Goal: Communication & Community: Share content

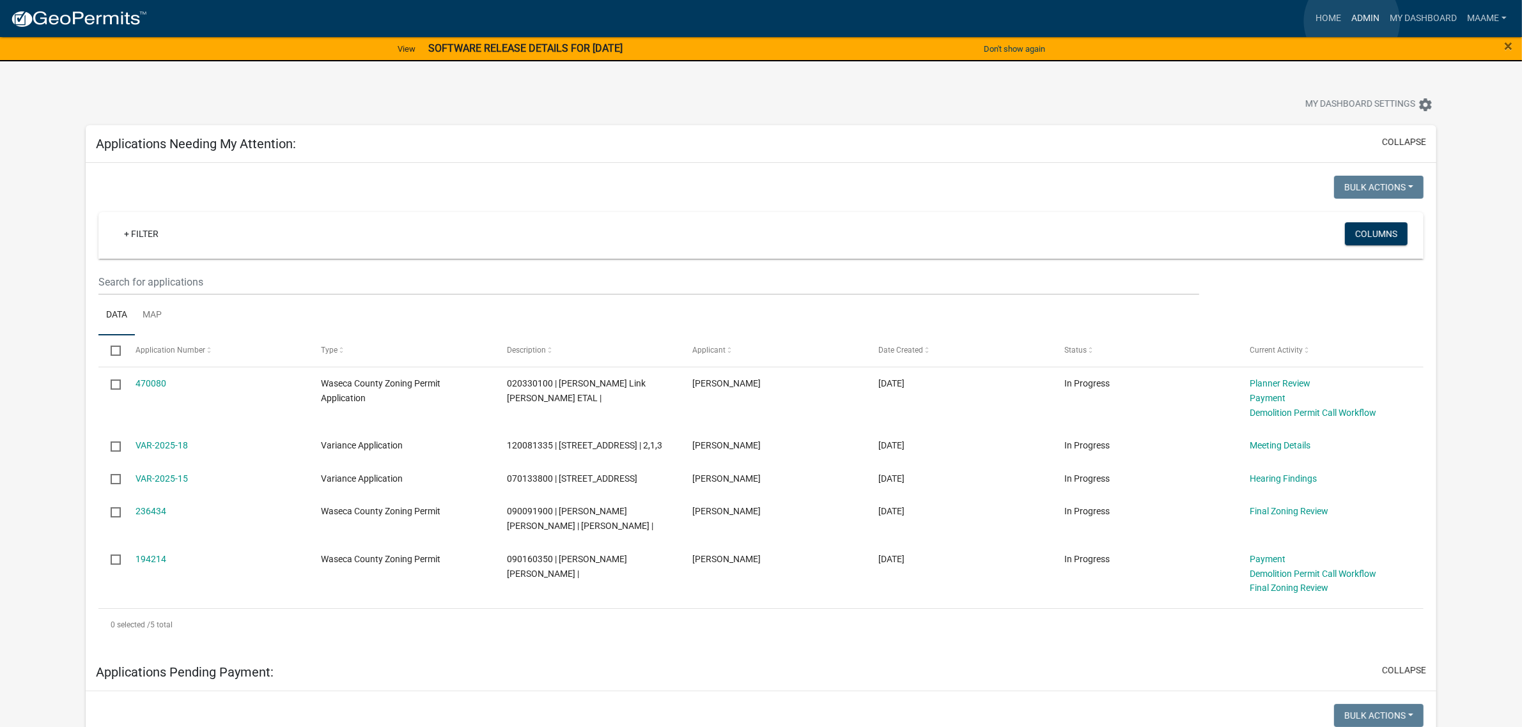
click at [1352, 21] on link "Admin" at bounding box center [1365, 18] width 38 height 24
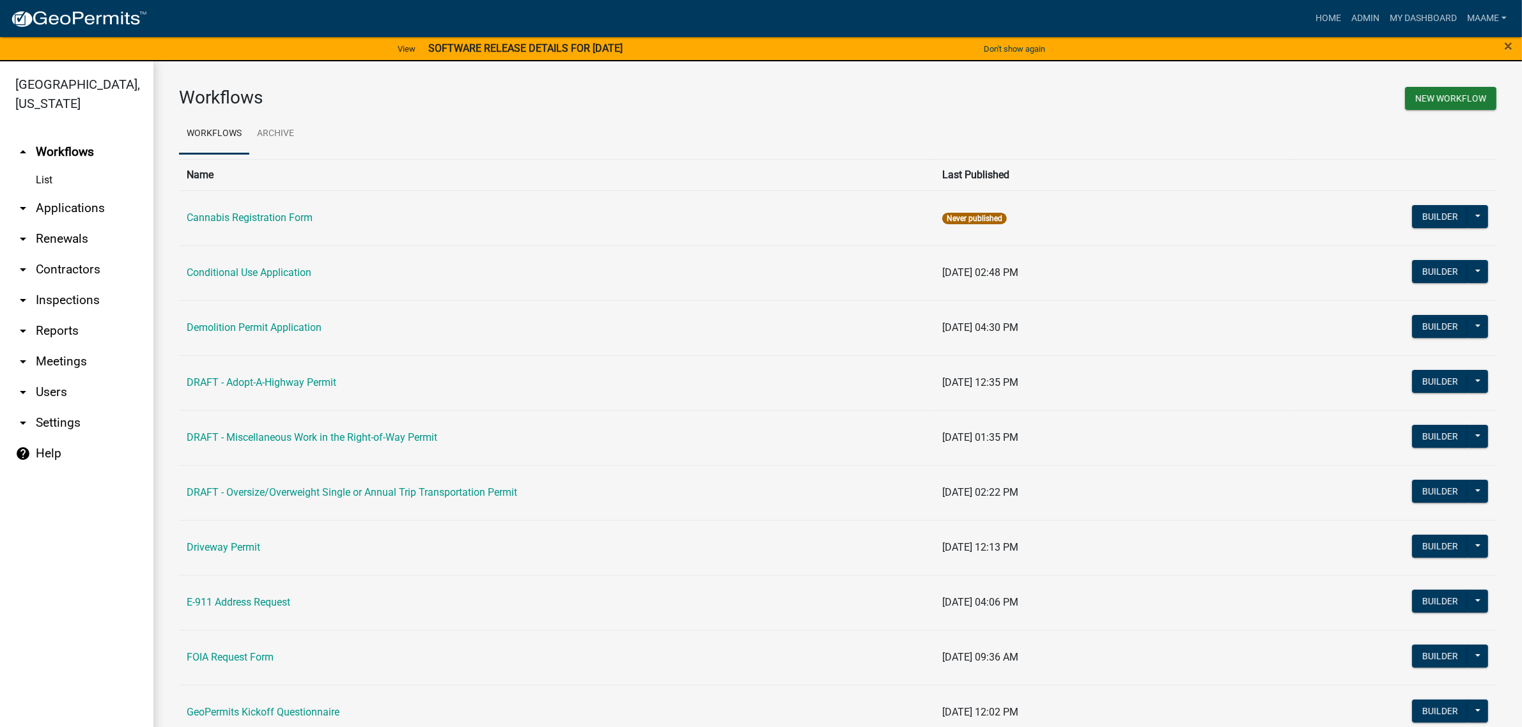
click at [65, 208] on link "arrow_drop_down Applications" at bounding box center [76, 208] width 153 height 31
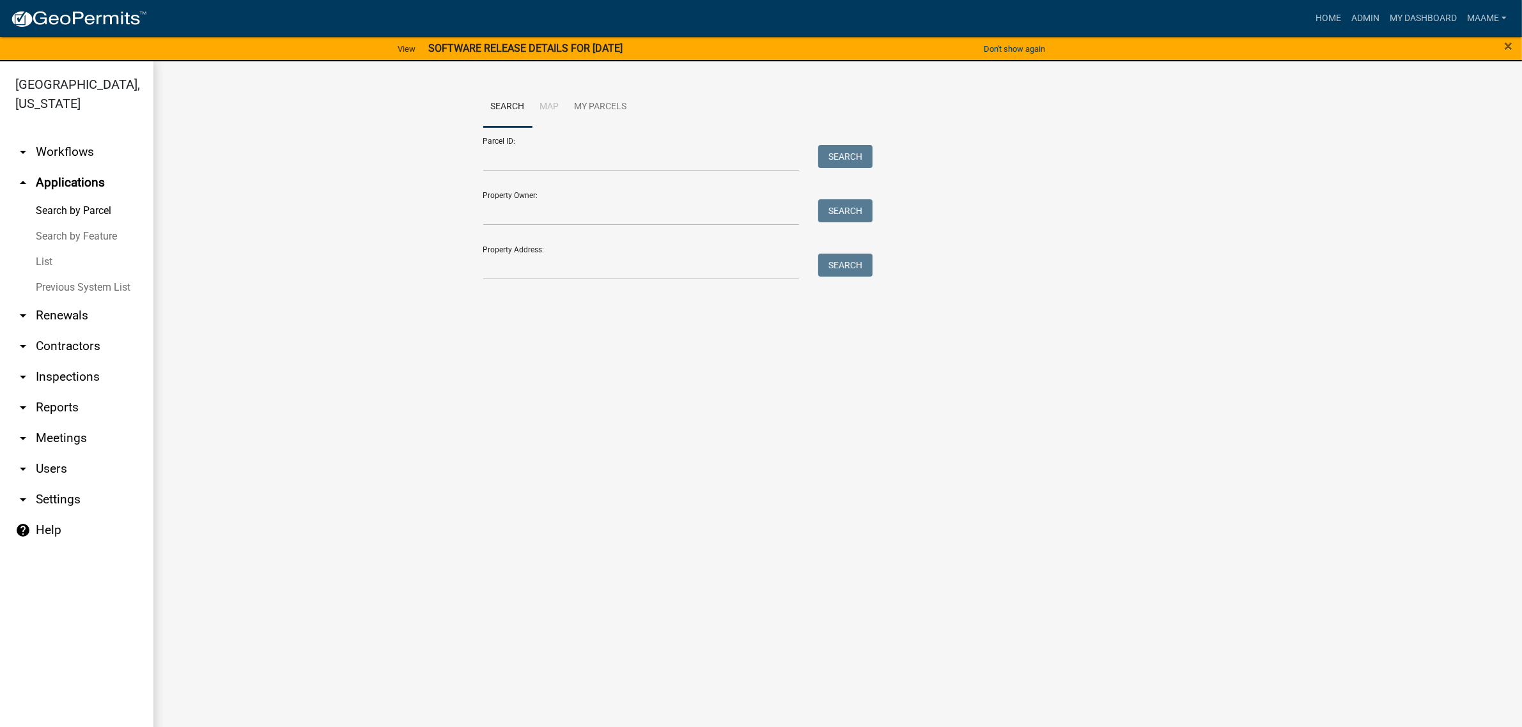
click at [42, 260] on link "List" at bounding box center [76, 262] width 153 height 26
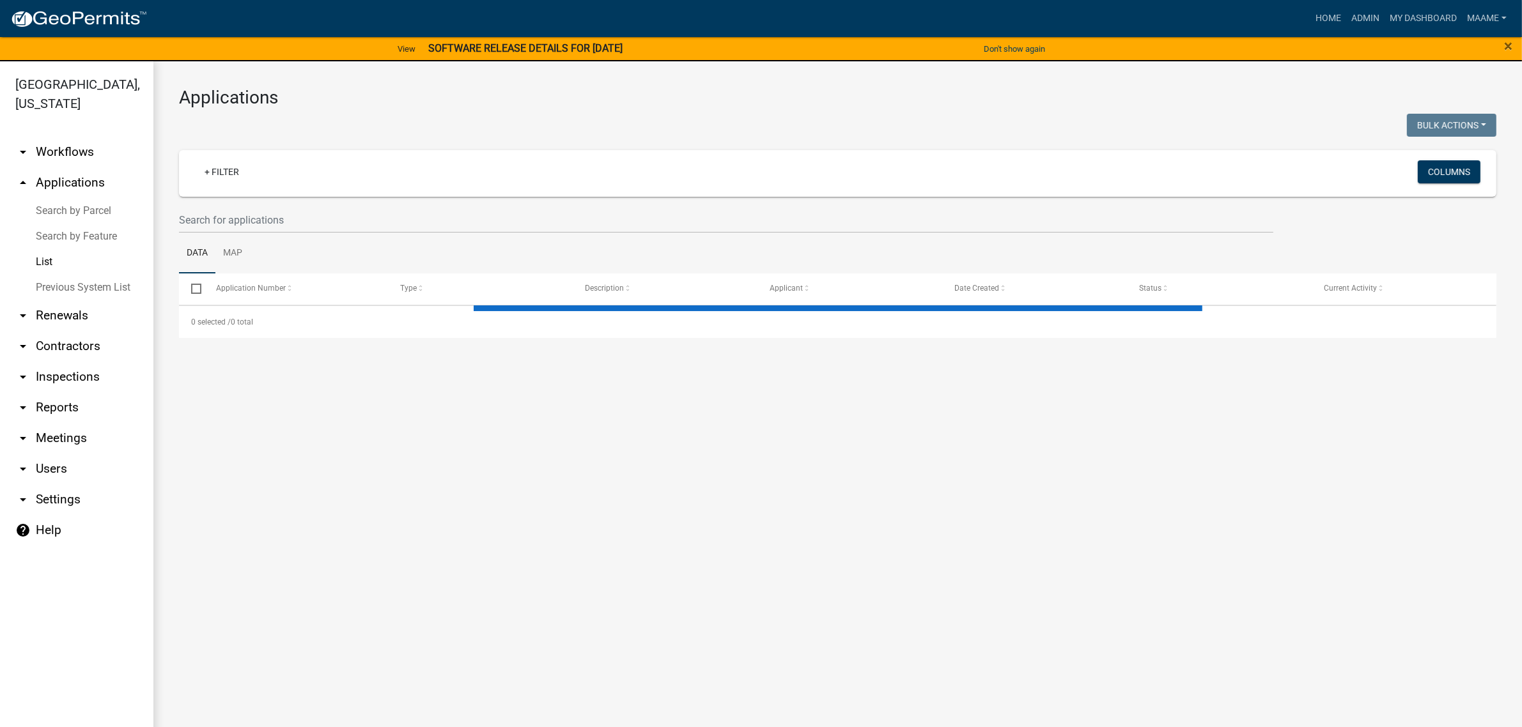
select select "3: 100"
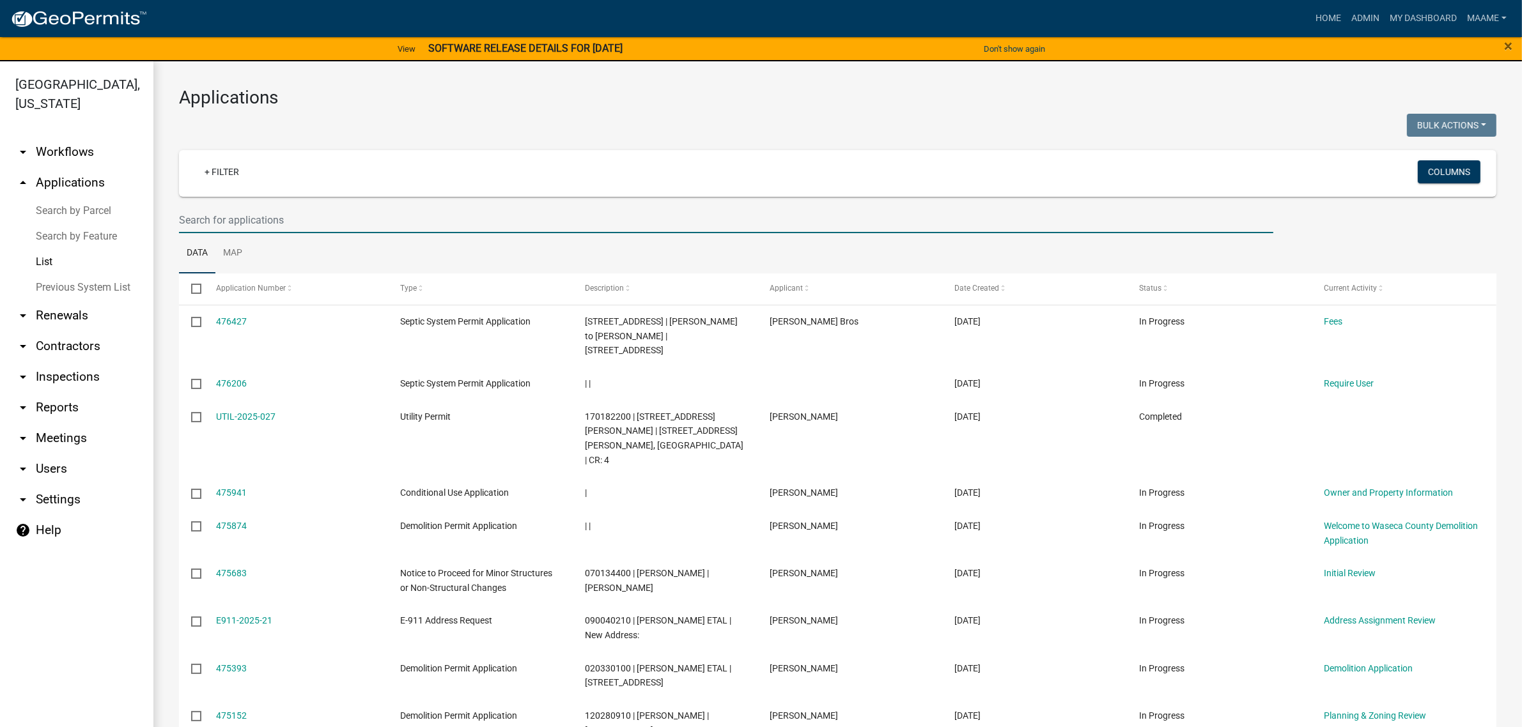
click at [238, 222] on input "text" at bounding box center [726, 220] width 1094 height 26
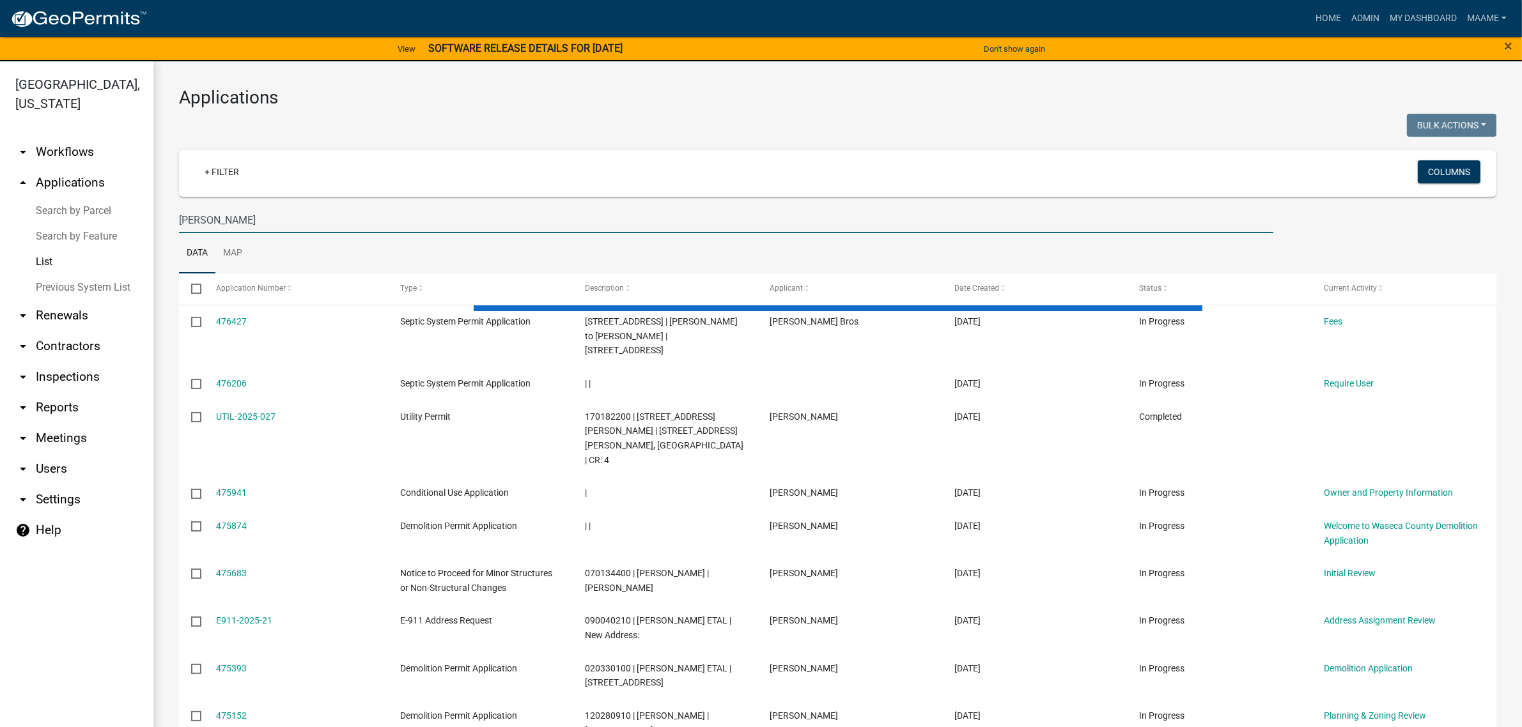
type input "nusbaum"
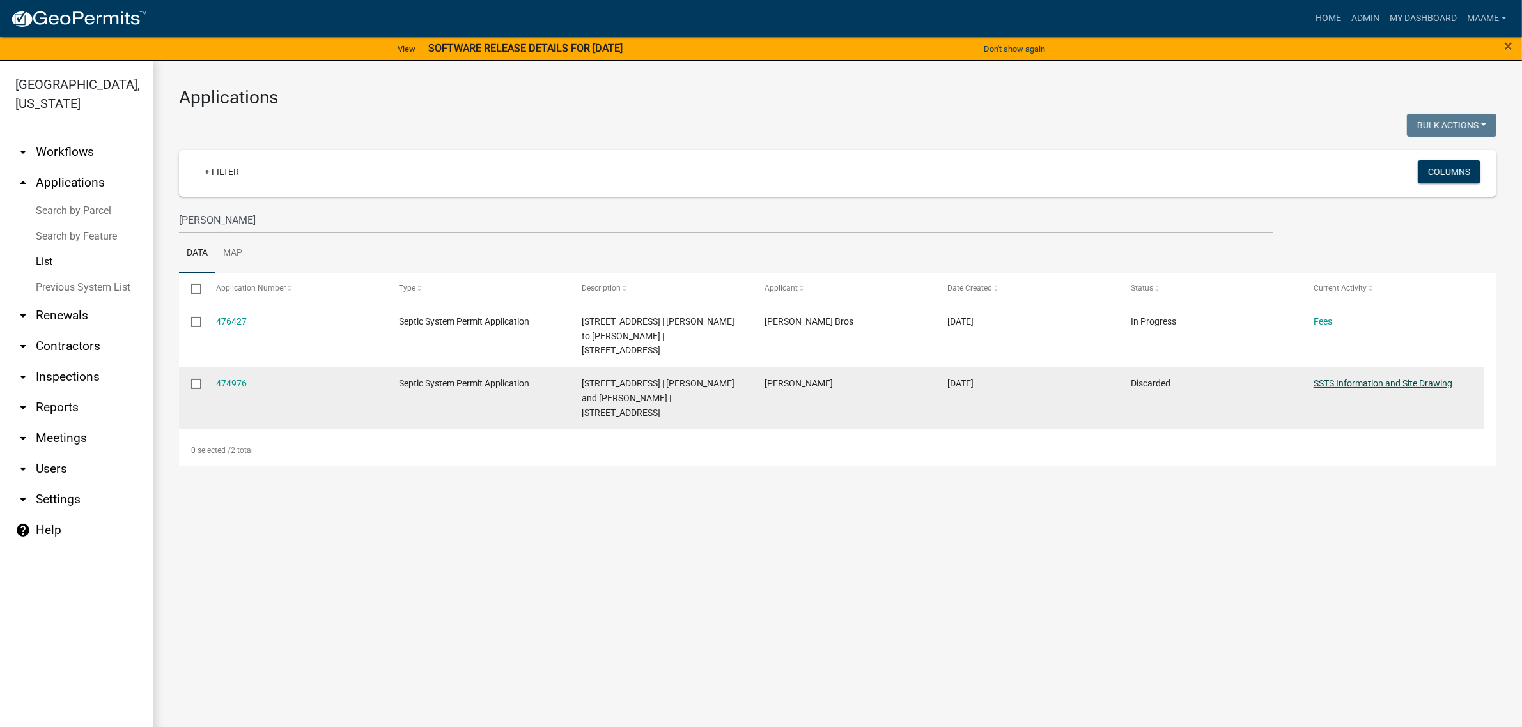
click at [1342, 378] on link "SSTS Information and Site Drawing" at bounding box center [1382, 383] width 139 height 10
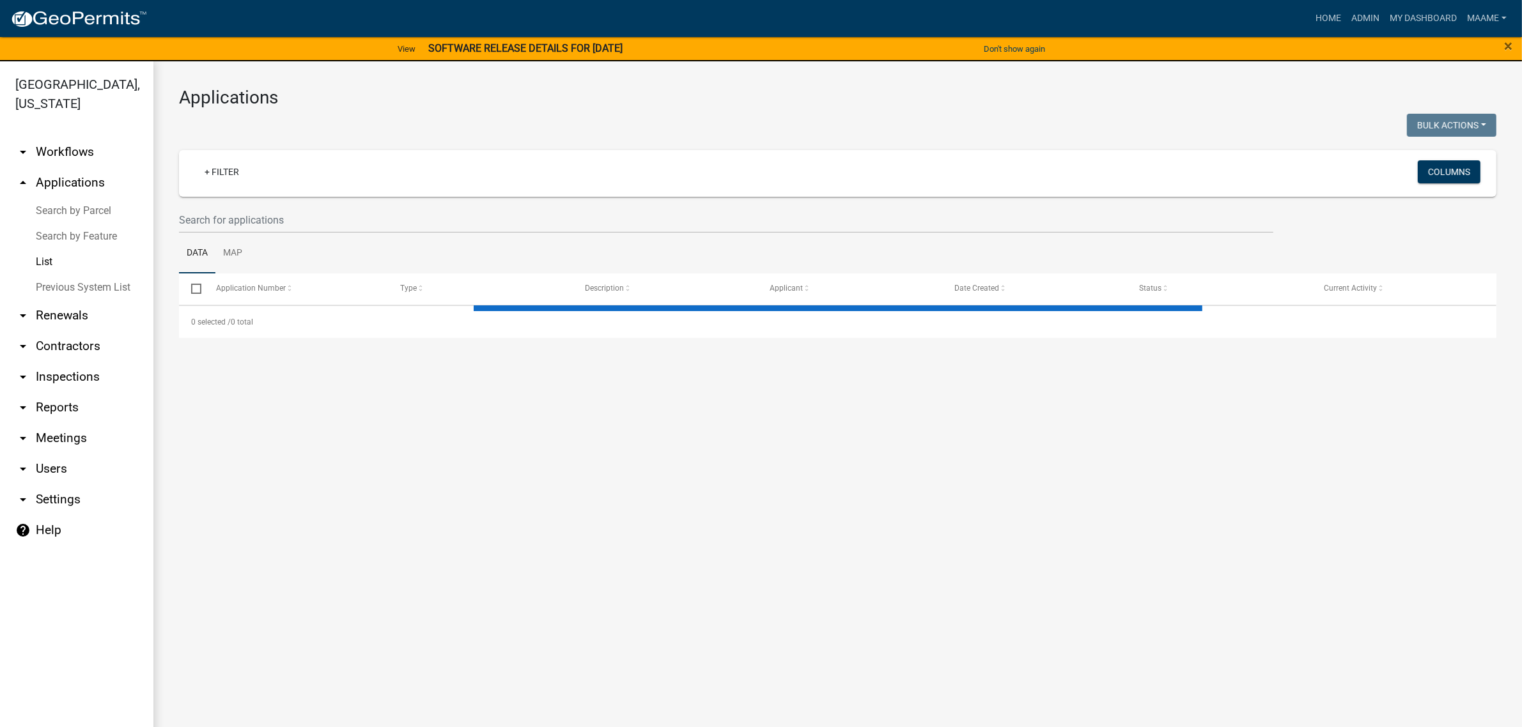
select select "3: 100"
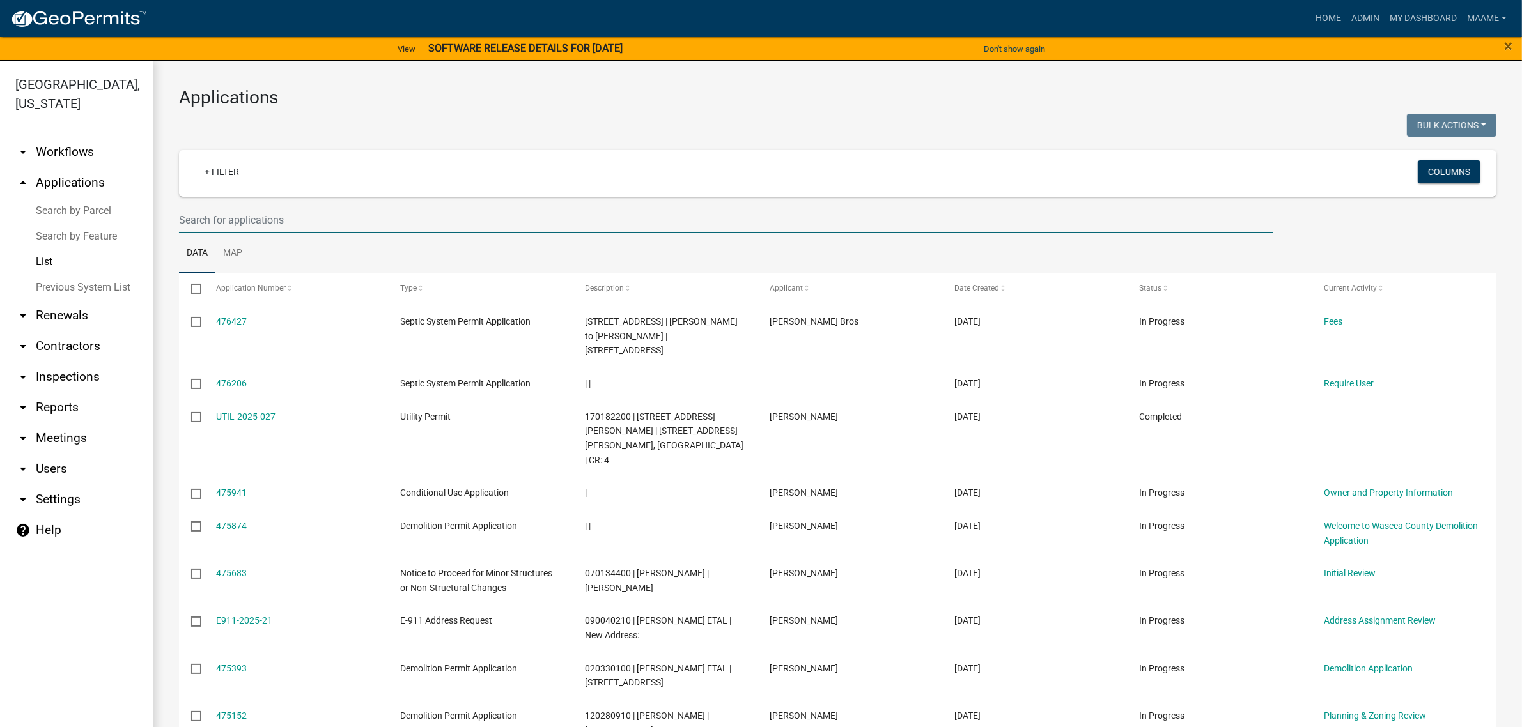
click at [218, 224] on input "text" at bounding box center [726, 220] width 1094 height 26
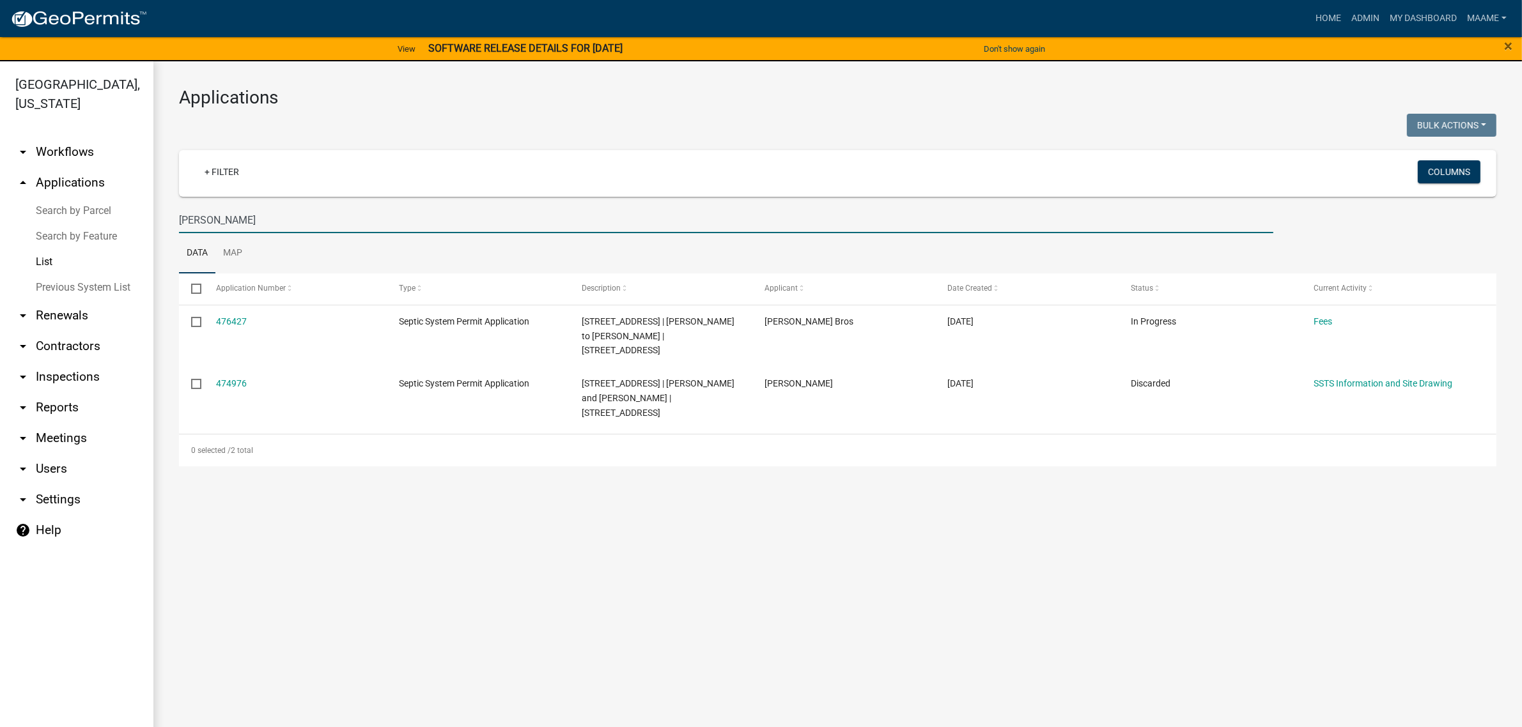
type input "nusbaum"
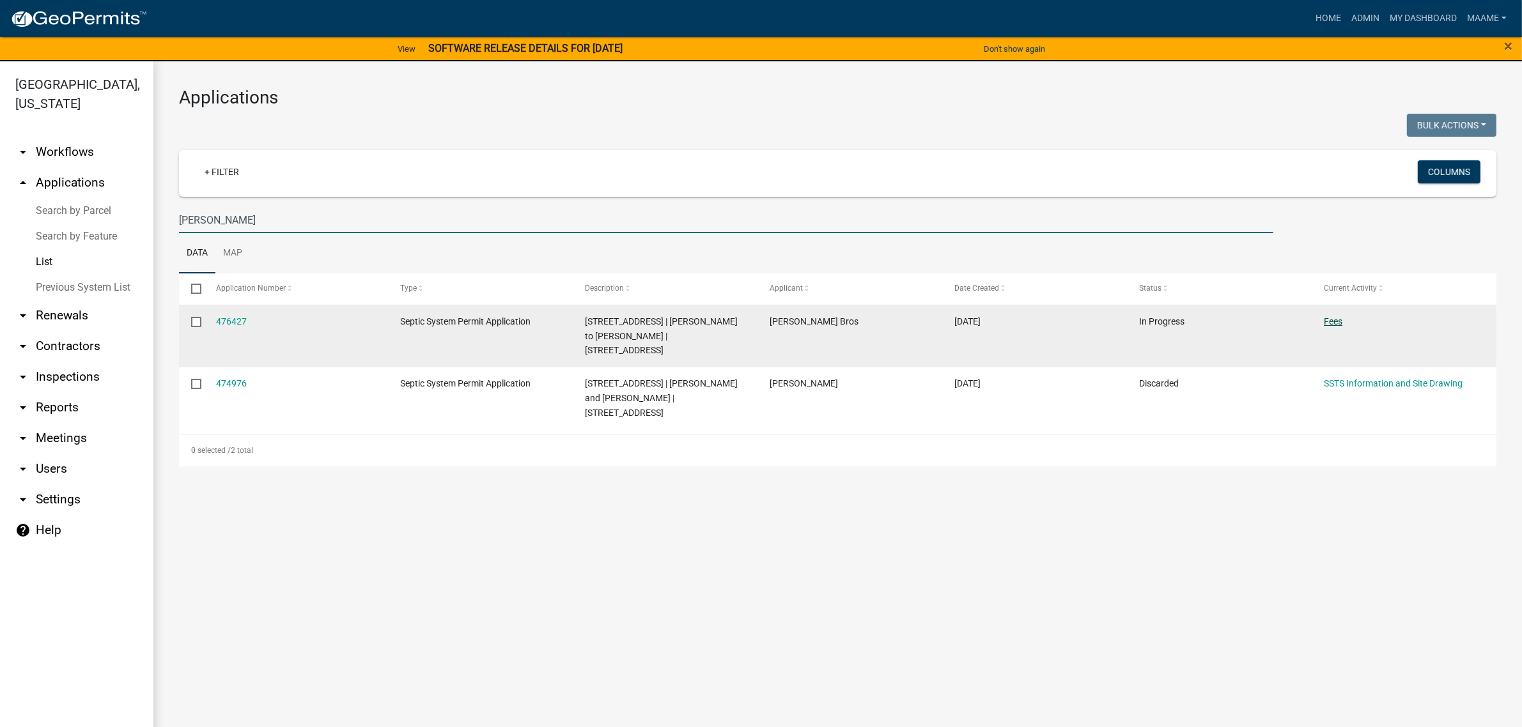
click at [1331, 327] on link "Fees" at bounding box center [1333, 321] width 19 height 10
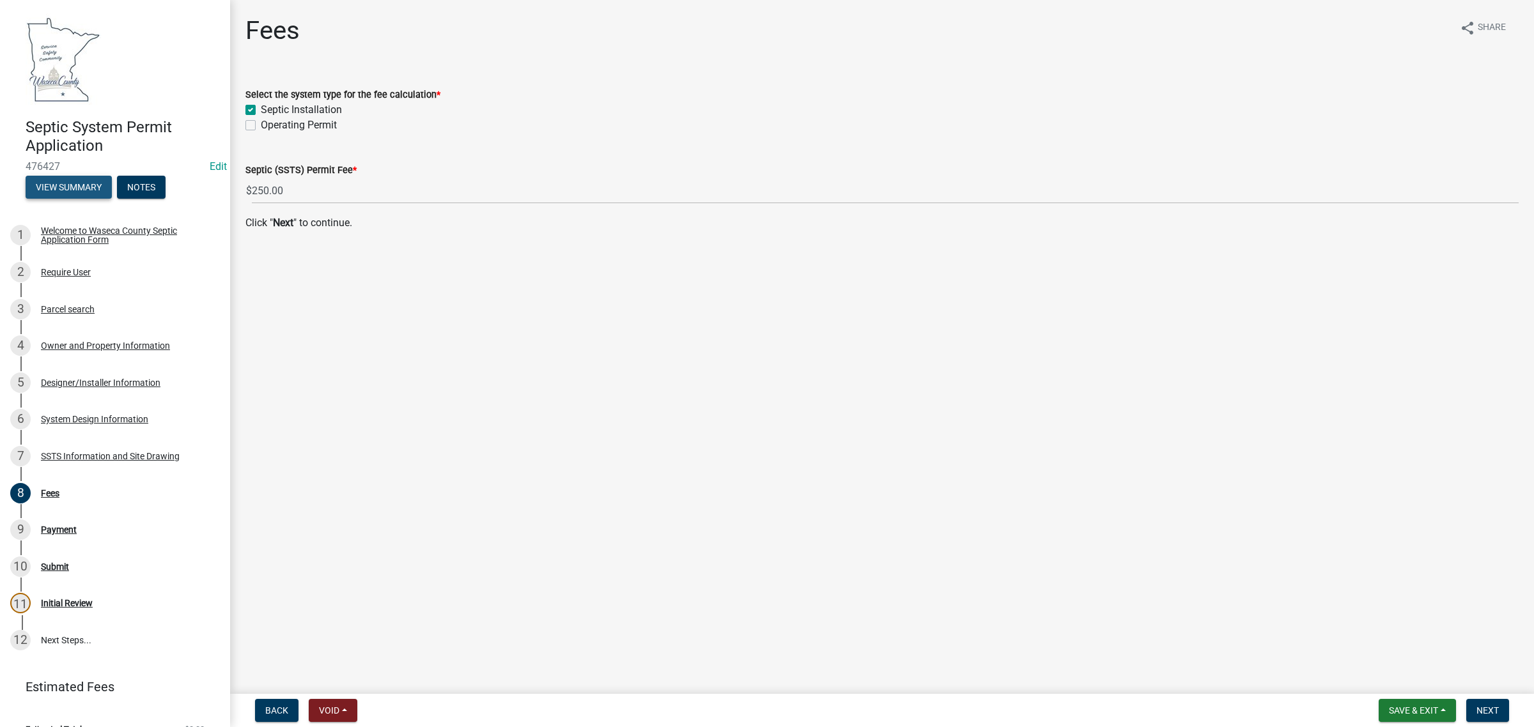
click at [58, 183] on button "View Summary" at bounding box center [69, 187] width 86 height 23
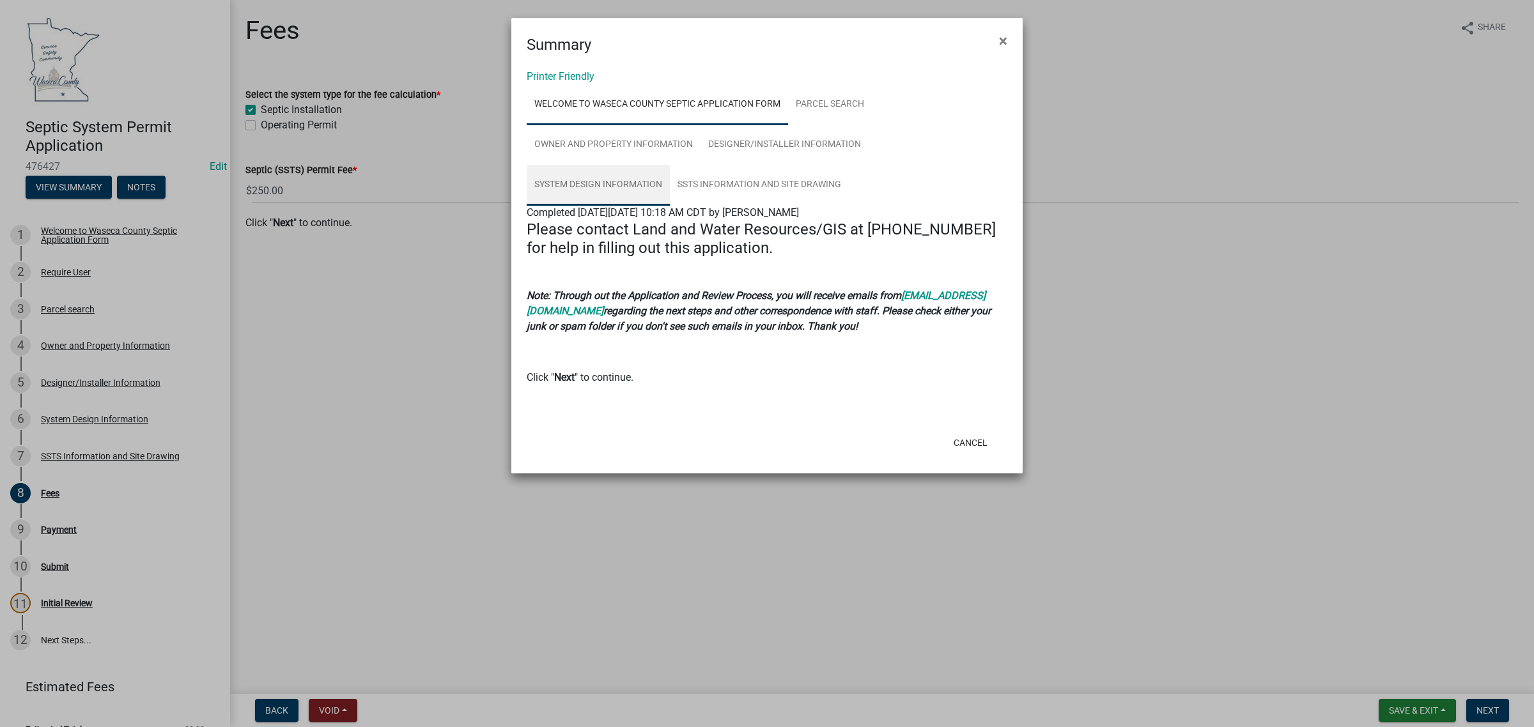
click at [625, 185] on link "System Design Information" at bounding box center [598, 185] width 143 height 41
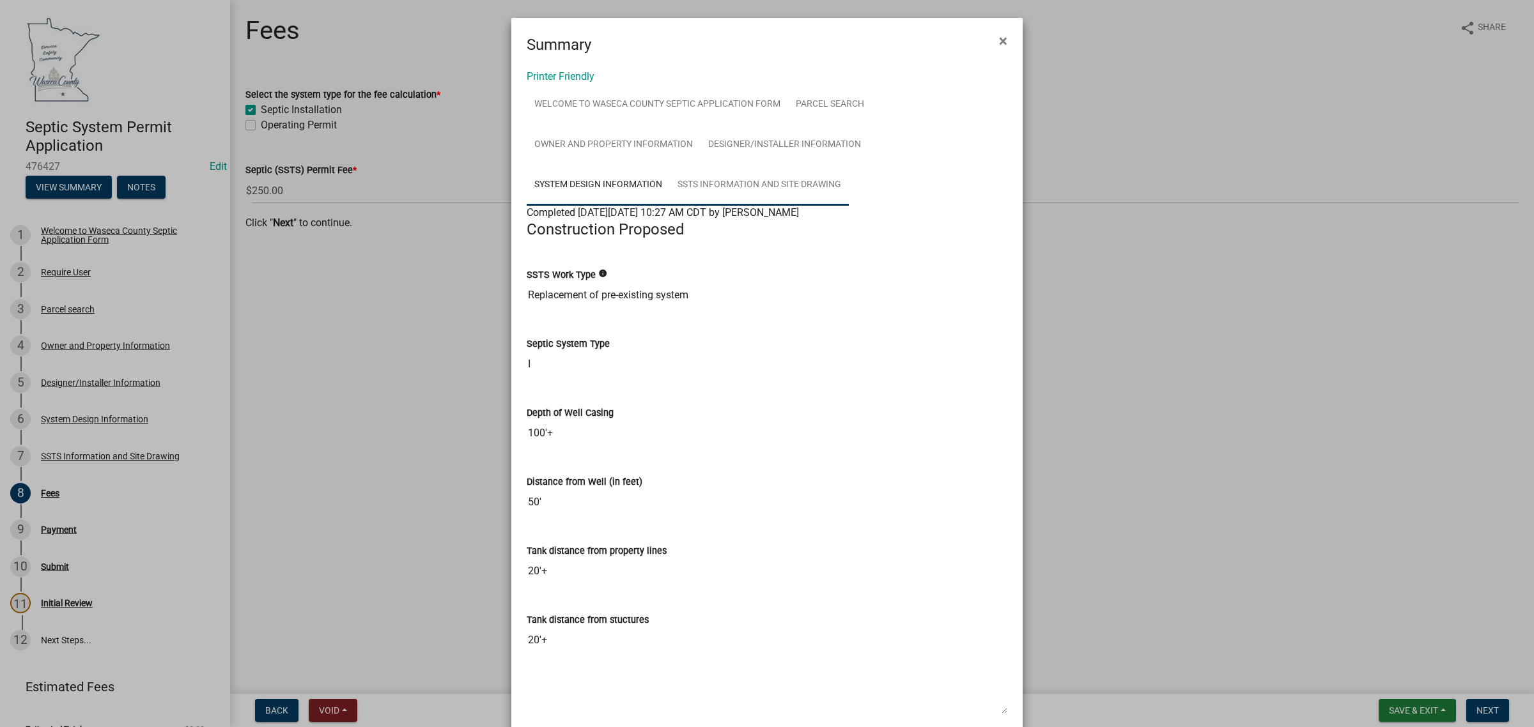
click at [708, 193] on link "SSTS Information and Site Drawing" at bounding box center [759, 185] width 179 height 41
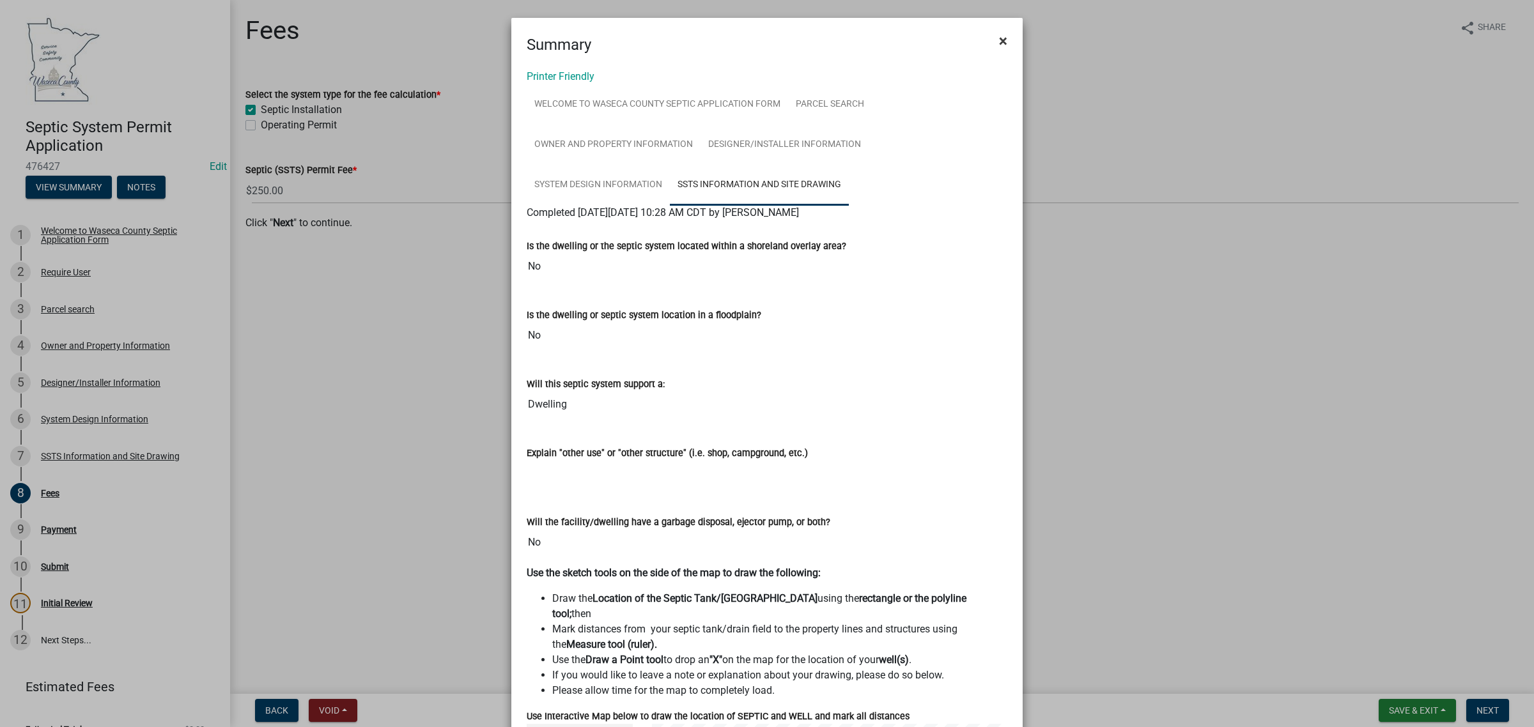
click at [999, 40] on span "×" at bounding box center [1003, 41] width 8 height 18
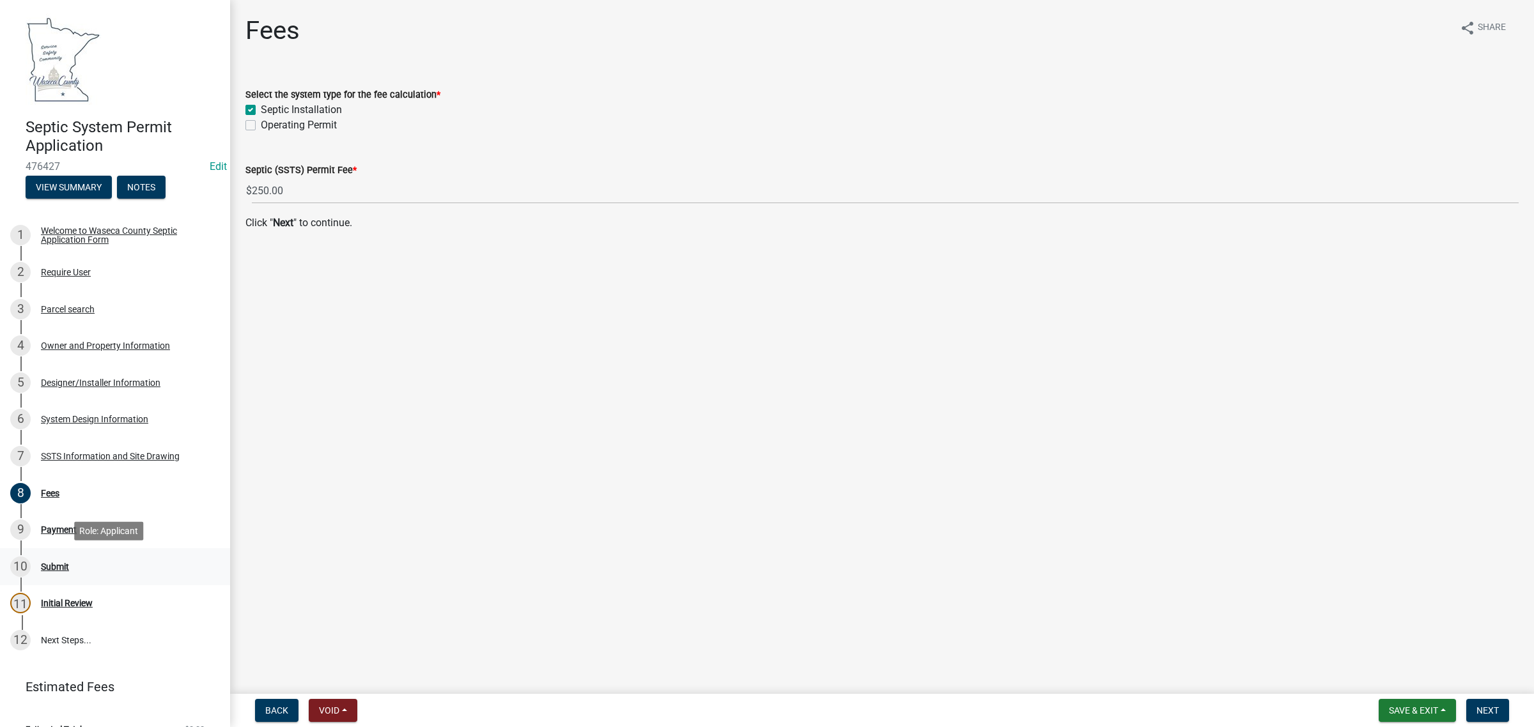
click at [52, 562] on div "Submit" at bounding box center [55, 566] width 28 height 9
click at [48, 562] on div "Submit" at bounding box center [55, 566] width 28 height 9
click at [1493, 716] on span "Next" at bounding box center [1487, 711] width 22 height 10
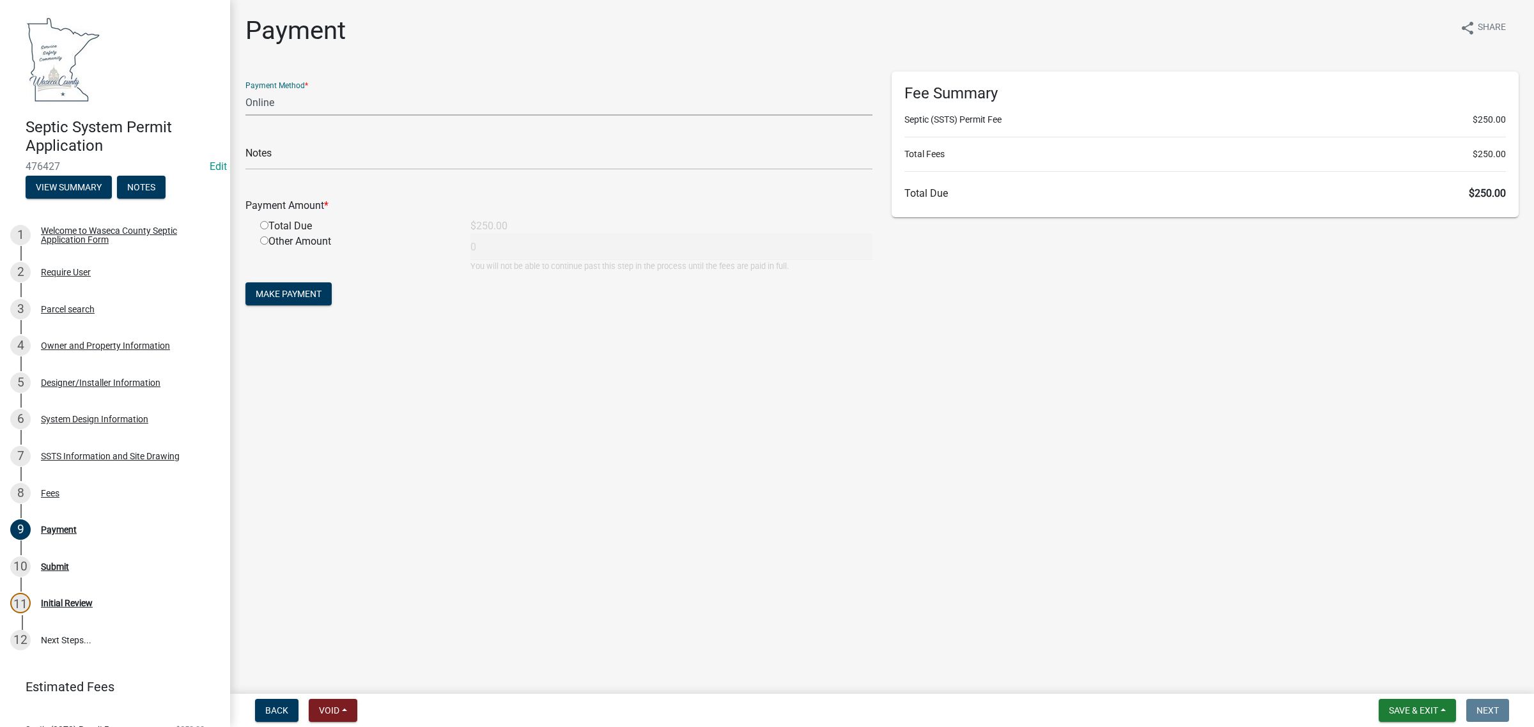
click at [286, 90] on select "Credit Card POS Check Cash Online" at bounding box center [558, 102] width 627 height 26
select select "0: 2"
click at [245, 89] on select "Credit Card POS Check Cash Online" at bounding box center [558, 102] width 627 height 26
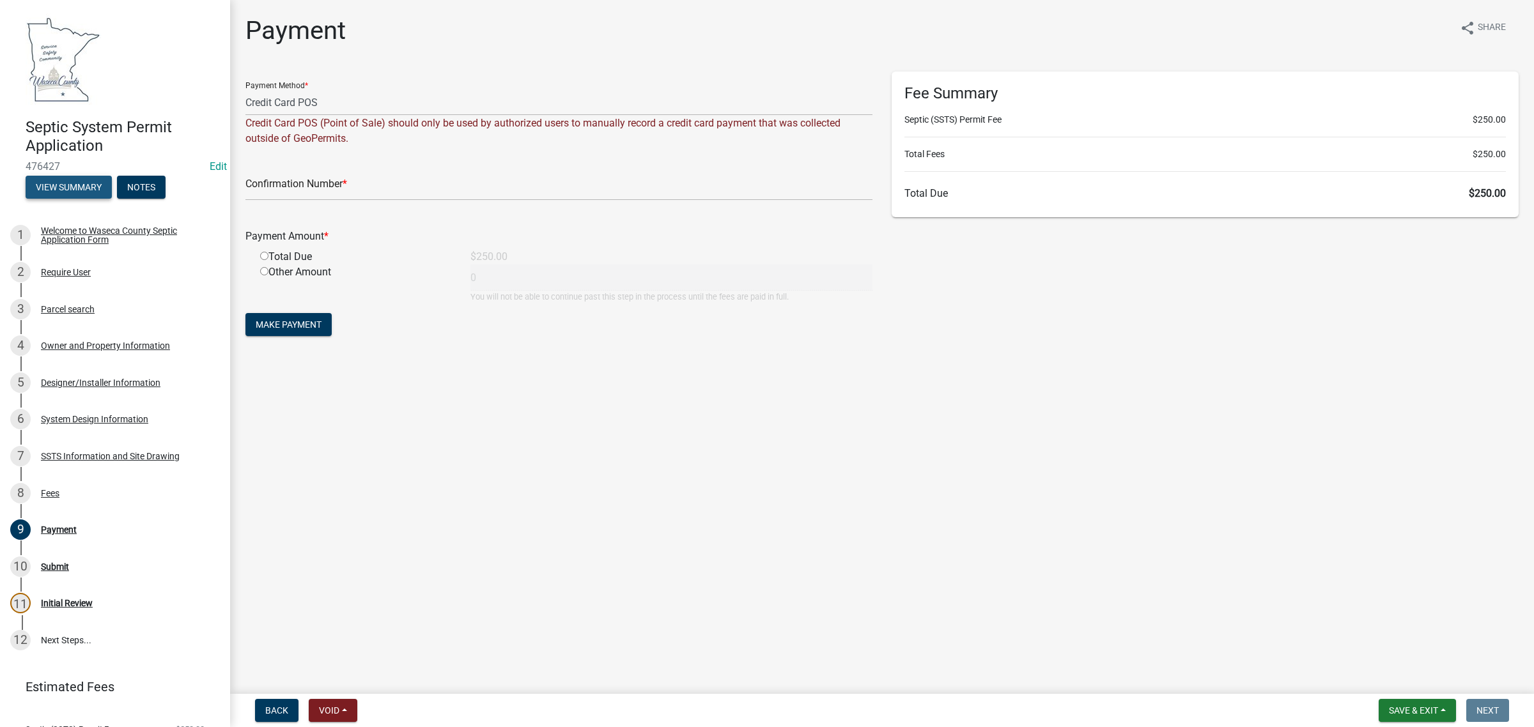
click at [87, 192] on button "View Summary" at bounding box center [69, 187] width 86 height 23
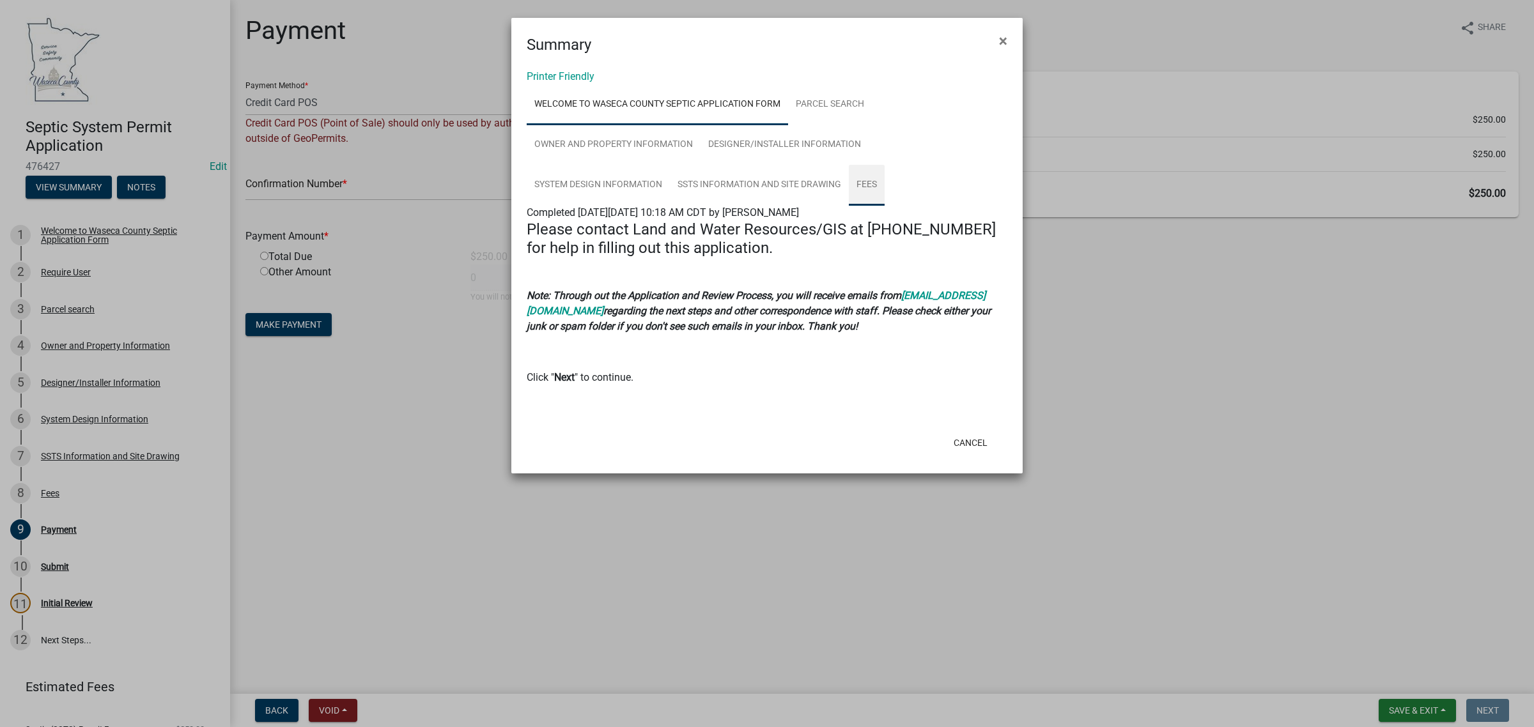
click at [870, 186] on link "Fees" at bounding box center [867, 185] width 36 height 41
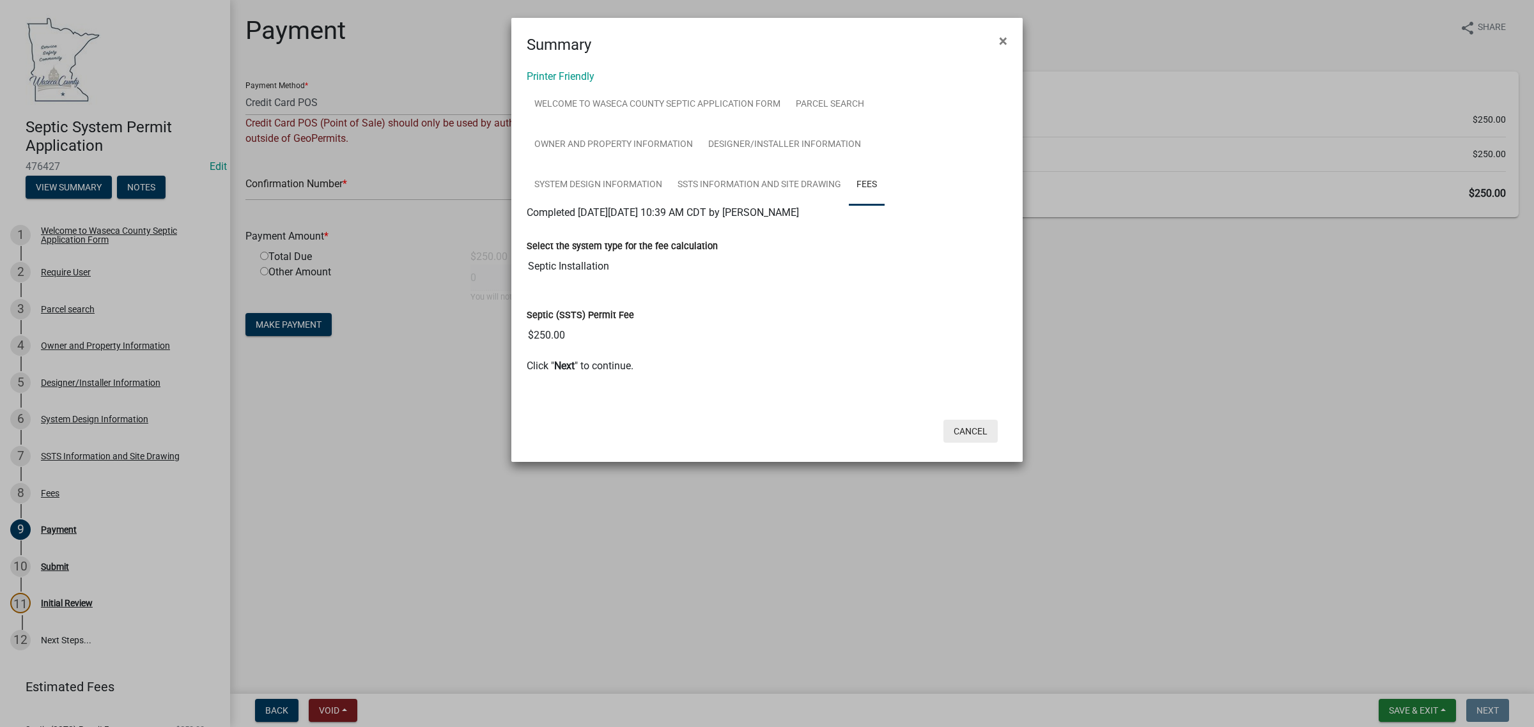
click at [963, 420] on button "Cancel" at bounding box center [970, 431] width 54 height 23
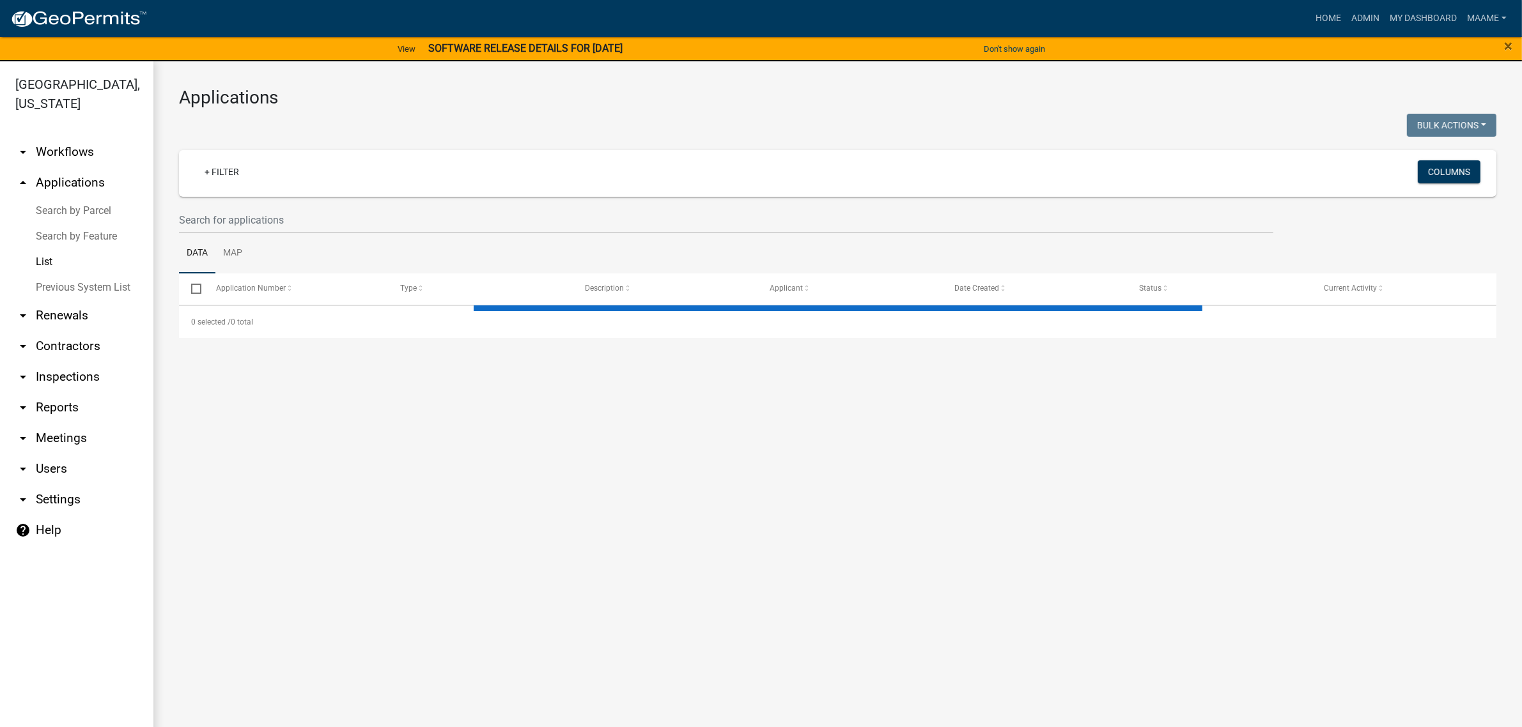
select select "3: 100"
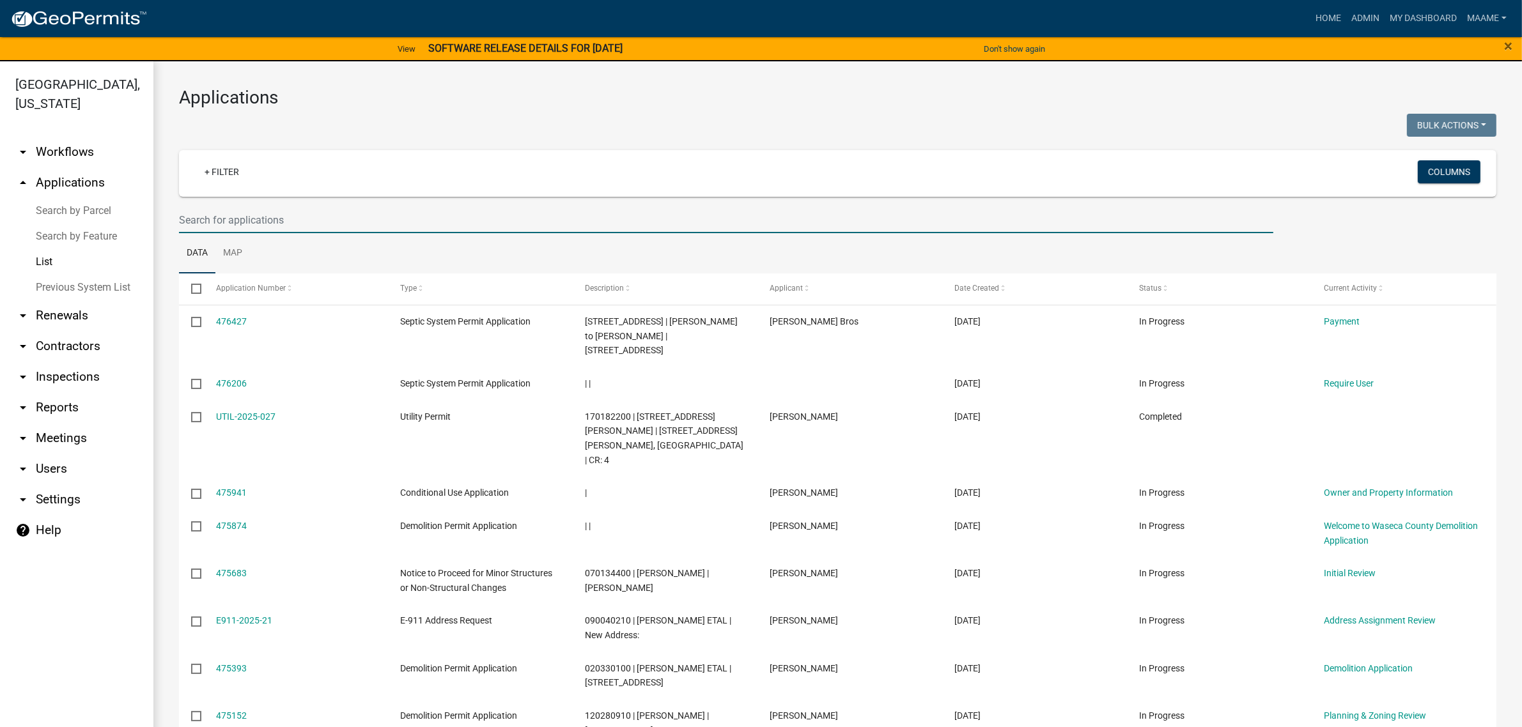
click at [286, 226] on input "text" at bounding box center [726, 220] width 1094 height 26
type input "nusbaum"
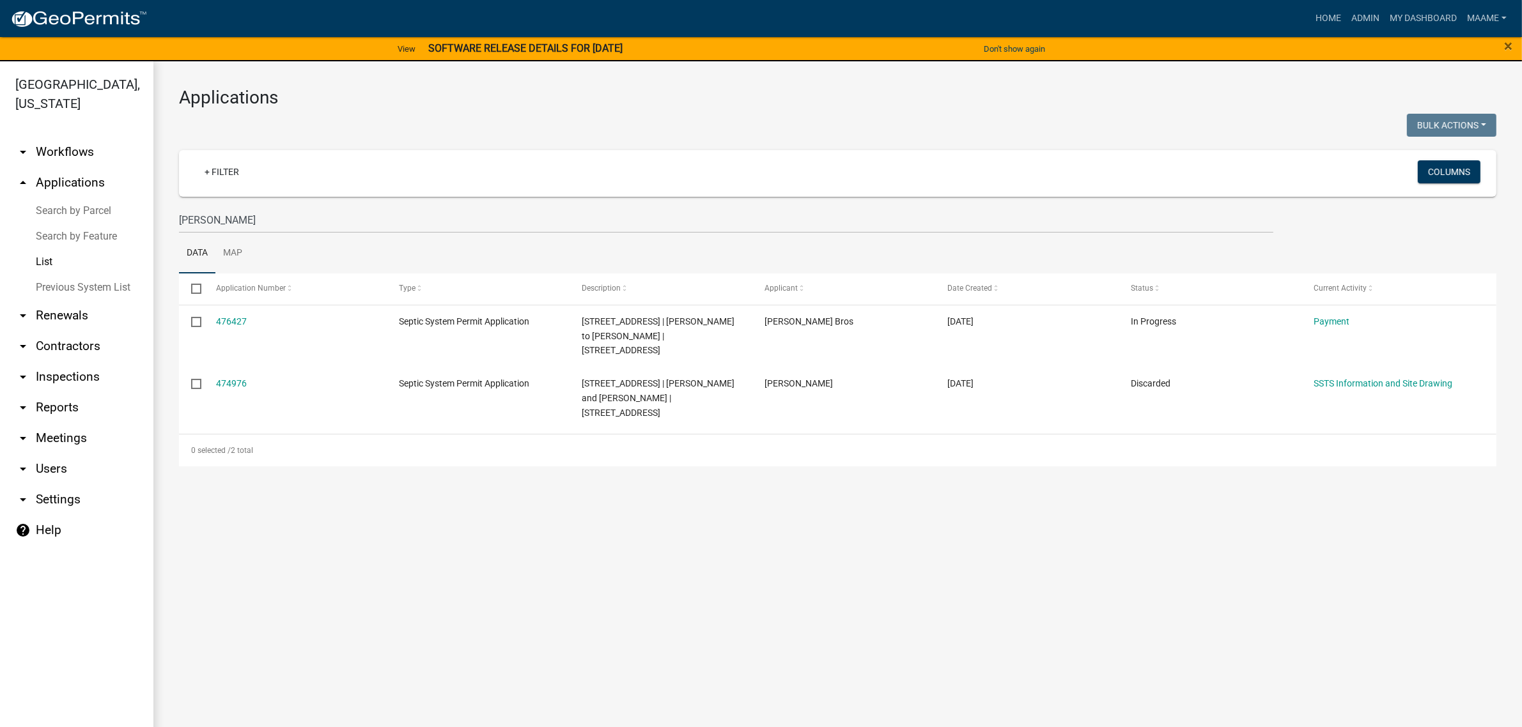
drag, startPoint x: 222, startPoint y: 326, endPoint x: 297, endPoint y: 640, distance: 322.6
click at [297, 640] on main "Applications Bulk Actions Void Expire Lock Withdraw + Filter Columns nusbaum Da…" at bounding box center [837, 401] width 1368 height 681
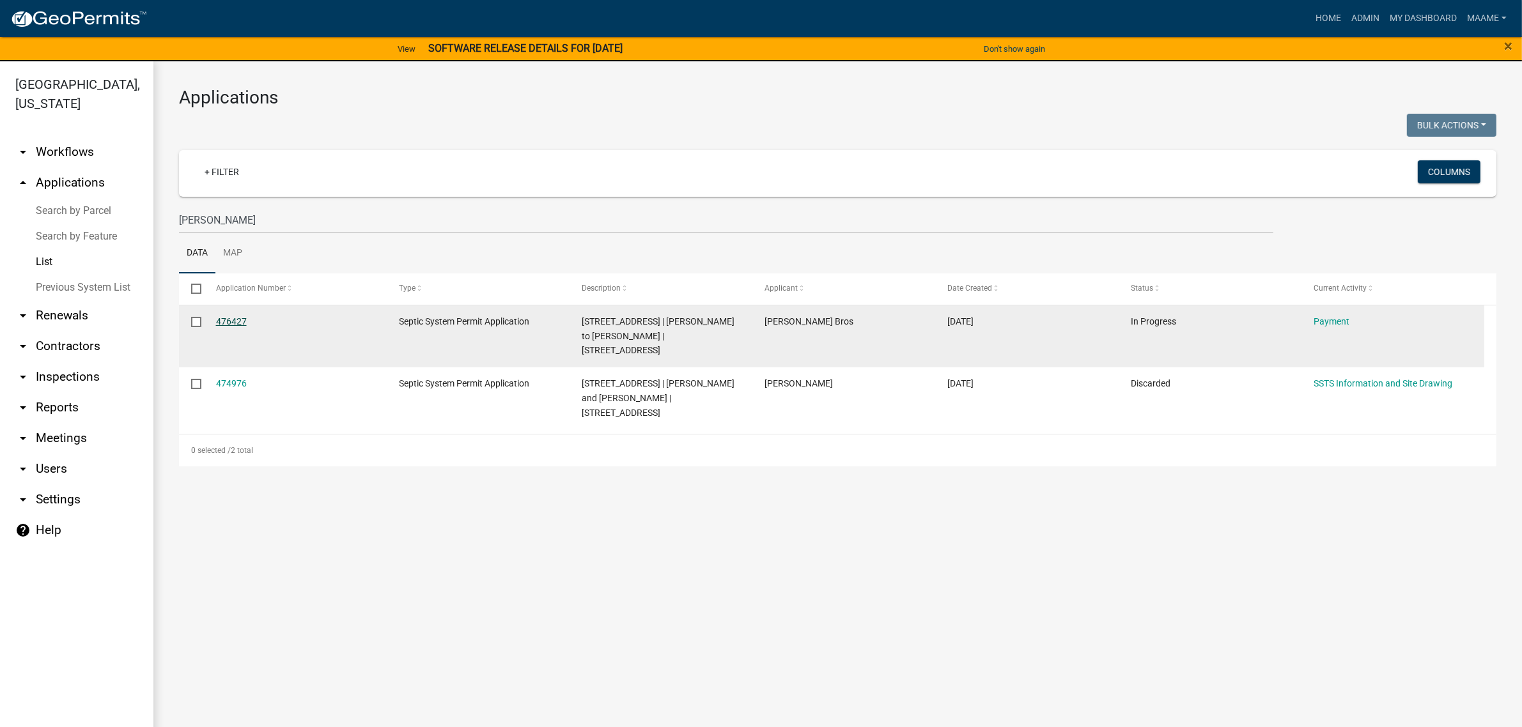
click at [236, 321] on link "476427" at bounding box center [231, 321] width 31 height 10
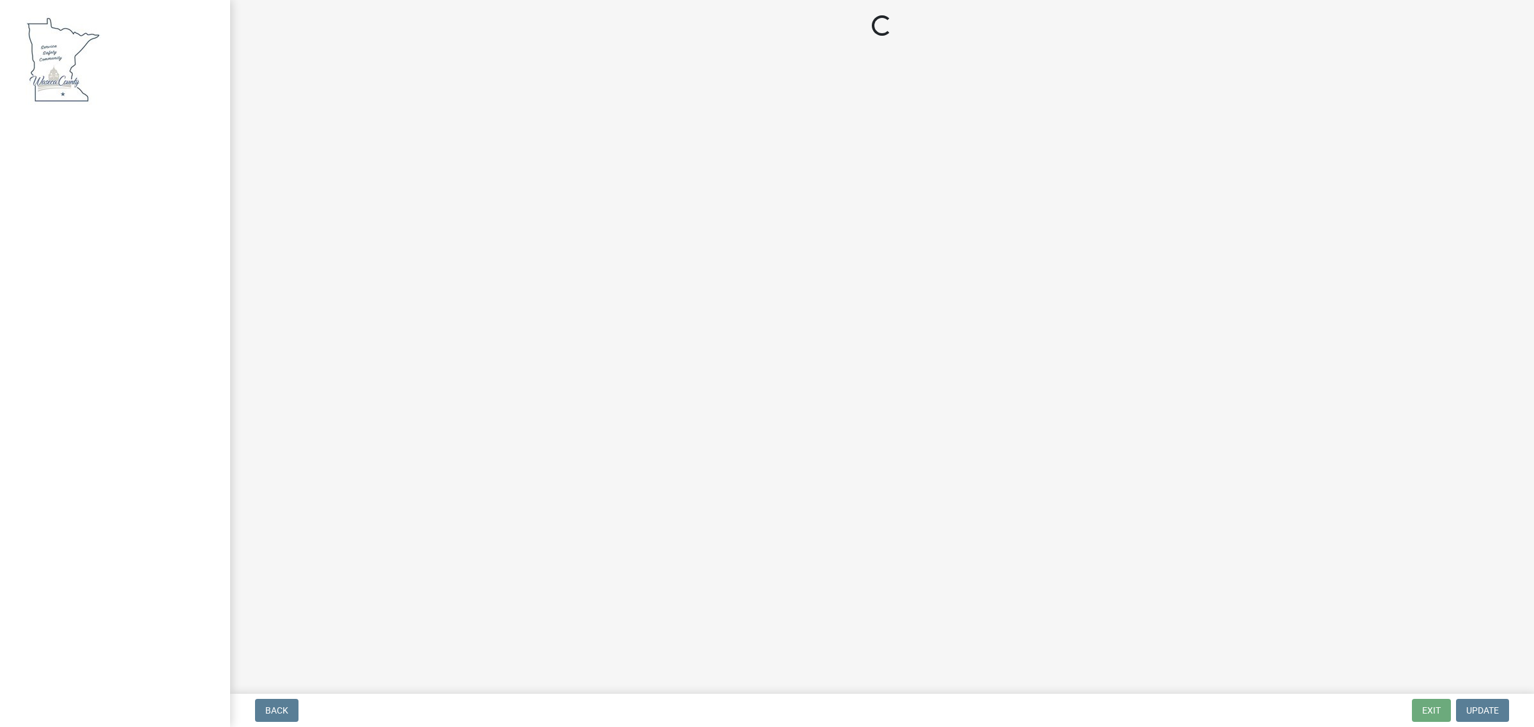
select select "3: 3"
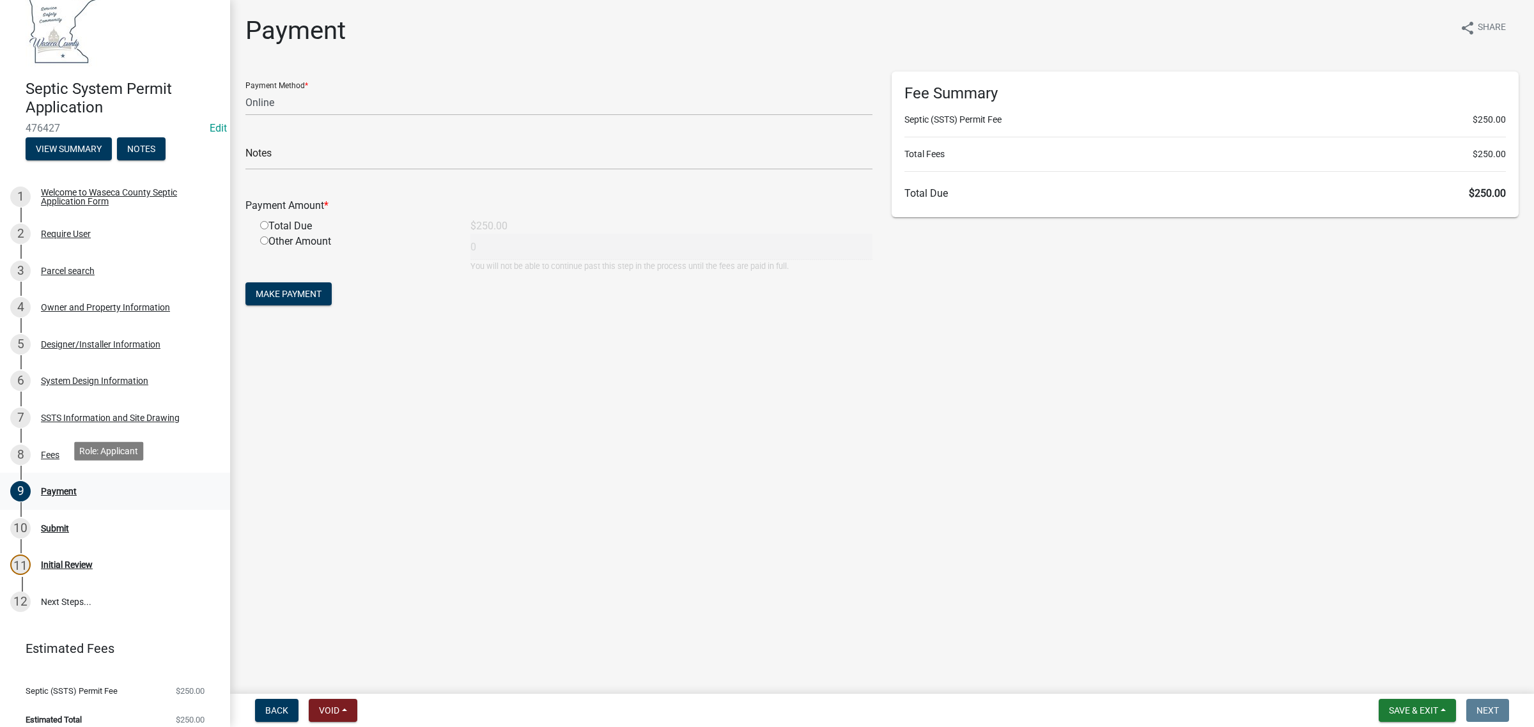
scroll to position [49, 0]
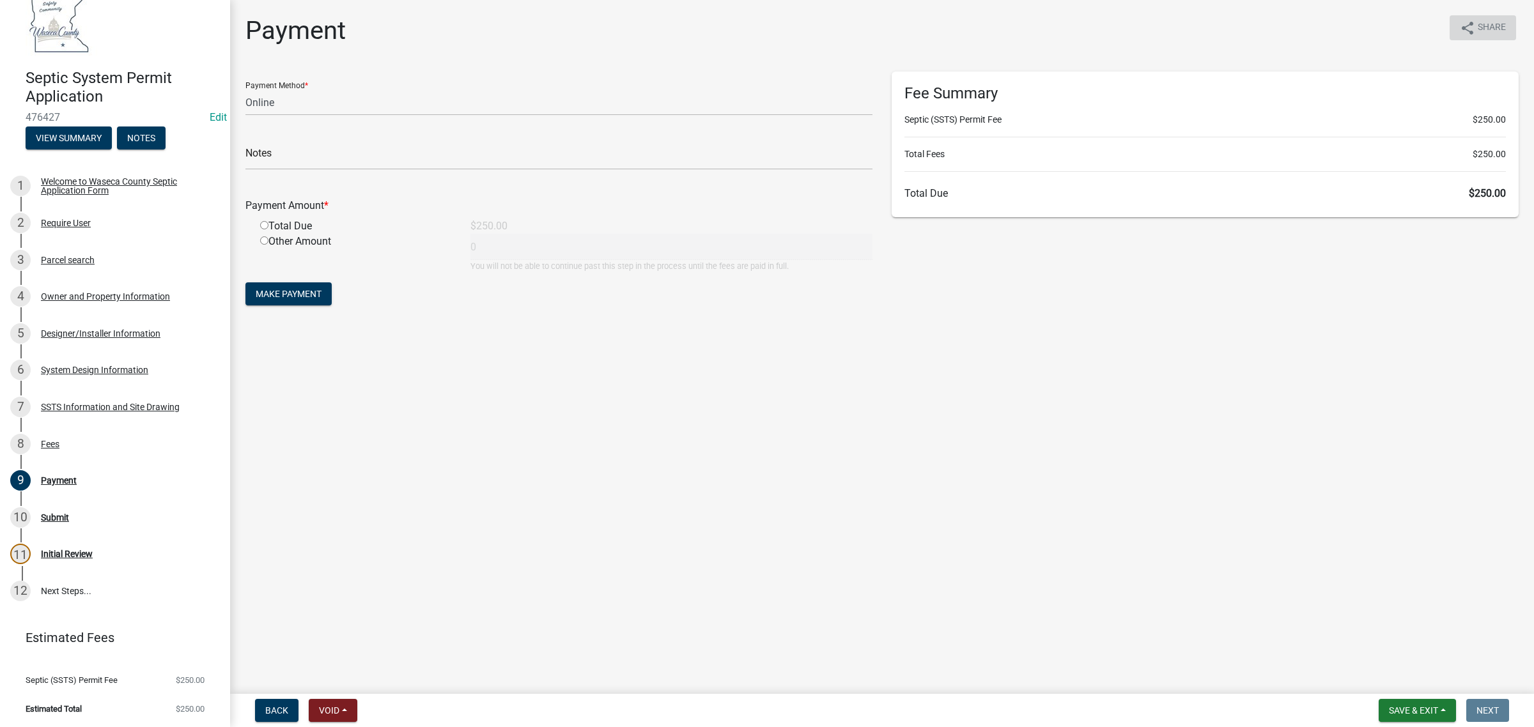
click at [1476, 22] on button "share Share" at bounding box center [1483, 27] width 66 height 25
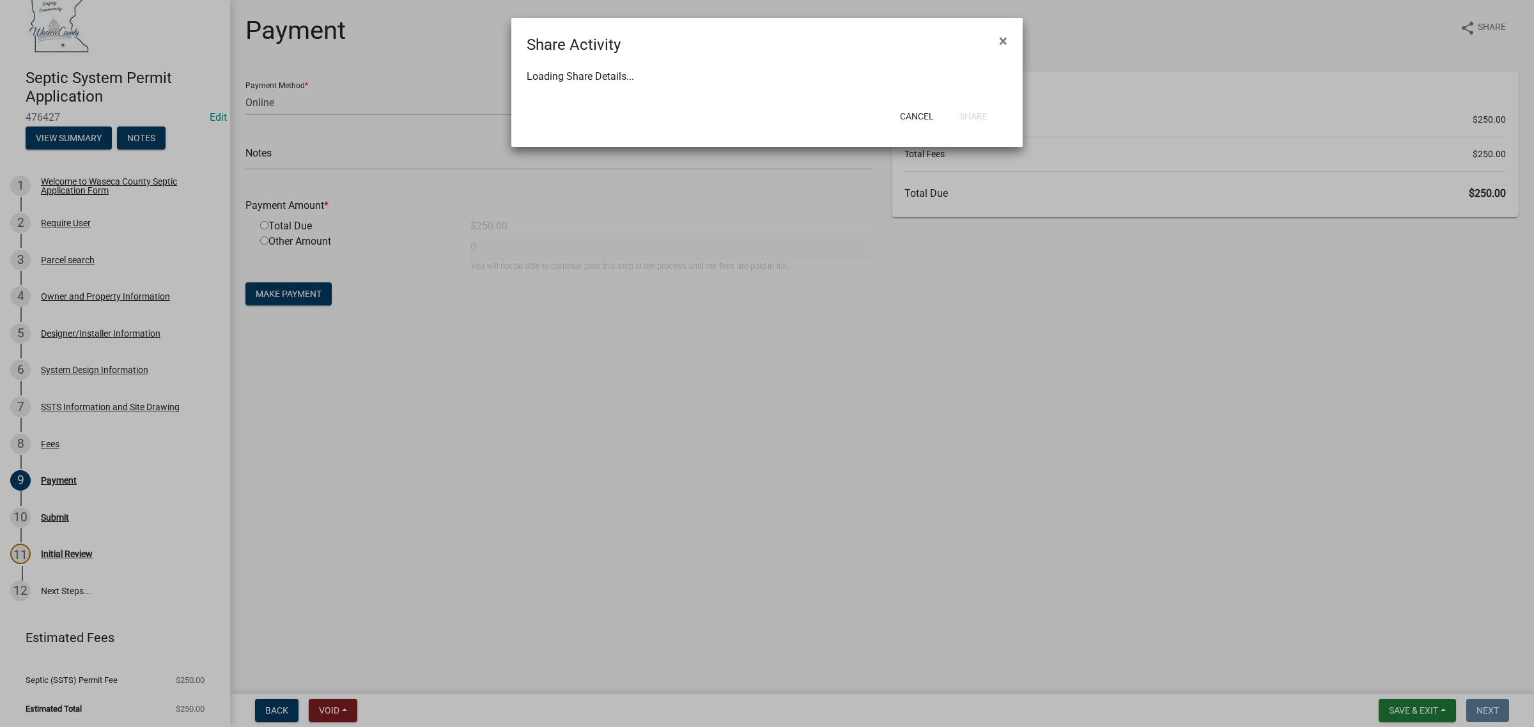
select select "1"
select select "0"
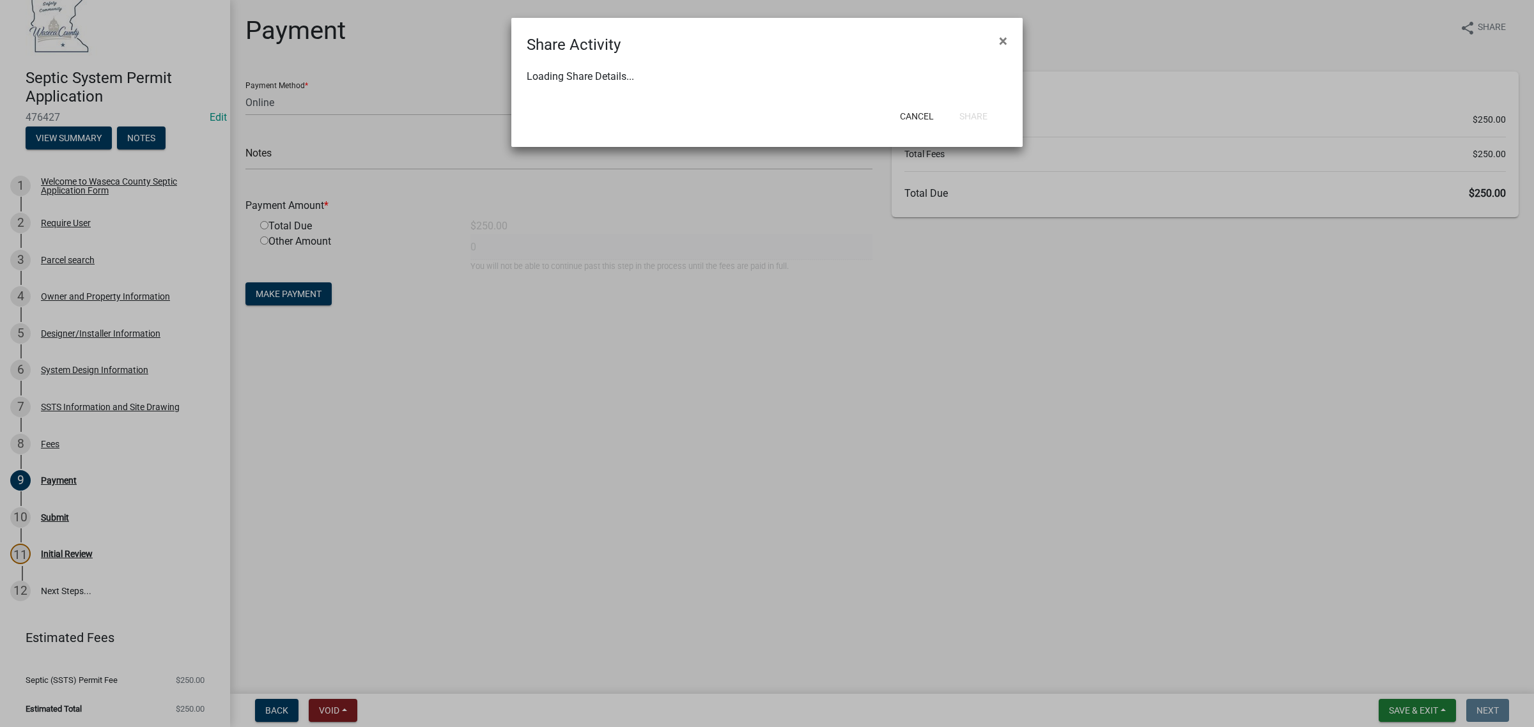
select select "0"
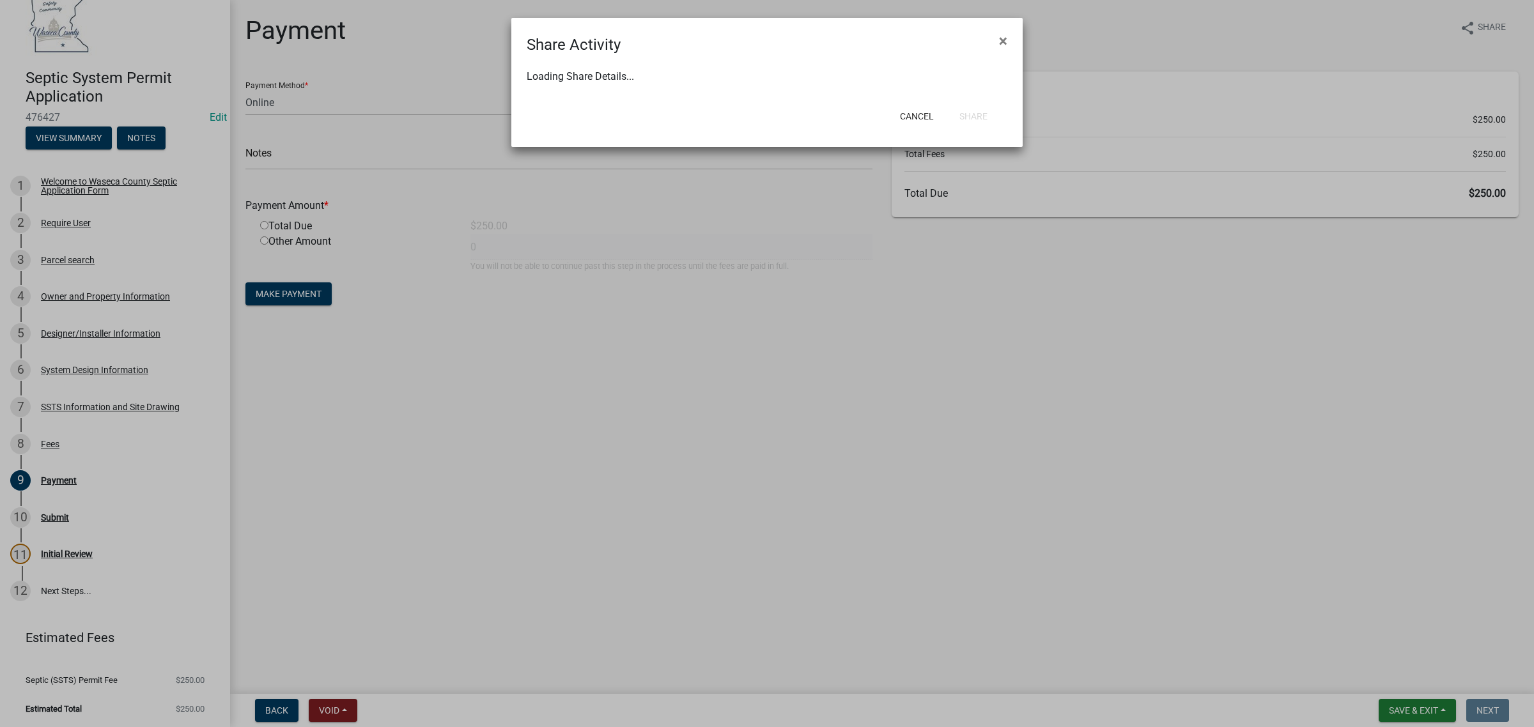
select select "0"
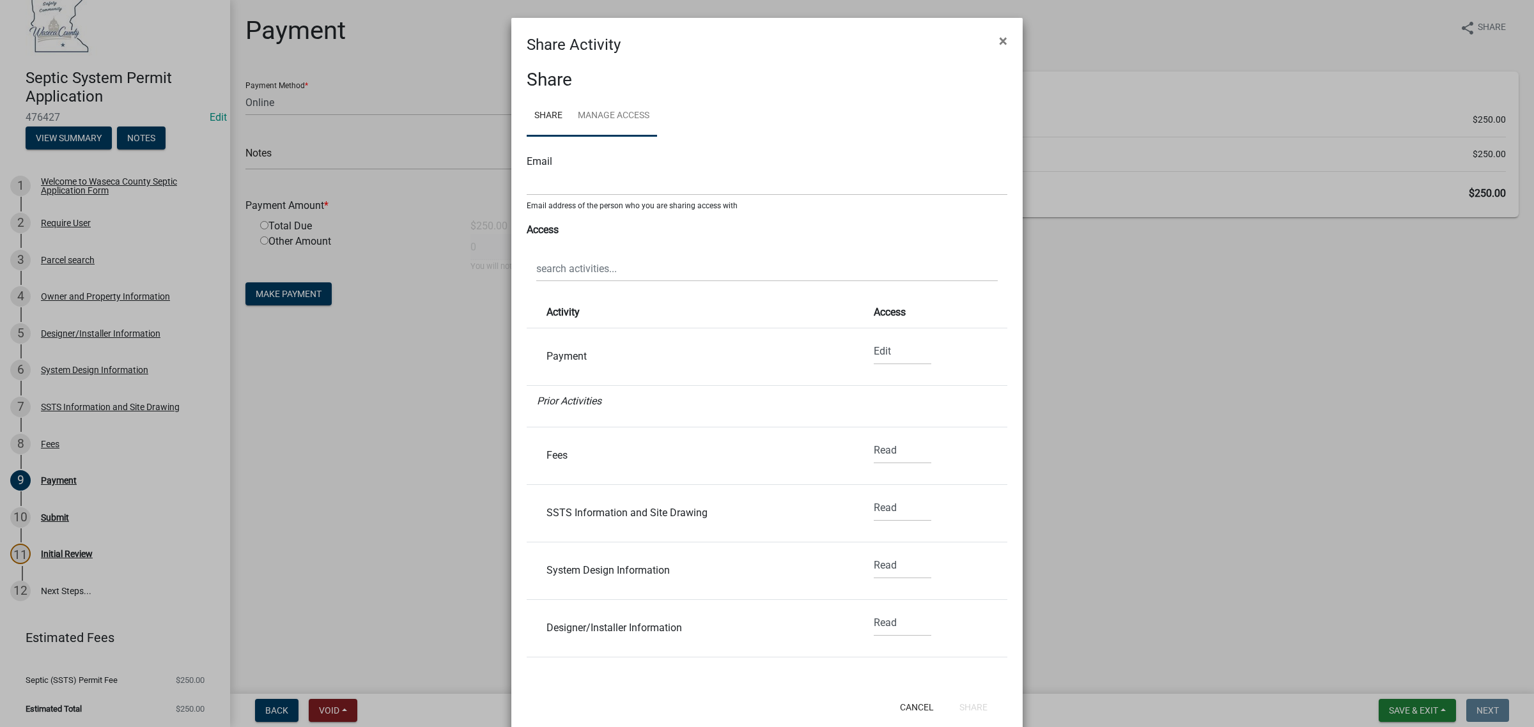
click at [603, 120] on link "Manage Access" at bounding box center [613, 116] width 87 height 41
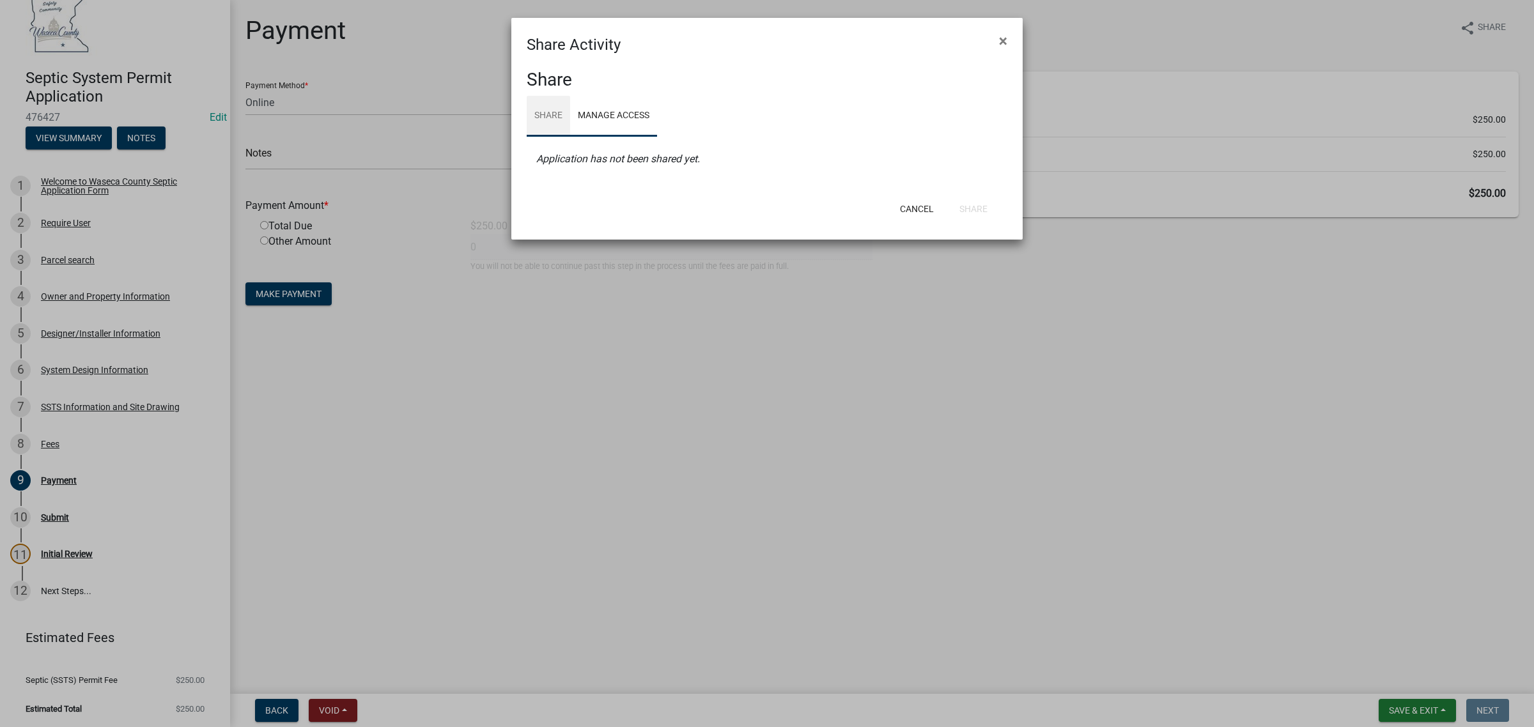
click at [551, 112] on link "Share" at bounding box center [548, 116] width 43 height 41
select select "1"
select select "0"
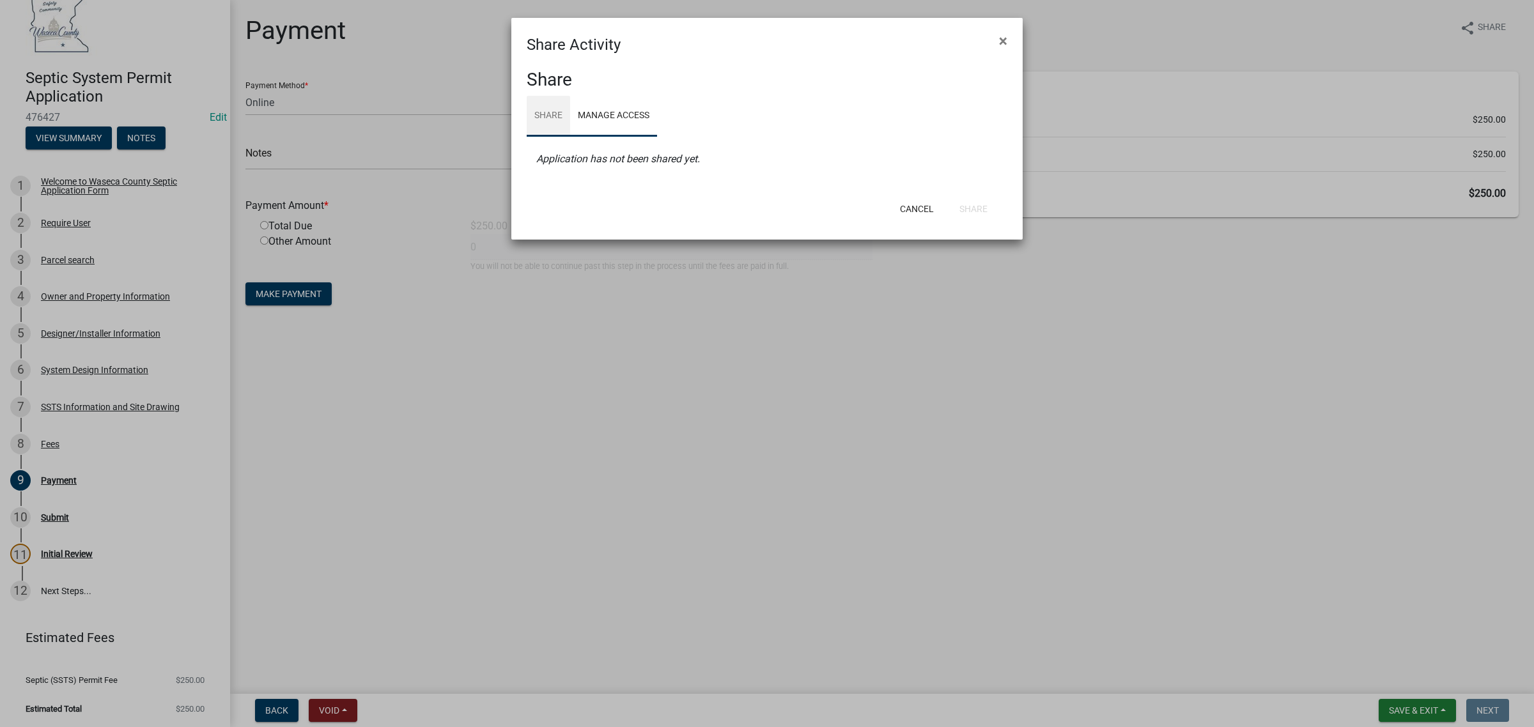
select select "0"
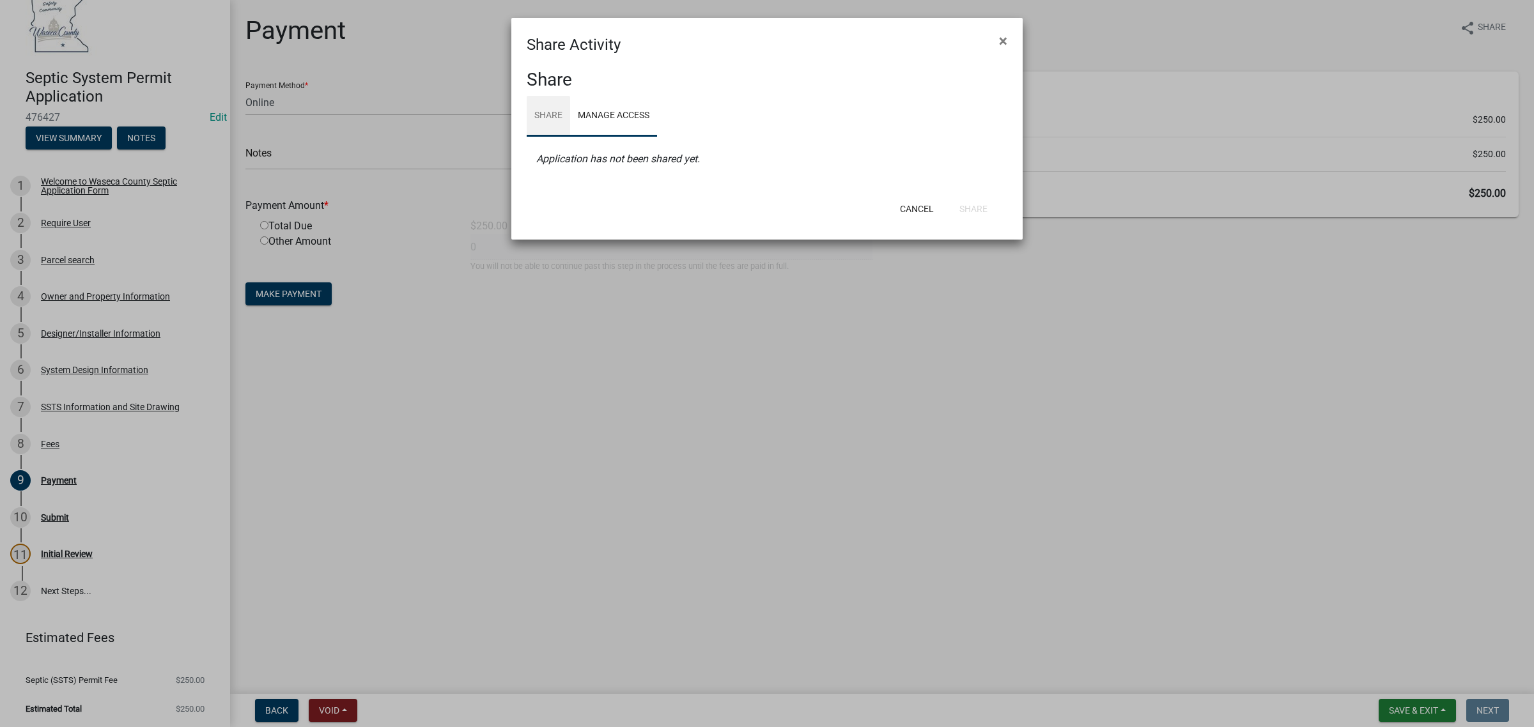
select select "0"
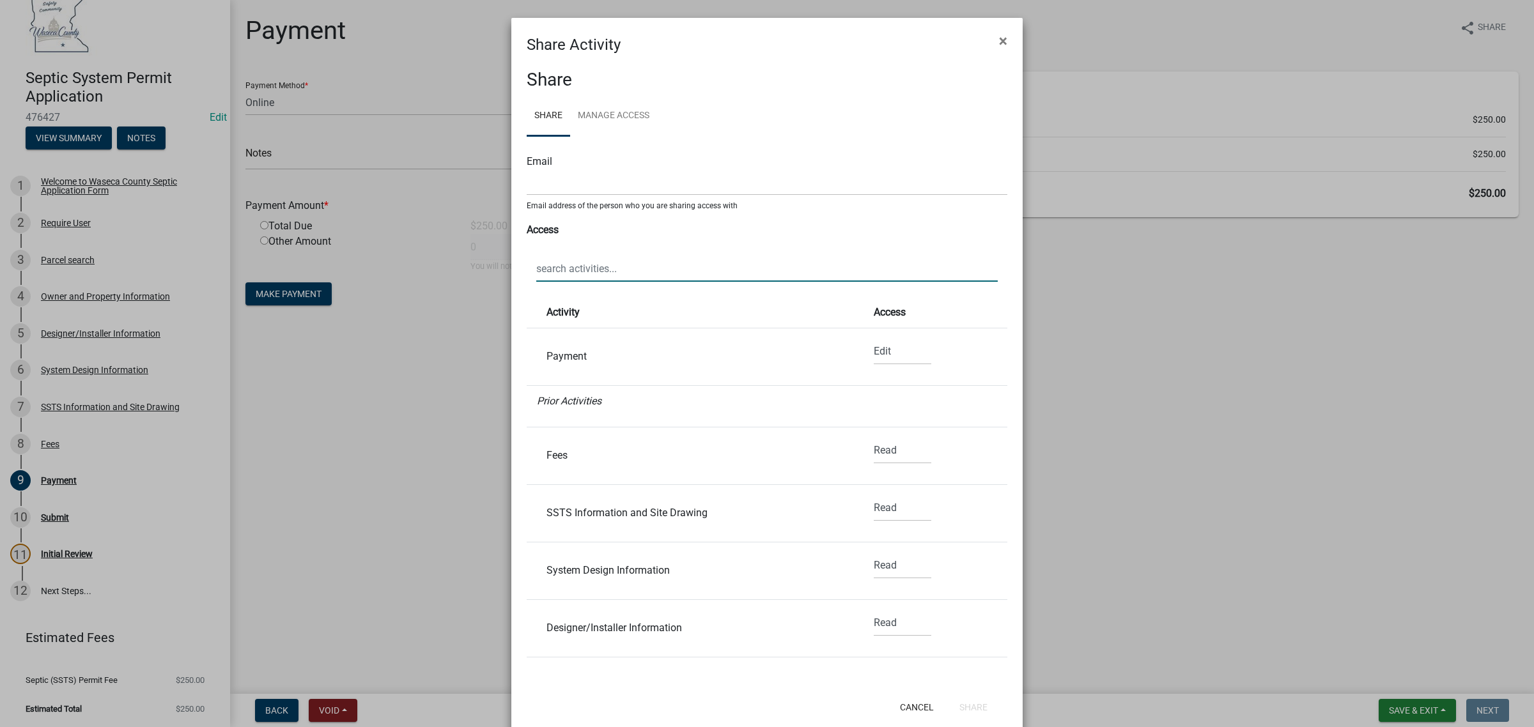
click at [621, 265] on input "text" at bounding box center [766, 269] width 461 height 26
click at [575, 189] on input "text" at bounding box center [767, 182] width 481 height 26
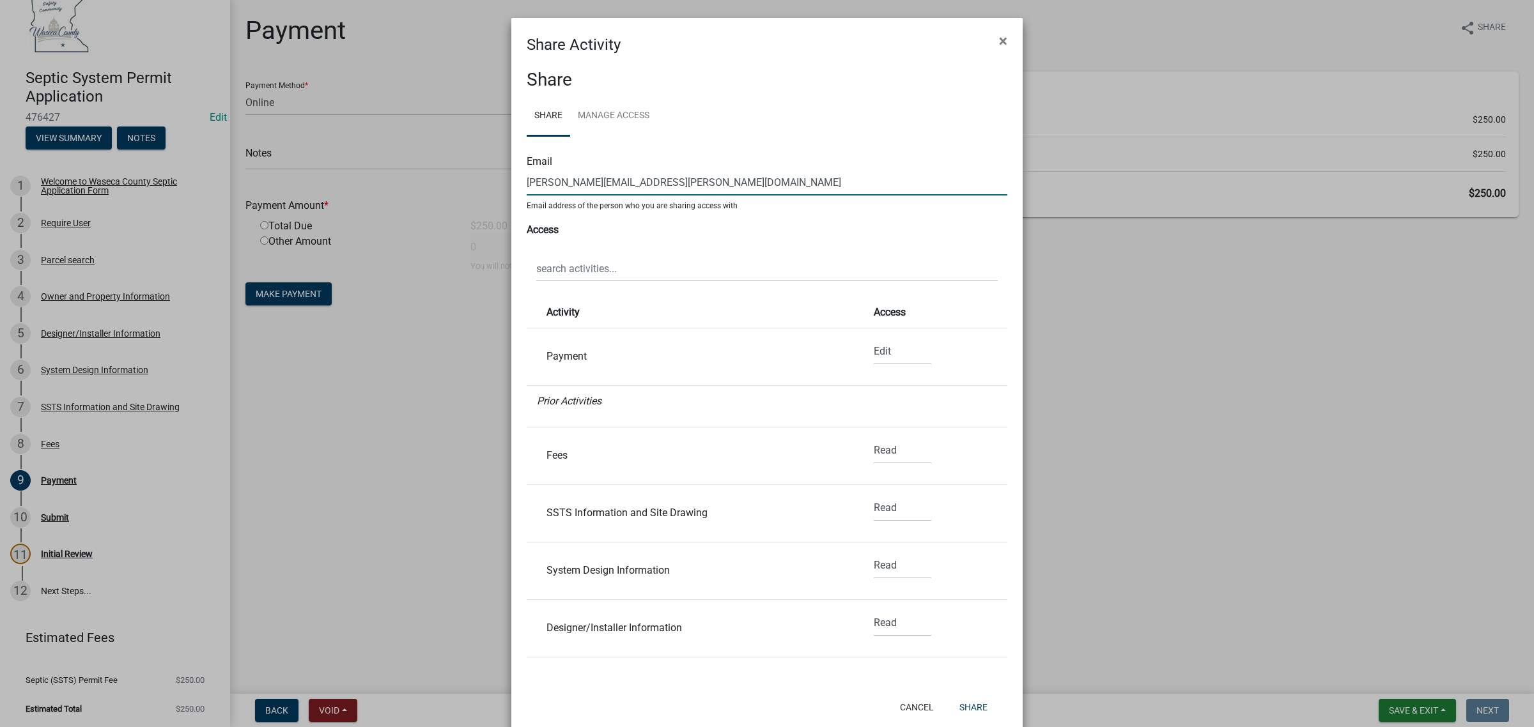
type input "steven.nusbaum@gmail.com"
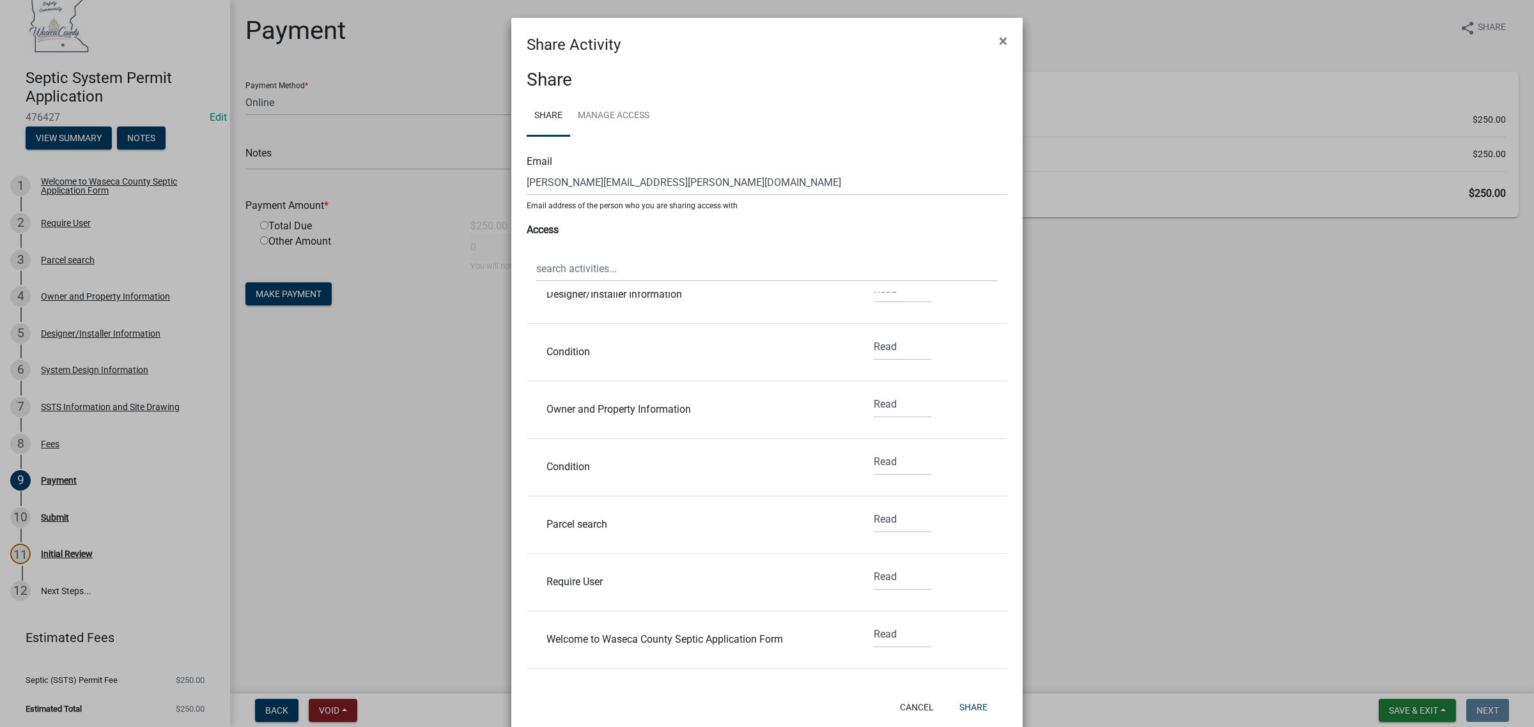
scroll to position [0, 0]
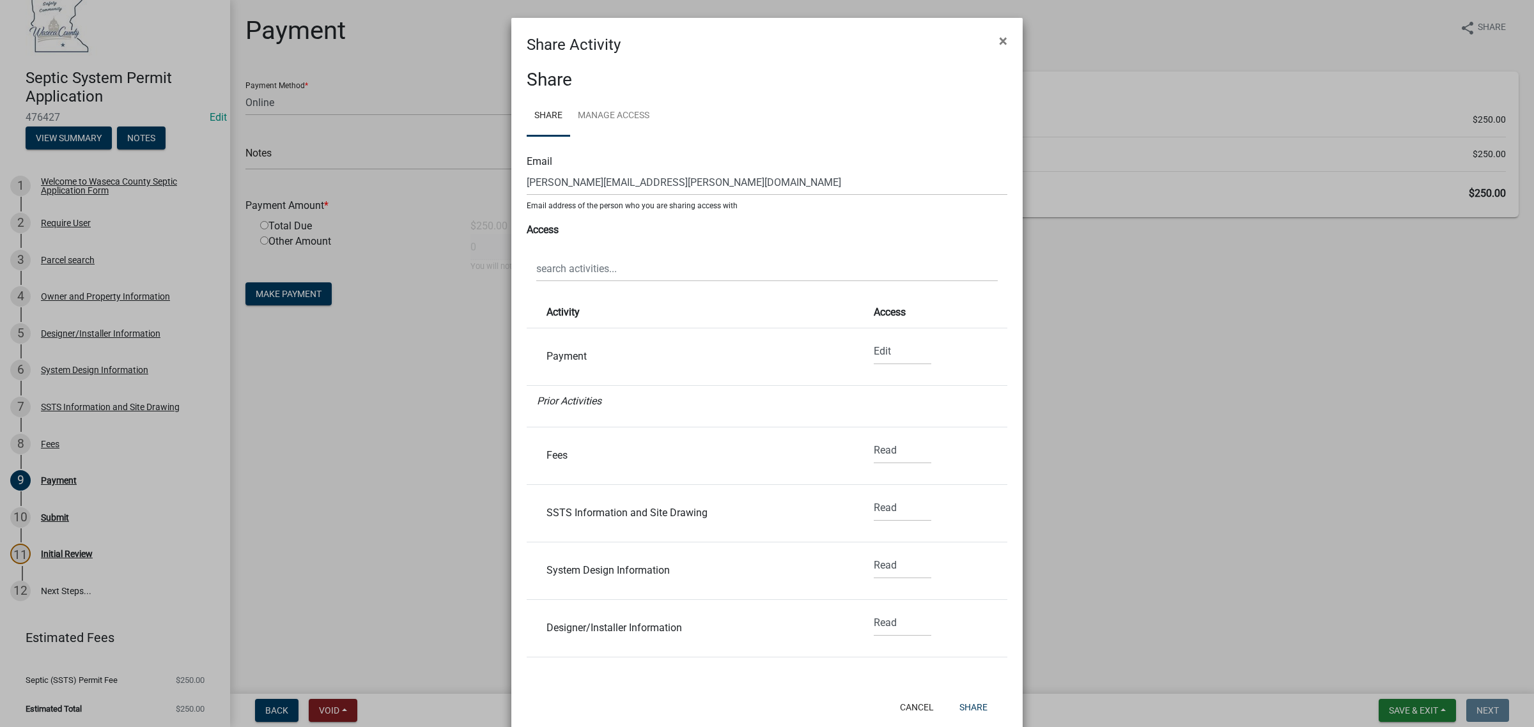
click at [1176, 39] on ngb-modal-window "Share Activity × Share Share Manage Access Email steven.nusbaum@gmail.com Email…" at bounding box center [767, 363] width 1534 height 727
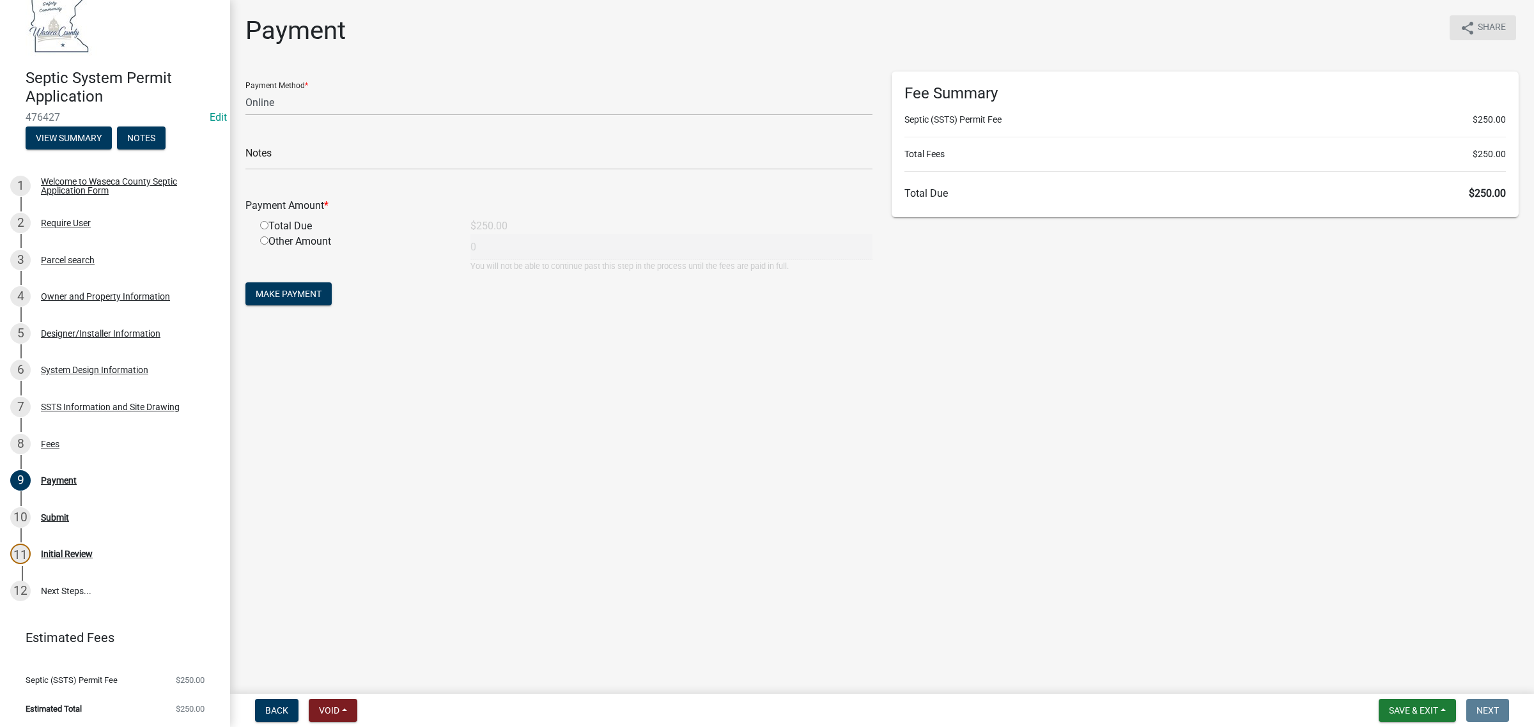
click at [1467, 22] on icon "share" at bounding box center [1467, 27] width 15 height 15
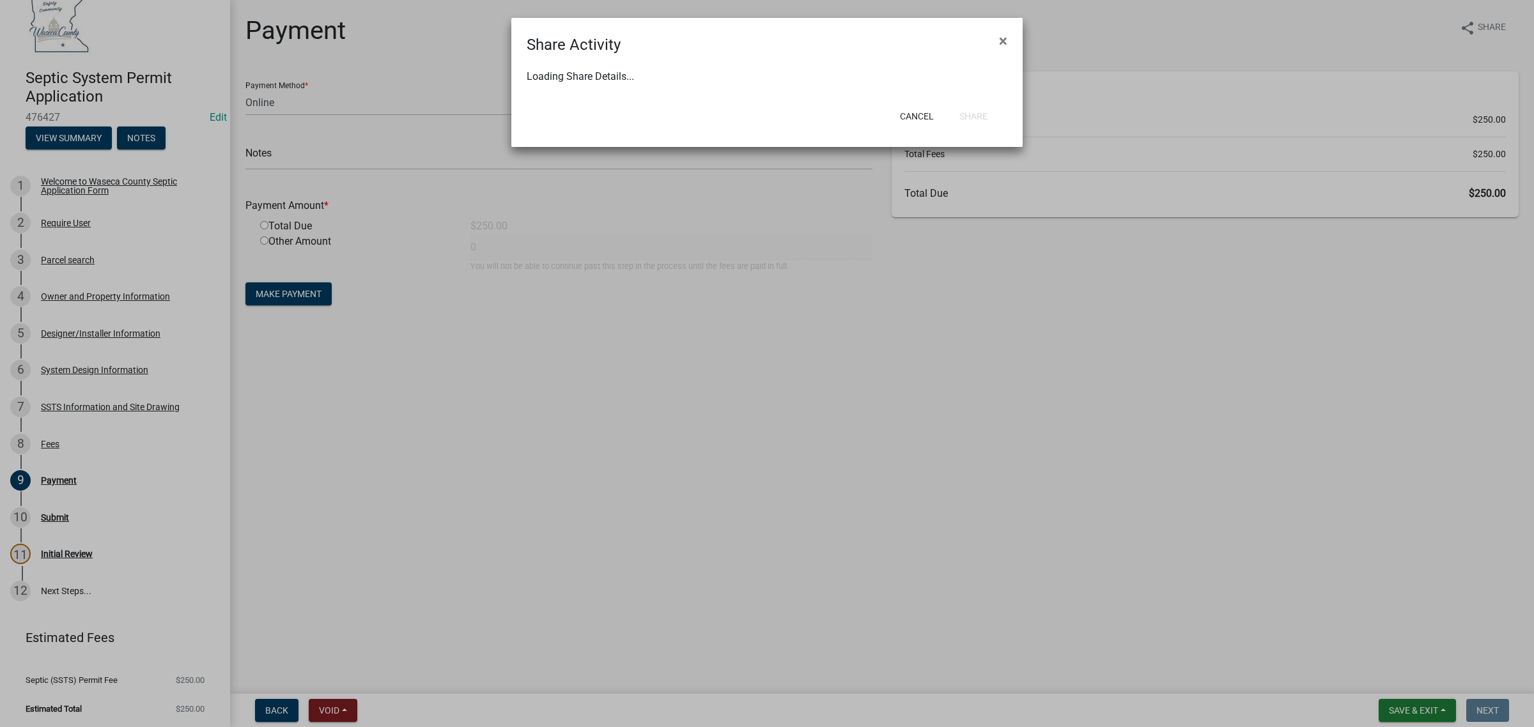
select select "1"
select select "0"
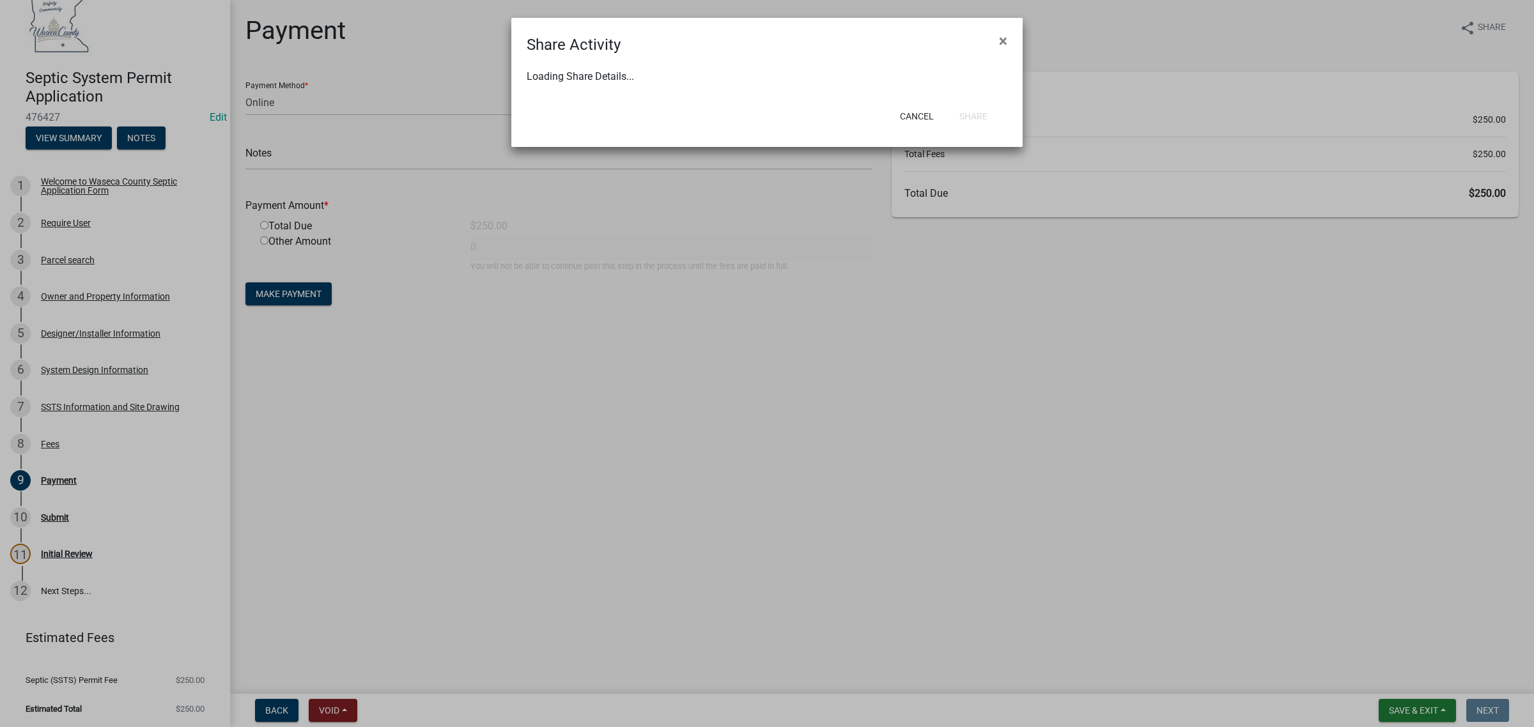
select select "0"
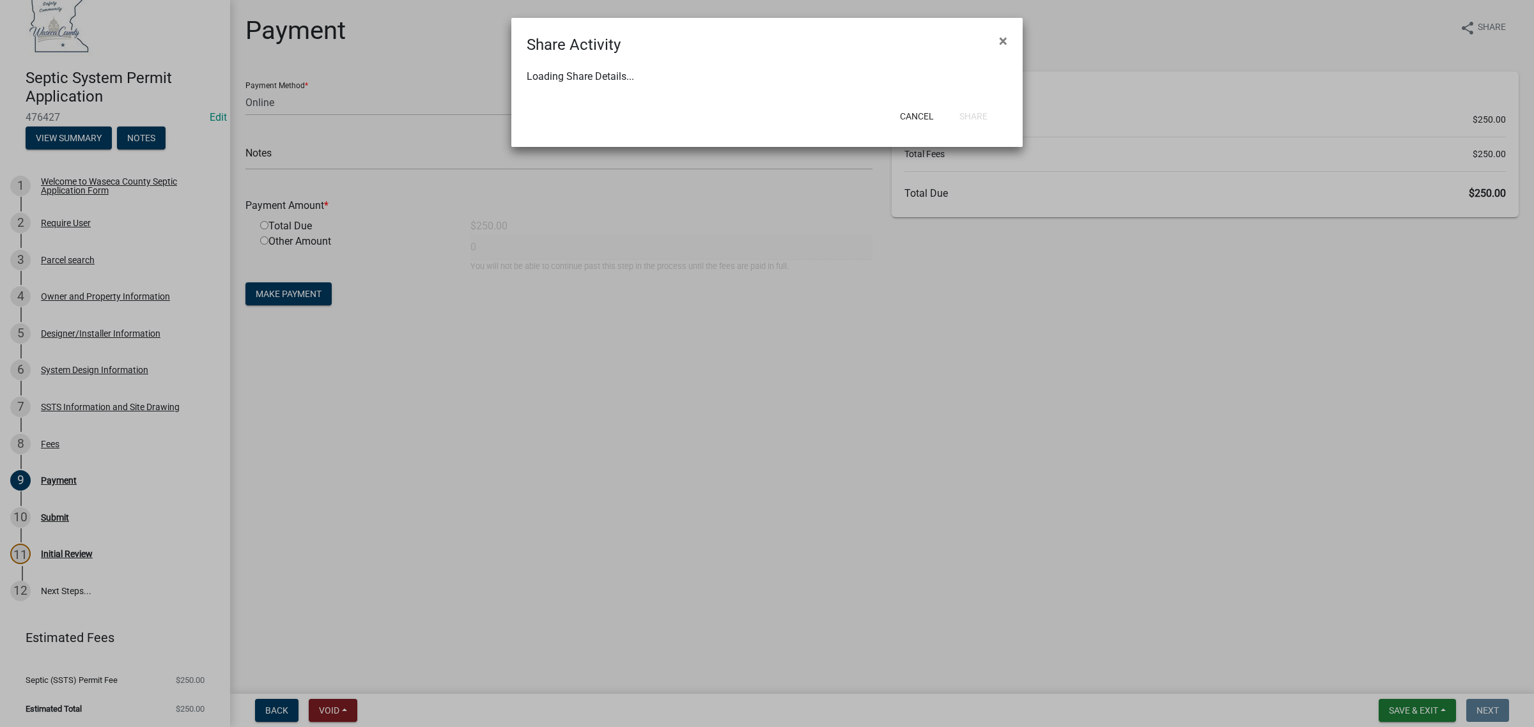
select select "0"
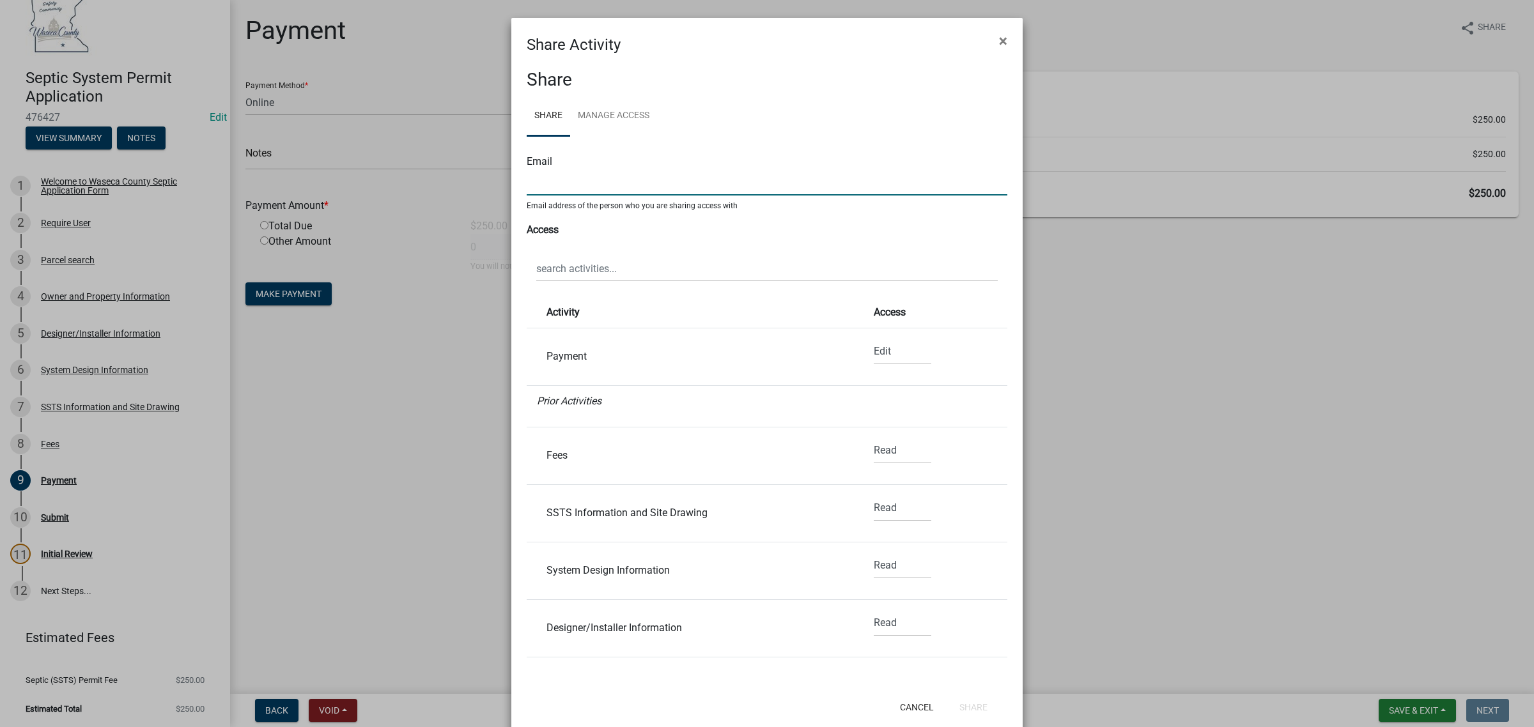
click at [662, 189] on input "text" at bounding box center [767, 182] width 481 height 26
type input "steven.nusbaum@gmail.com"
click at [637, 269] on input "text" at bounding box center [766, 269] width 461 height 26
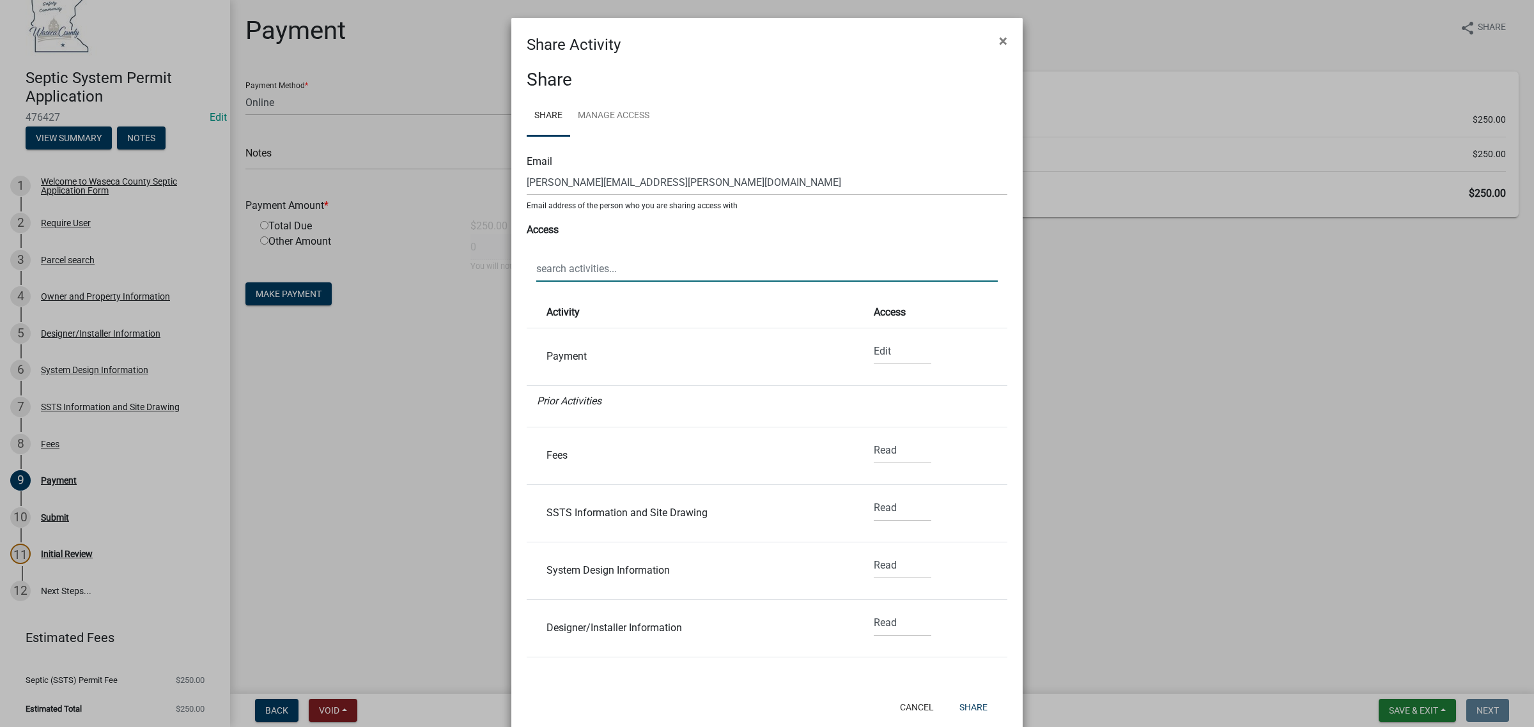
click at [893, 120] on ul "Share Manage Access" at bounding box center [767, 116] width 481 height 40
click at [874, 353] on select "None Read Edit" at bounding box center [903, 352] width 58 height 26
click at [603, 117] on link "Manage Access" at bounding box center [613, 116] width 87 height 41
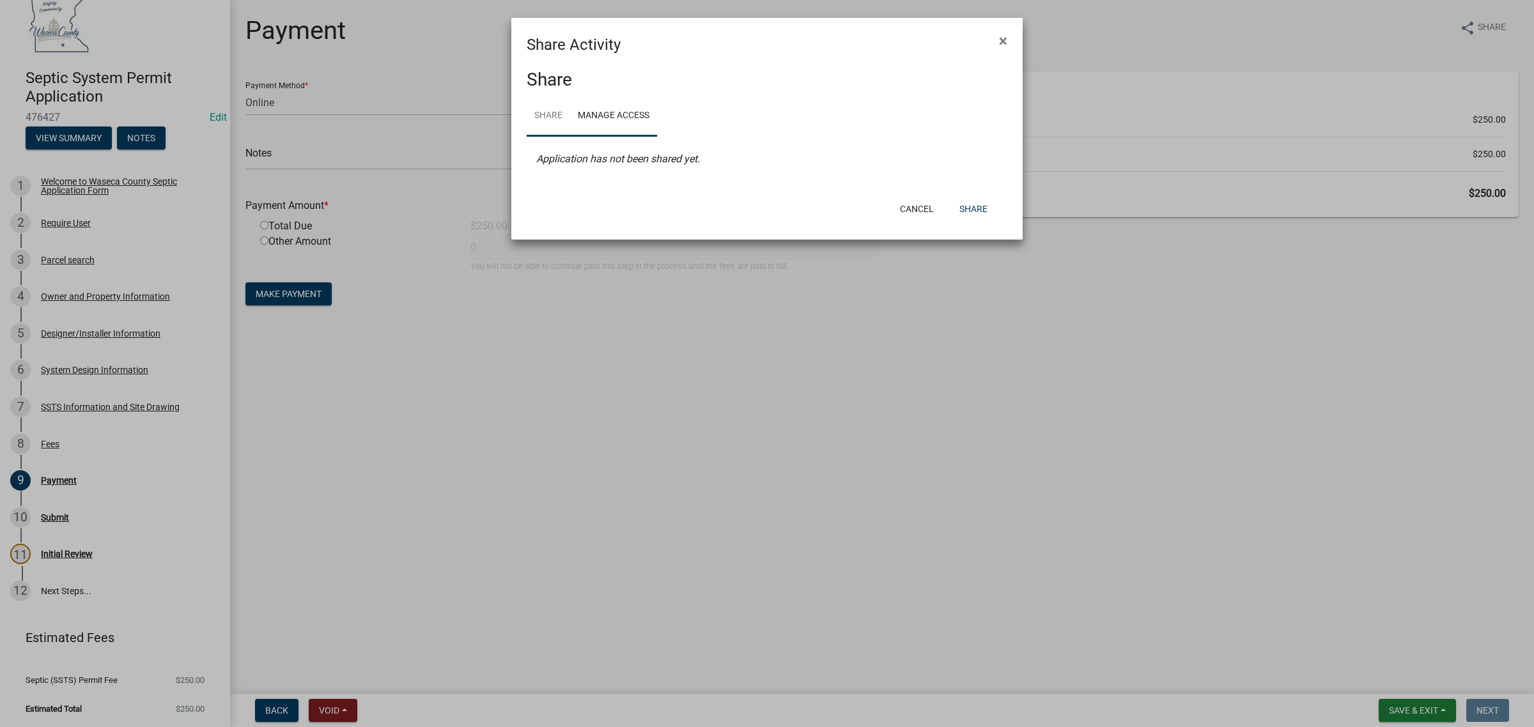
click at [548, 112] on link "Share" at bounding box center [548, 116] width 43 height 41
select select "1"
select select "0"
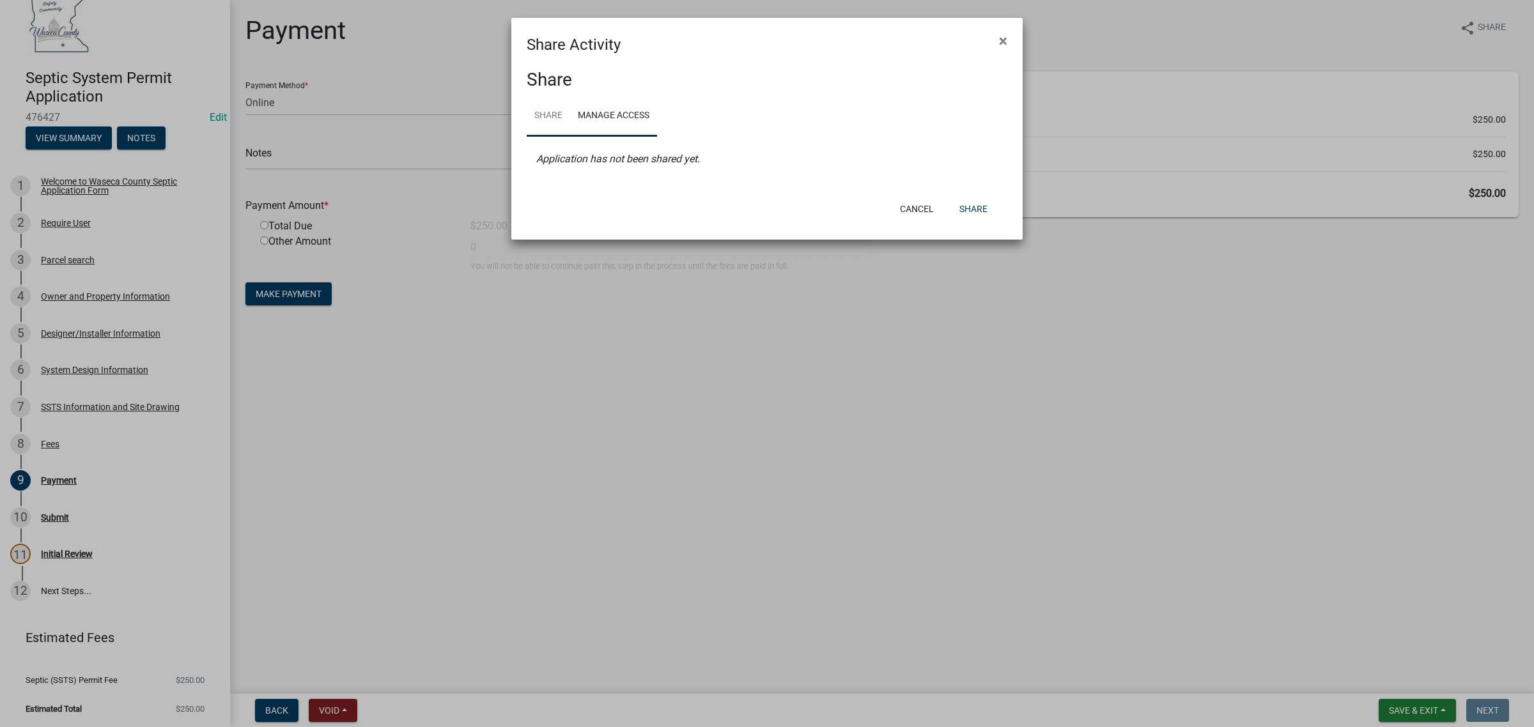
select select "0"
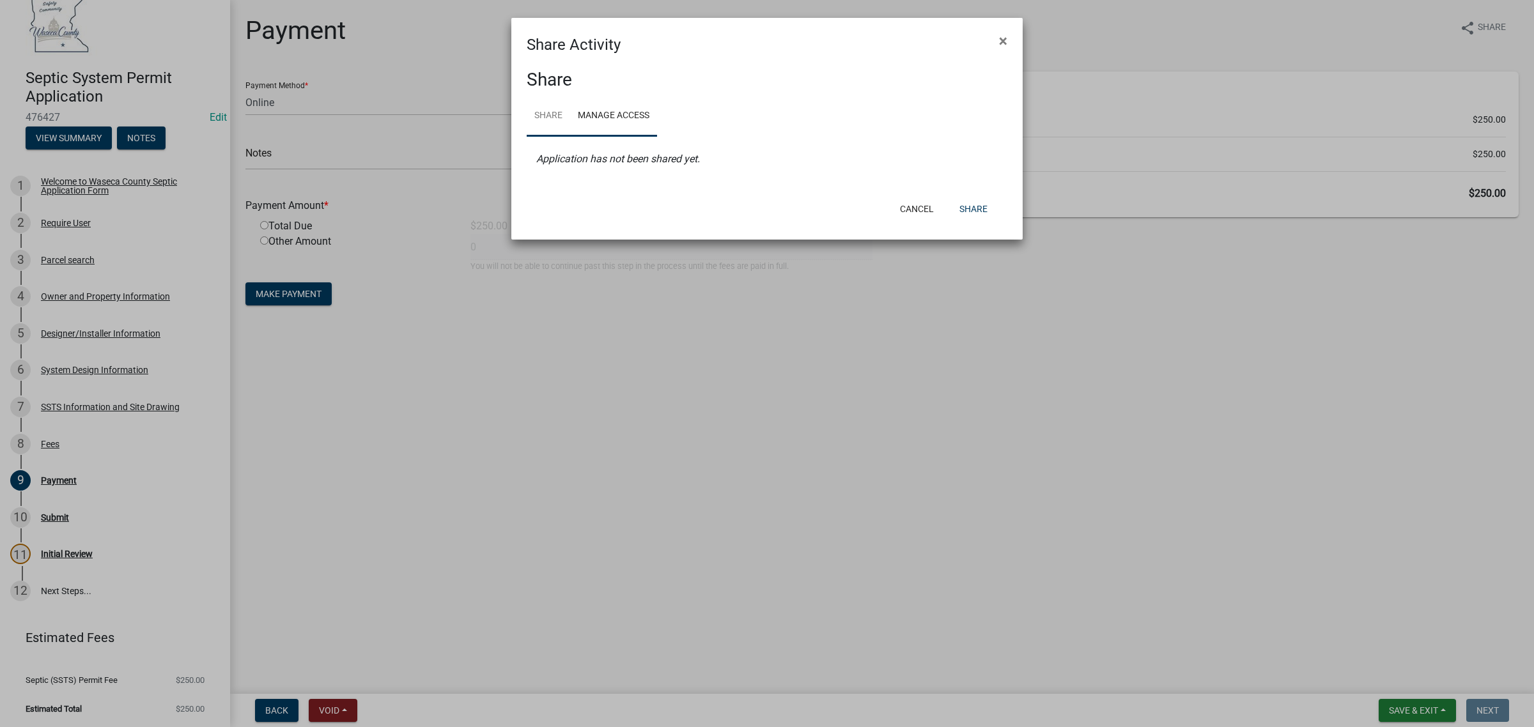
select select "0"
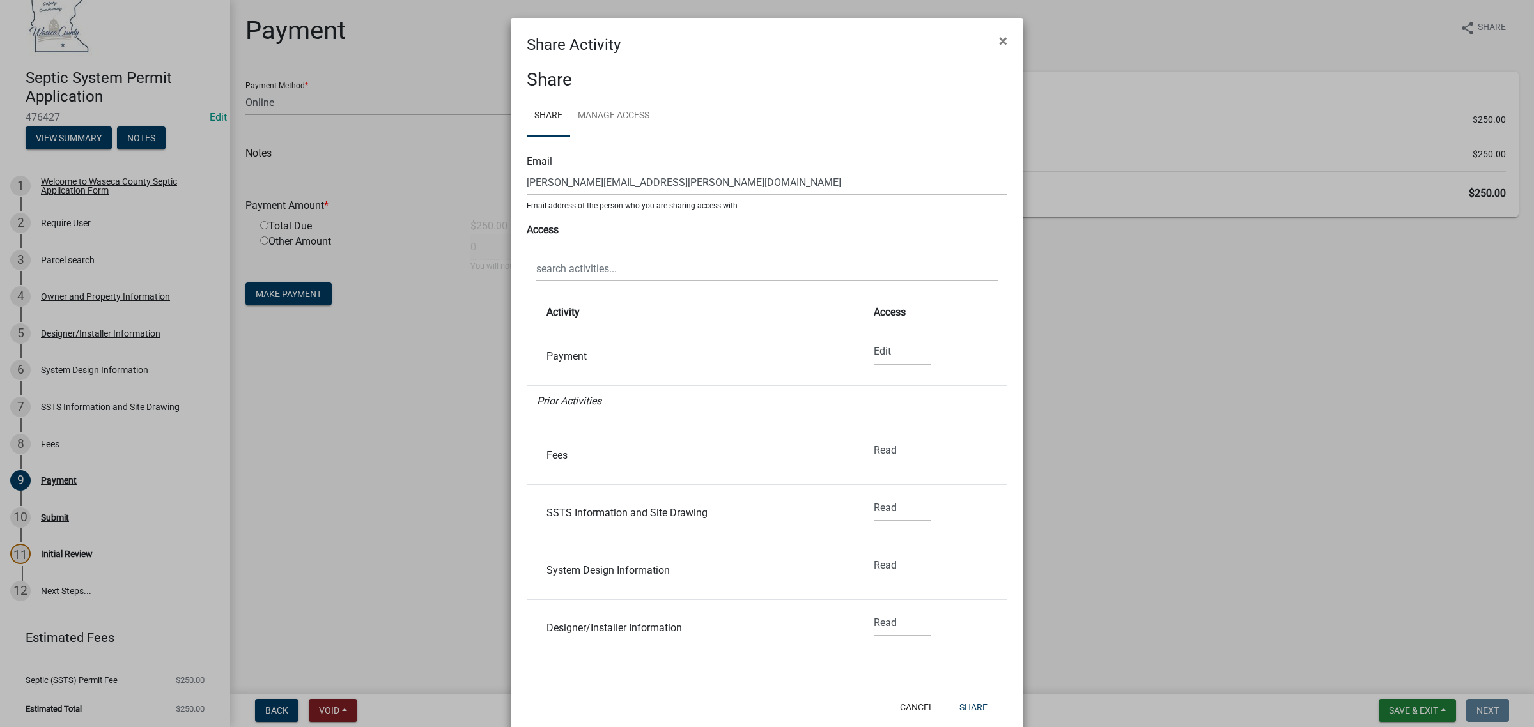
click at [876, 348] on select "None Read Edit" at bounding box center [903, 352] width 58 height 26
click at [966, 707] on button "Share" at bounding box center [973, 707] width 49 height 23
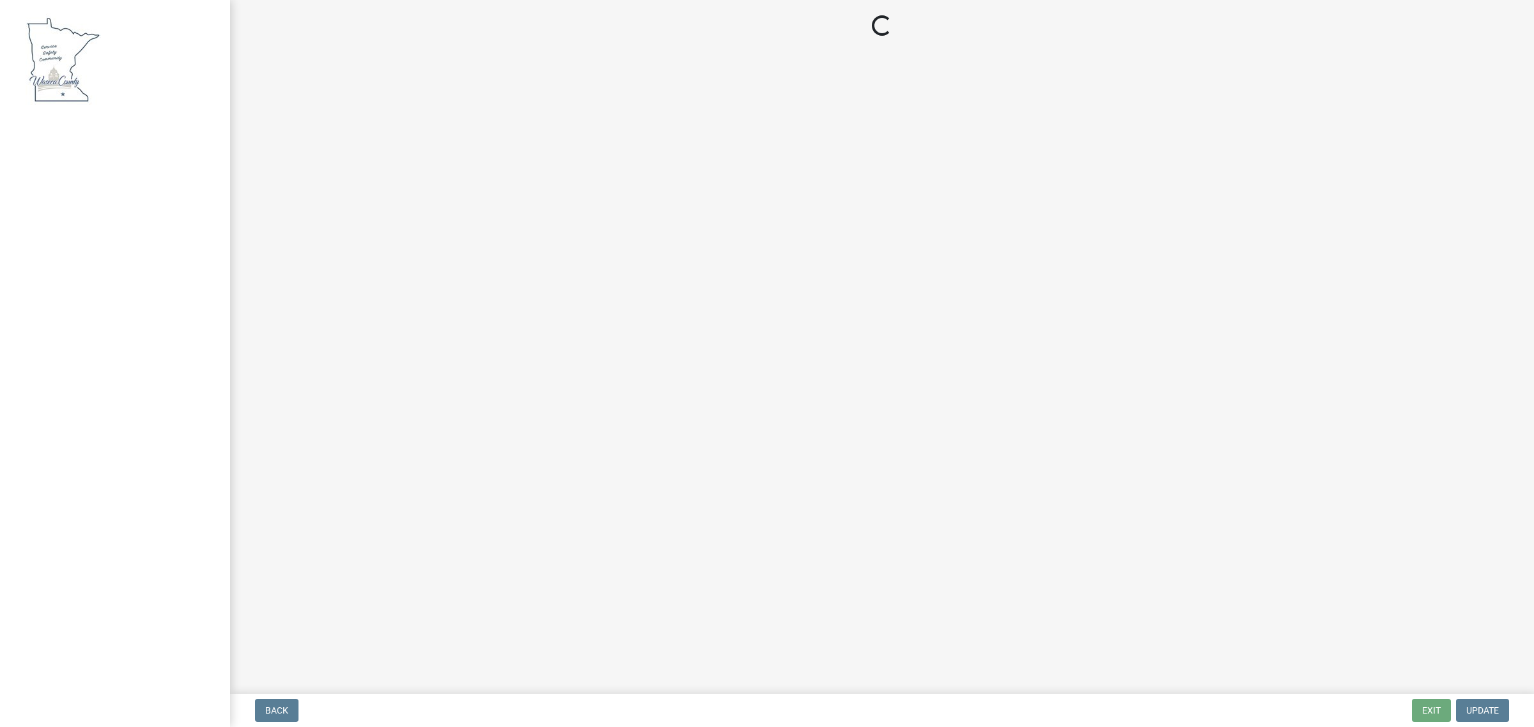
select select "3: 3"
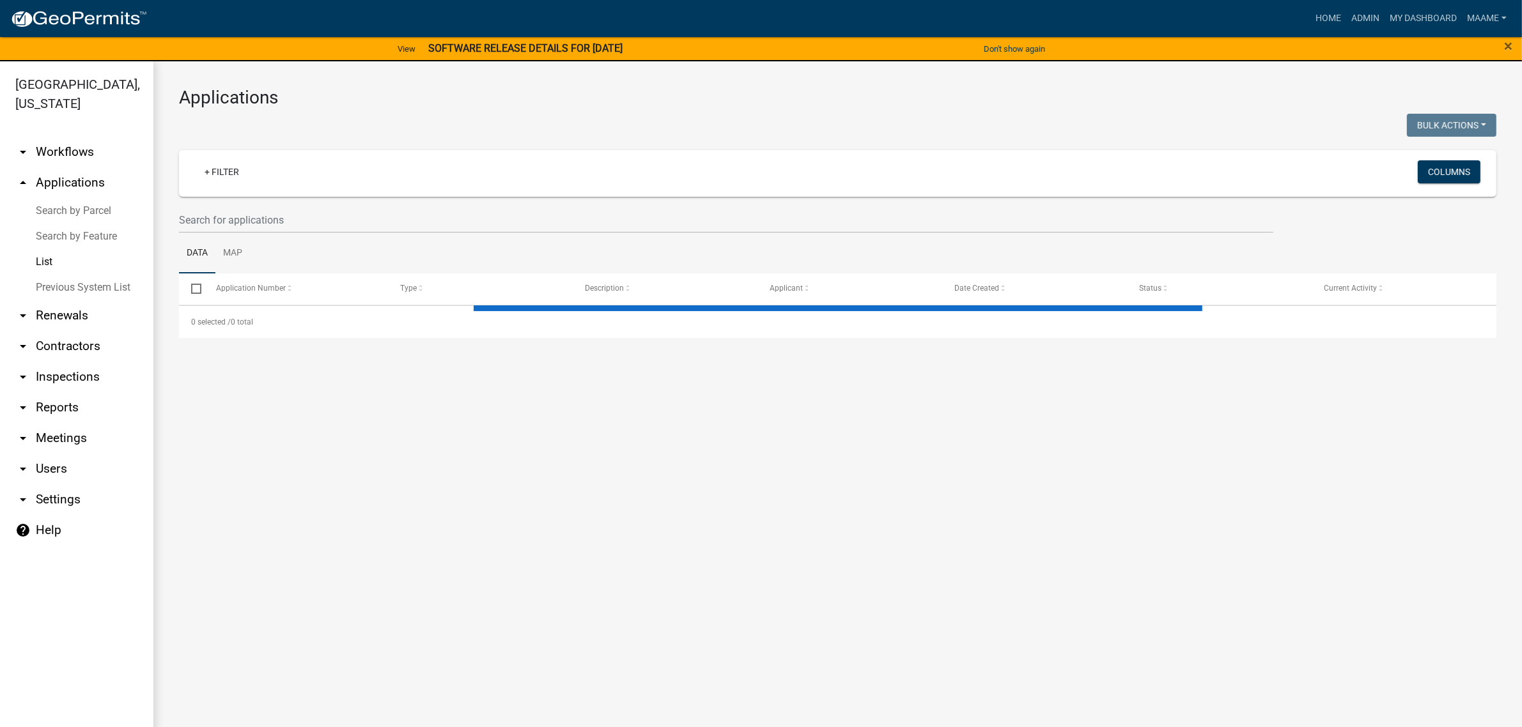
select select "3: 100"
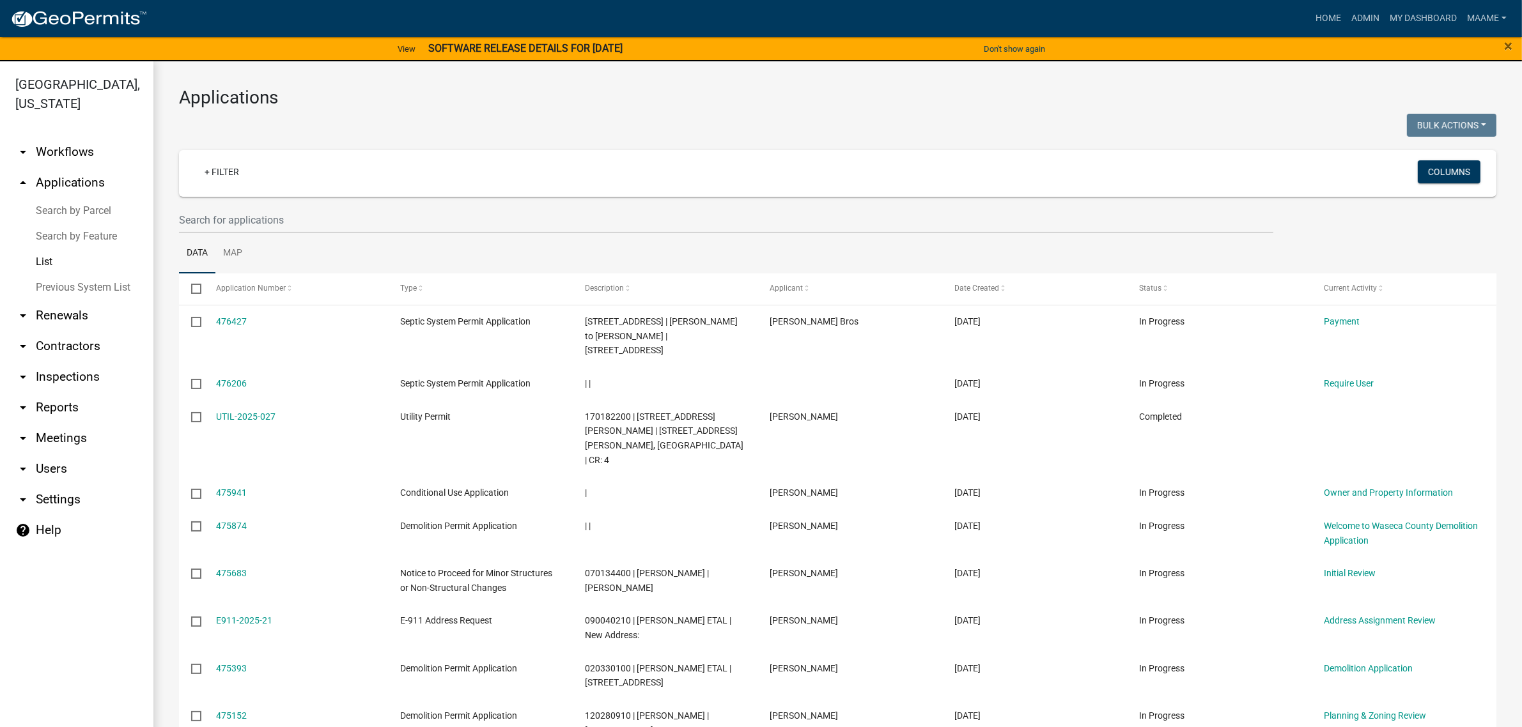
click at [1127, 104] on h3 "Applications" at bounding box center [837, 98] width 1317 height 22
click at [1388, 20] on link "My Dashboard" at bounding box center [1422, 18] width 77 height 24
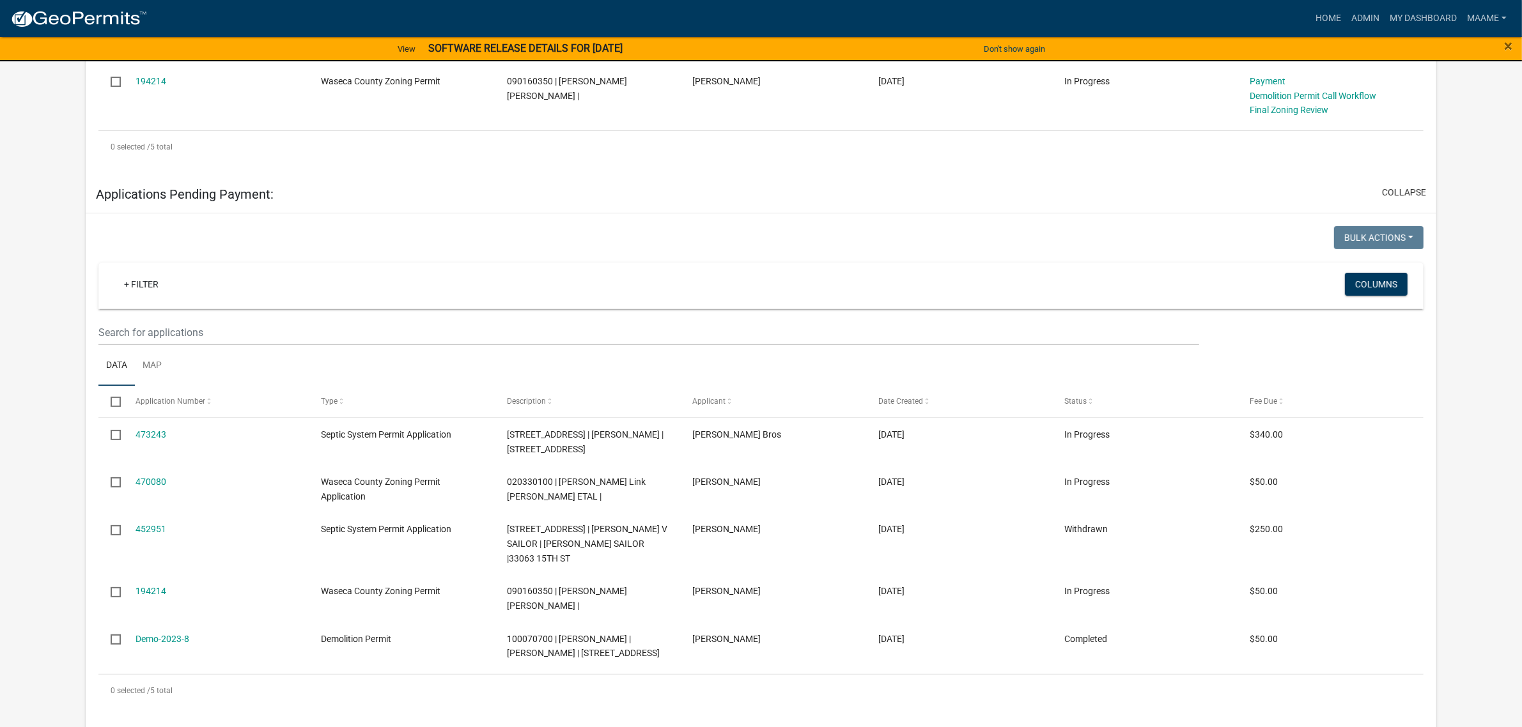
scroll to position [479, 0]
click at [1391, 198] on button "collapse" at bounding box center [1404, 191] width 44 height 13
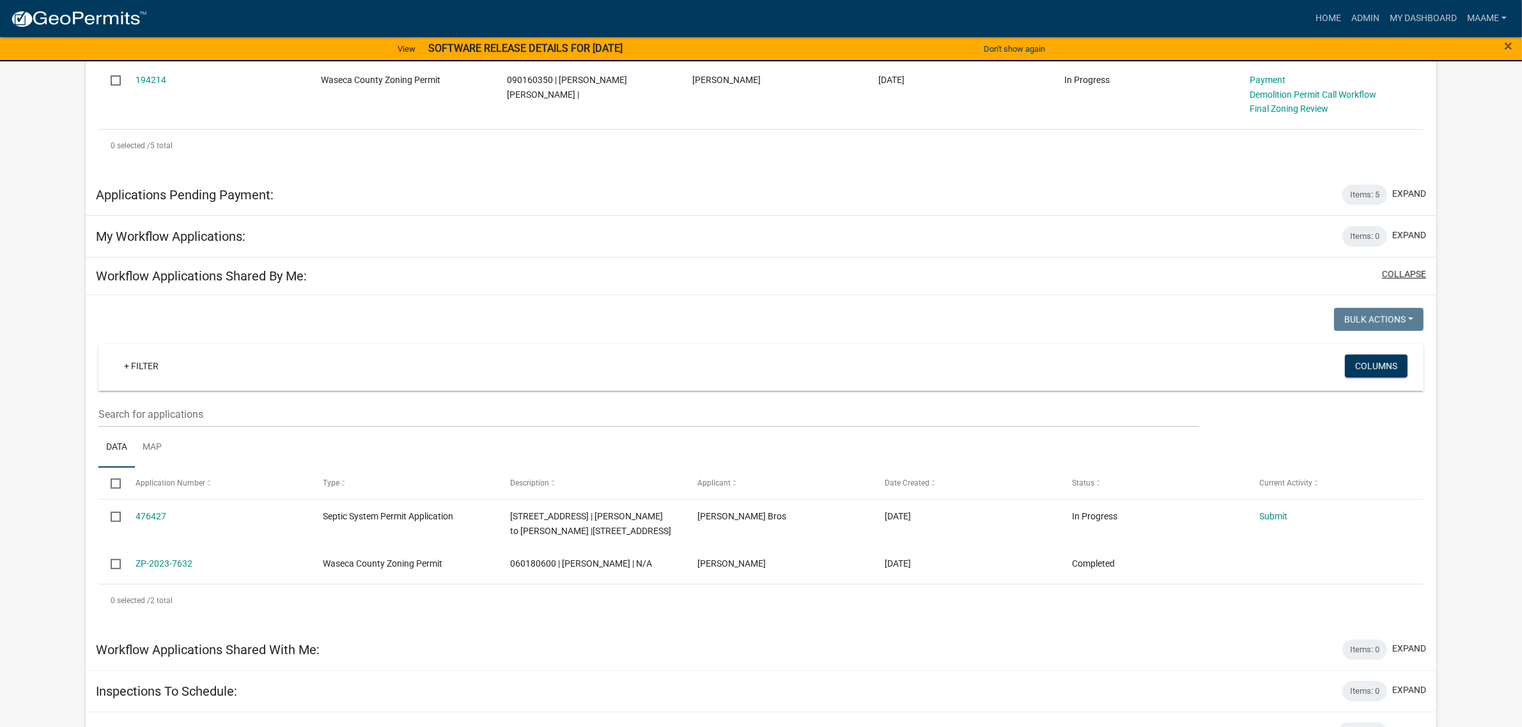
click at [1402, 281] on button "collapse" at bounding box center [1404, 274] width 44 height 13
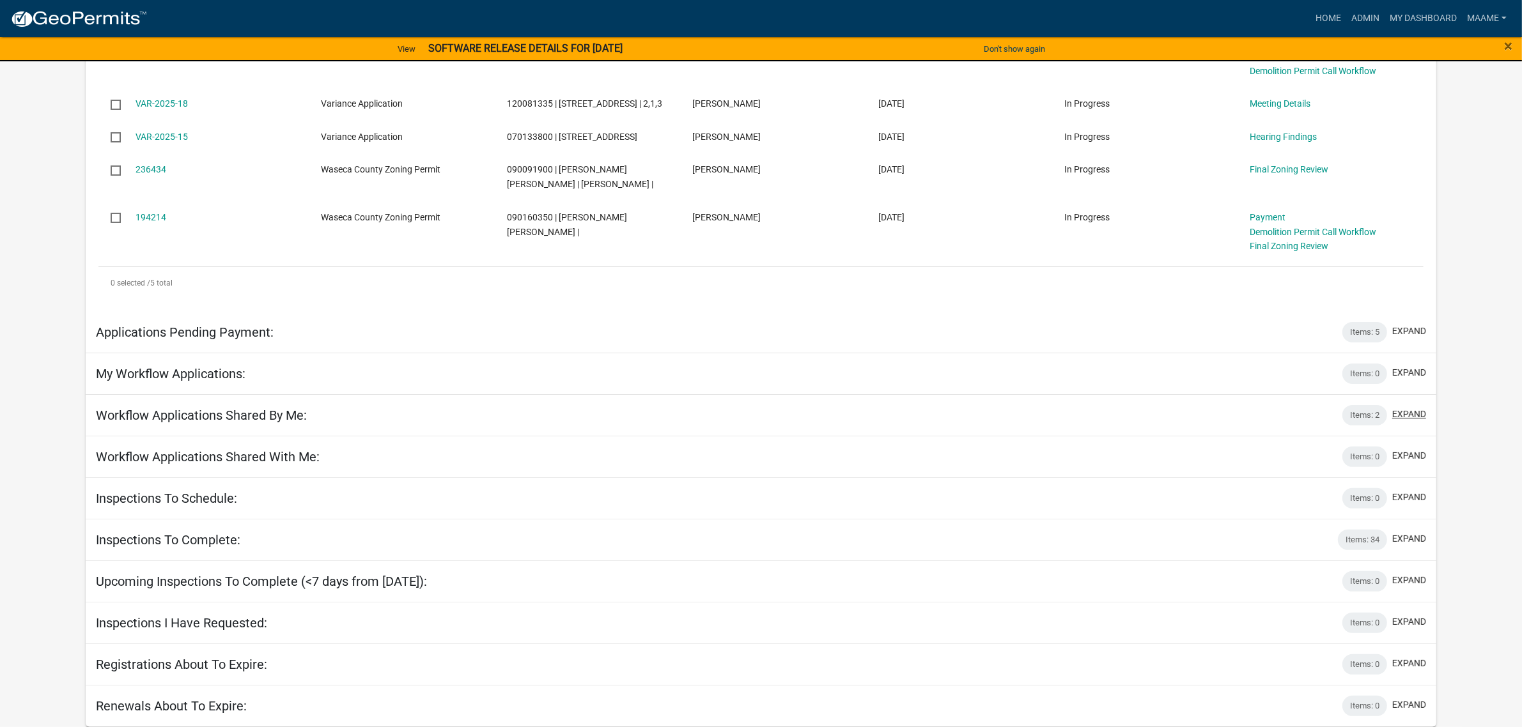
scroll to position [358, 0]
click at [1221, 420] on div "Workflow Applications Shared By Me: Items: 2 expand" at bounding box center [761, 416] width 1350 height 42
click at [183, 414] on h5 "Workflow Applications Shared By Me:" at bounding box center [201, 415] width 211 height 15
click at [1416, 408] on button "expand" at bounding box center [1409, 414] width 34 height 13
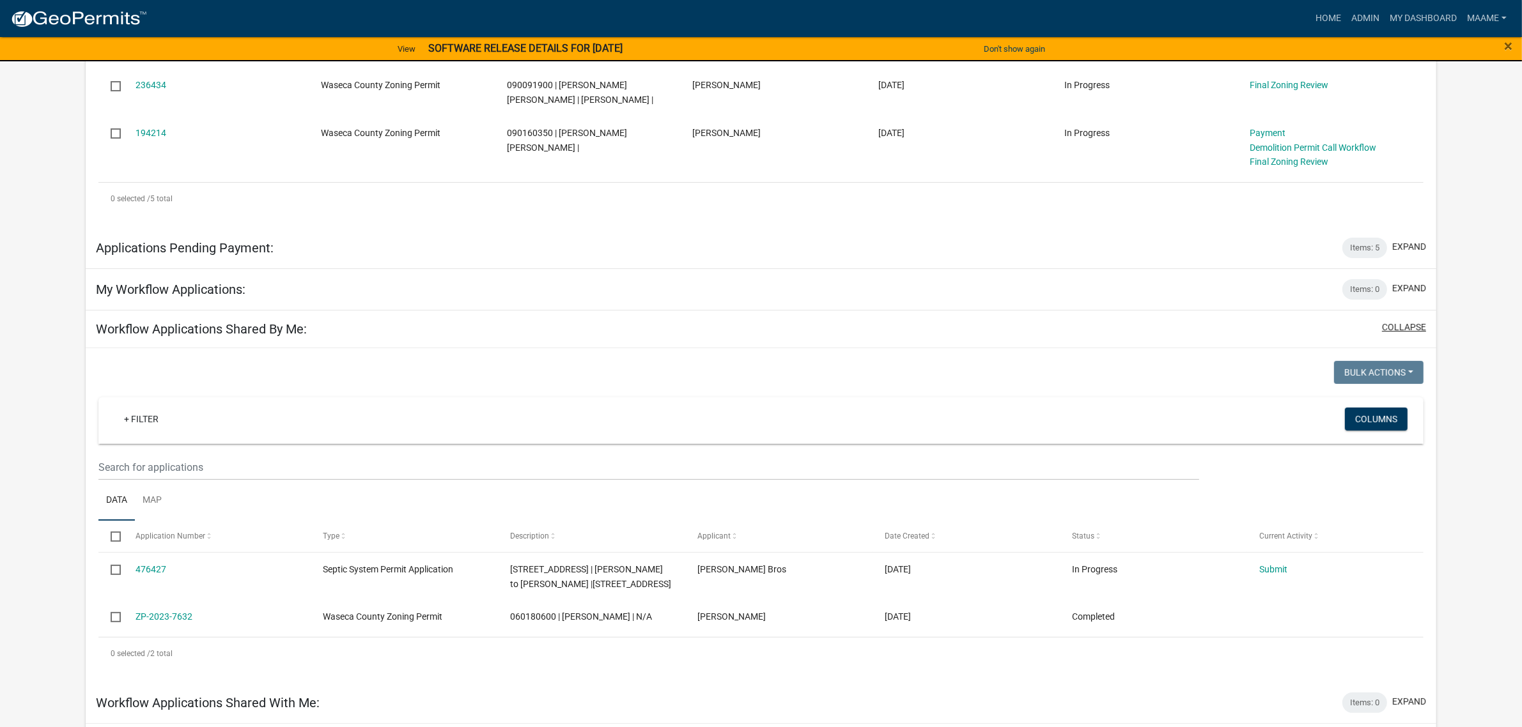
scroll to position [598, 0]
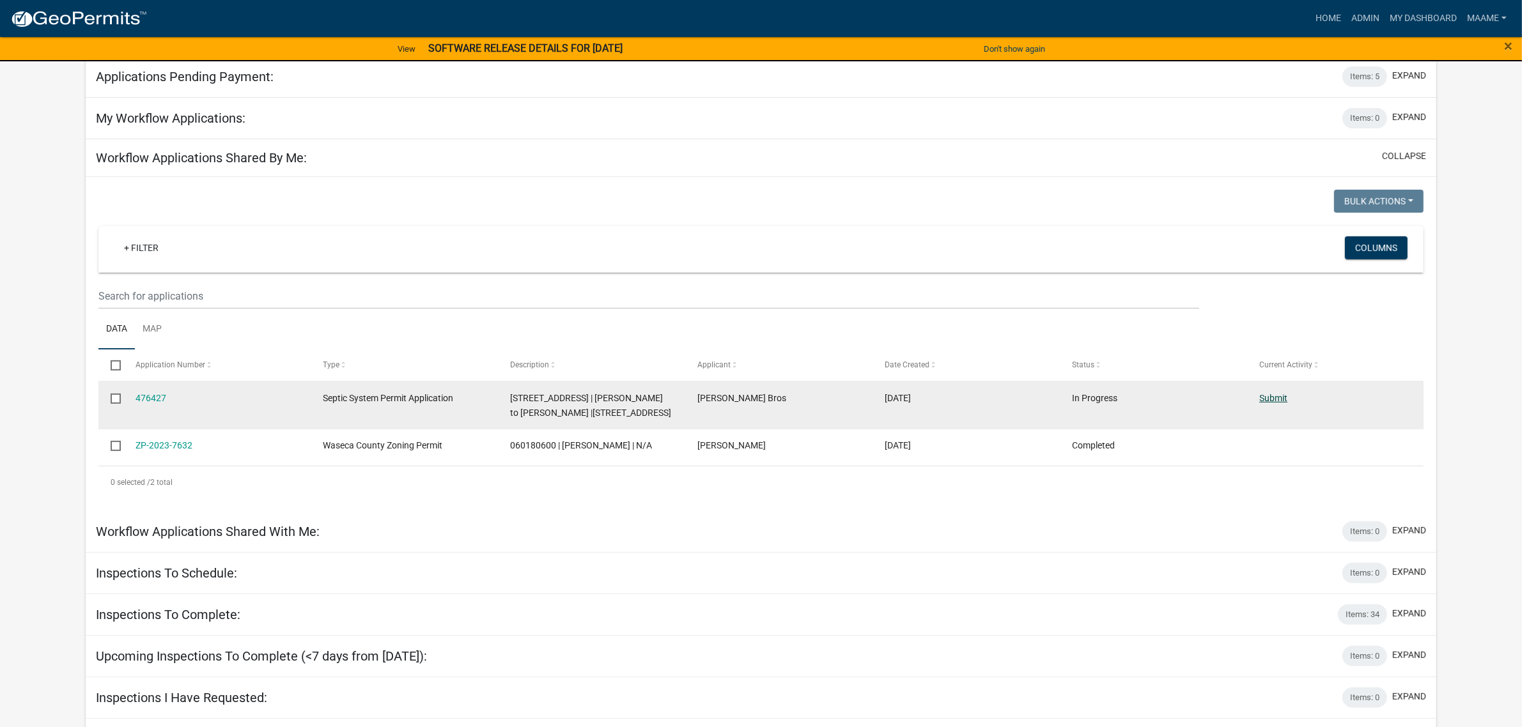
click at [1261, 403] on link "Submit" at bounding box center [1273, 398] width 28 height 10
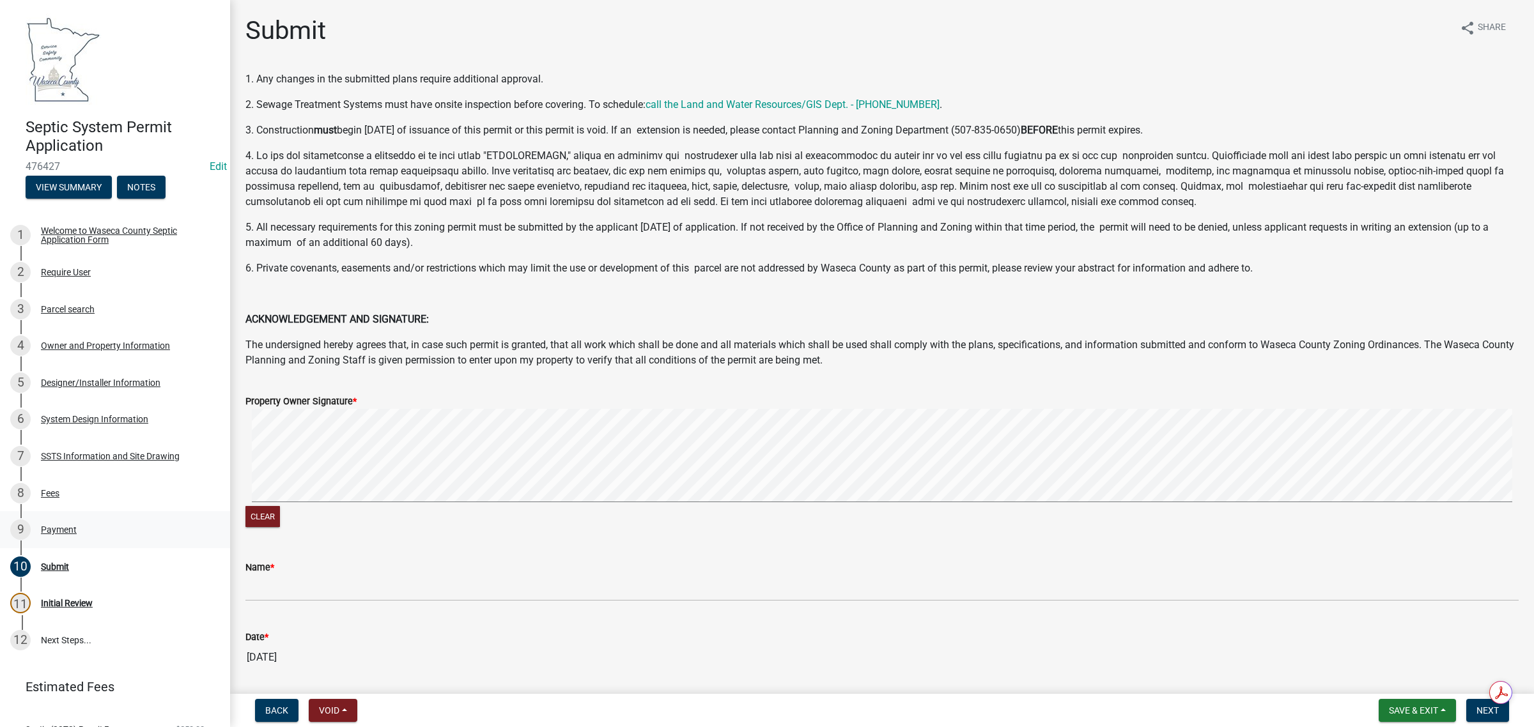
click at [33, 535] on div "9 Payment" at bounding box center [109, 530] width 199 height 20
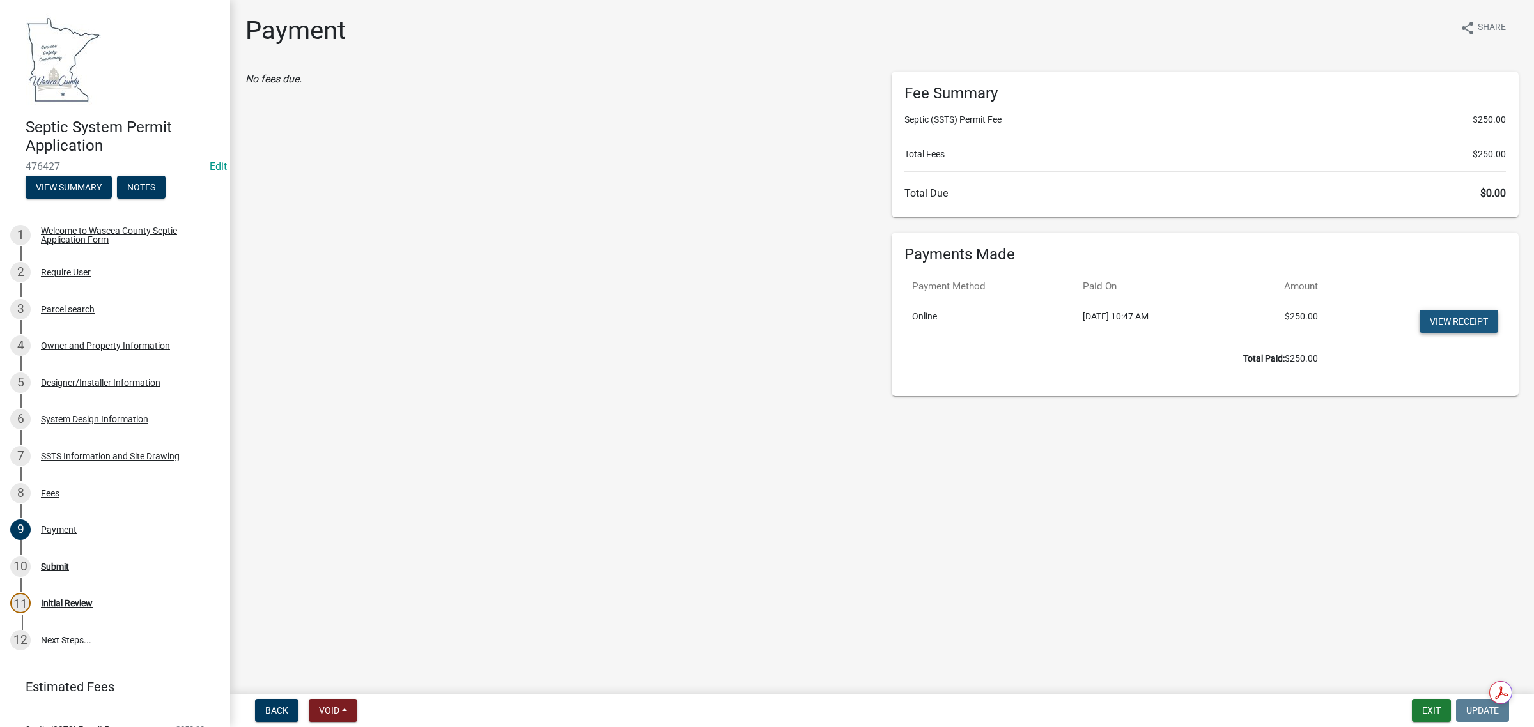
click at [1441, 321] on link "View receipt" at bounding box center [1459, 321] width 79 height 23
click at [59, 557] on div "10 Submit" at bounding box center [109, 567] width 199 height 20
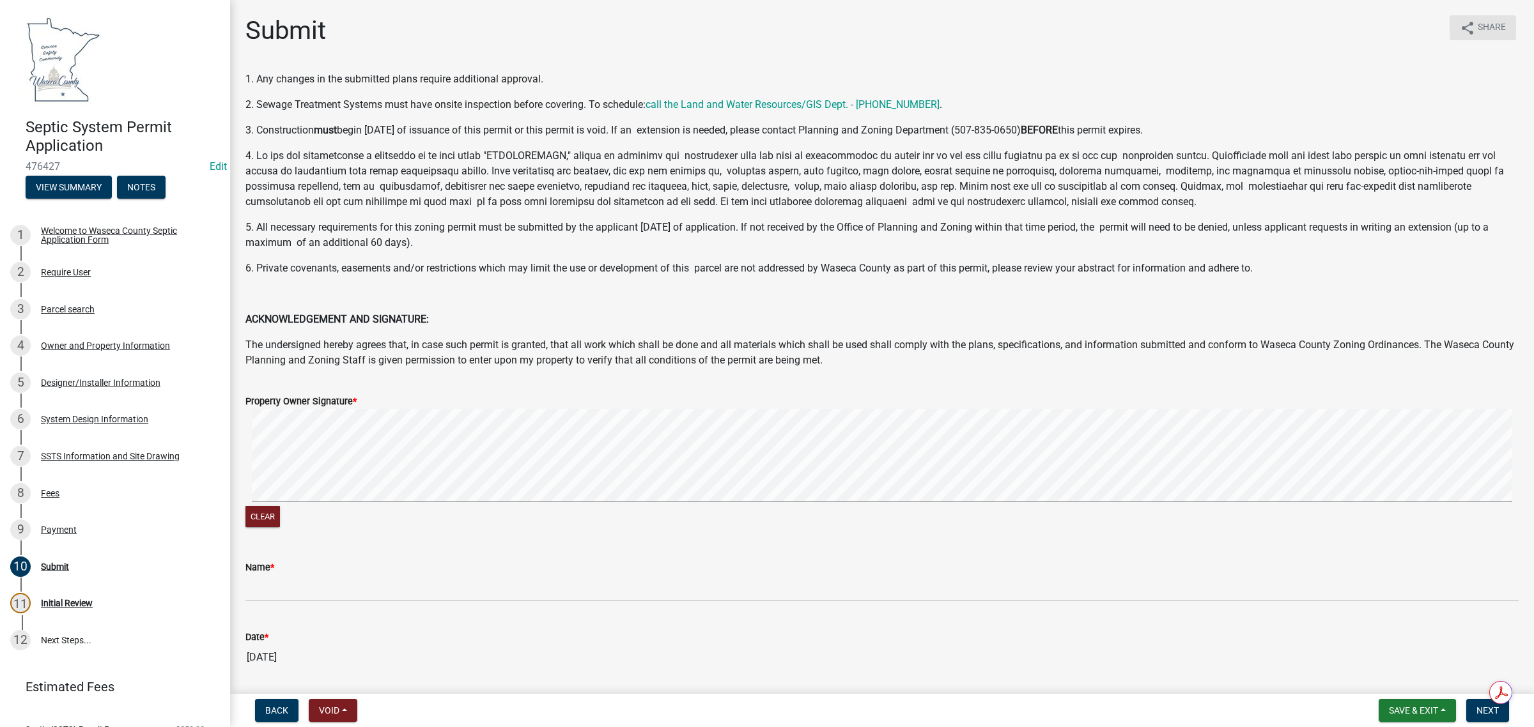
click at [1486, 27] on span "Share" at bounding box center [1492, 27] width 28 height 15
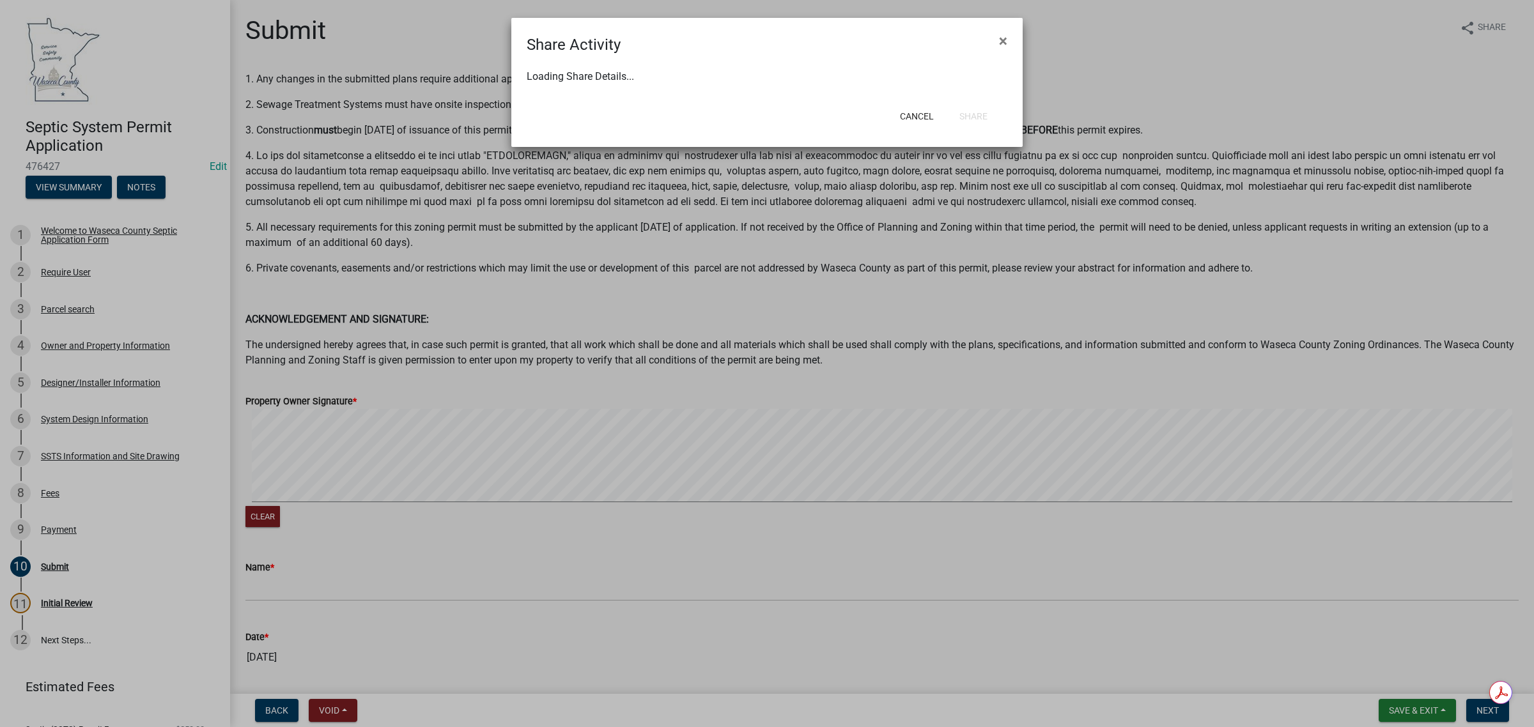
select select "1"
select select "0"
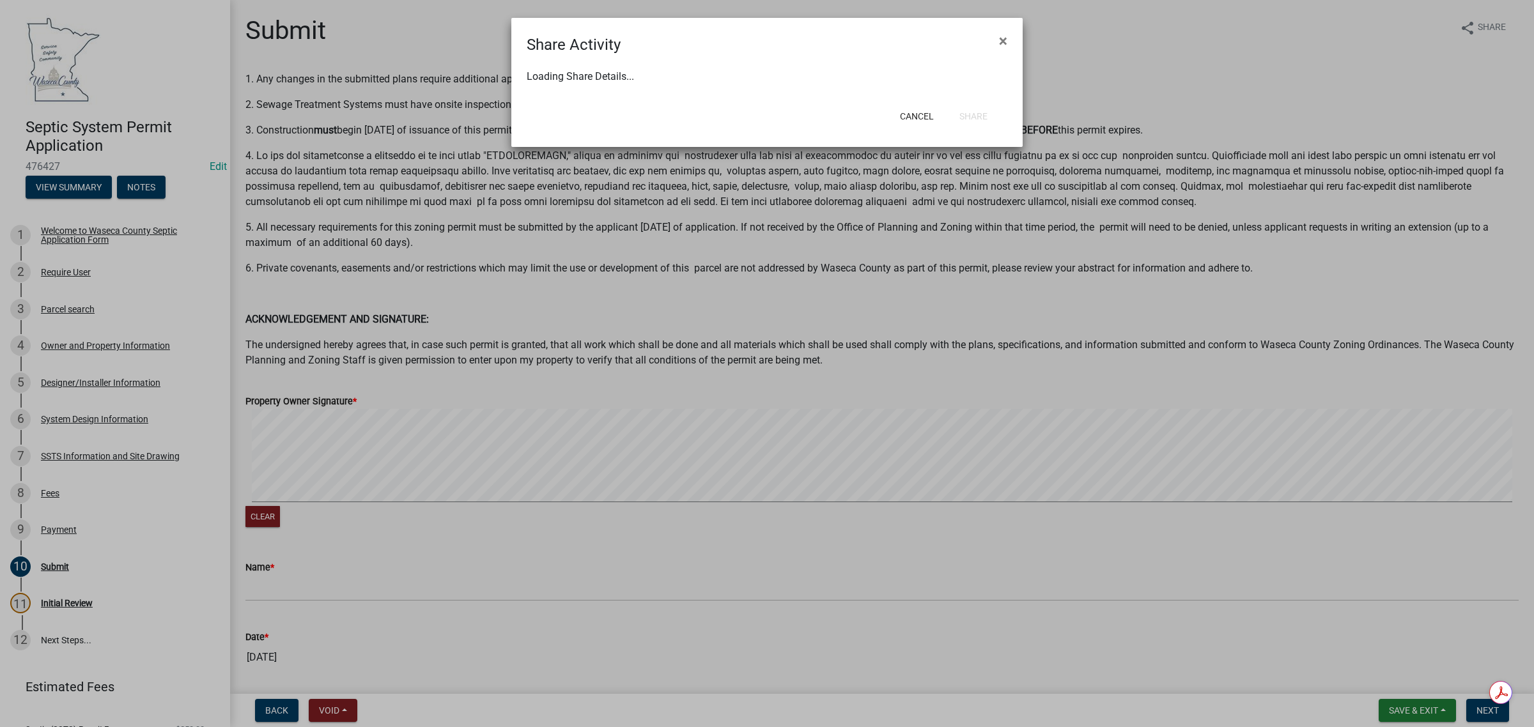
select select "0"
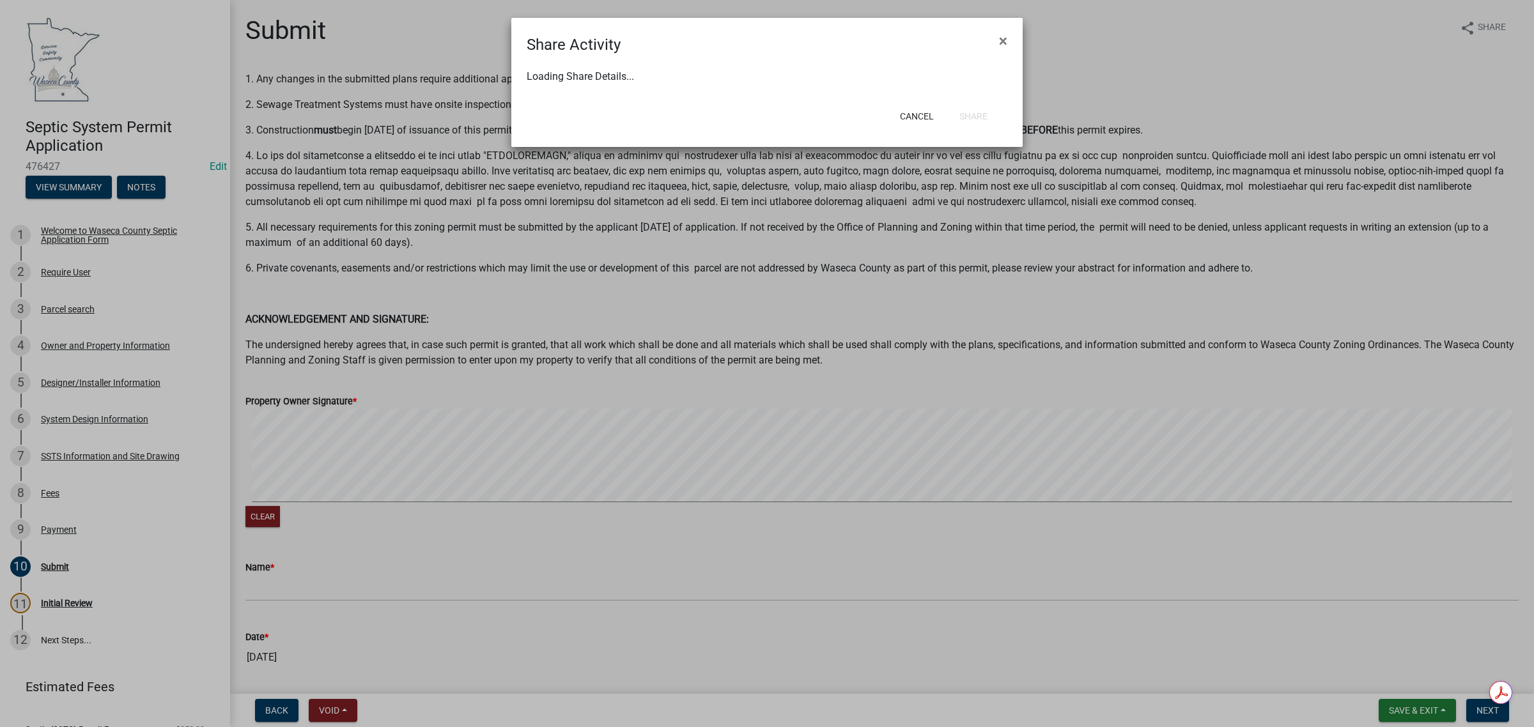
select select "0"
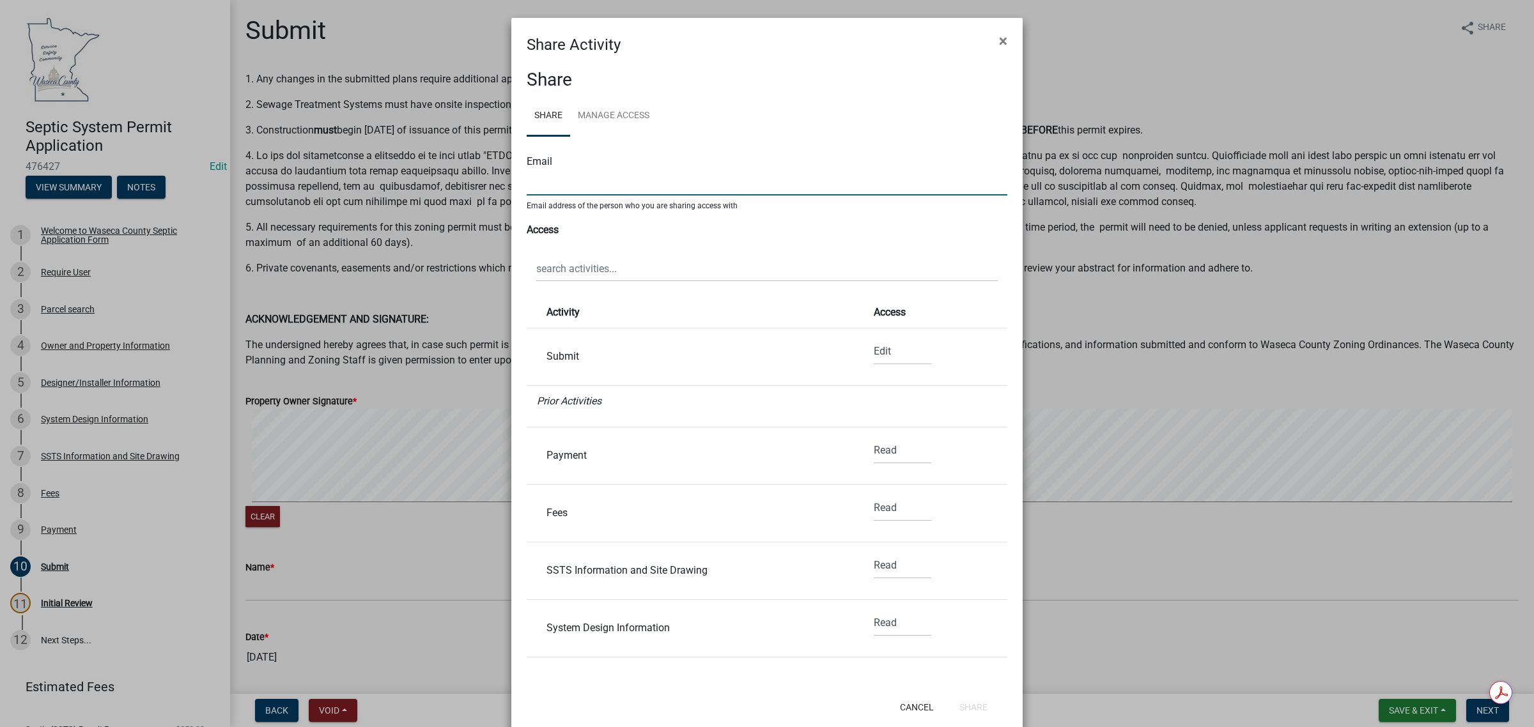
click at [573, 185] on input "text" at bounding box center [767, 182] width 481 height 26
type input "[PERSON_NAME][EMAIL_ADDRESS][PERSON_NAME][DOMAIN_NAME]"
click at [966, 708] on button "Share" at bounding box center [973, 707] width 49 height 23
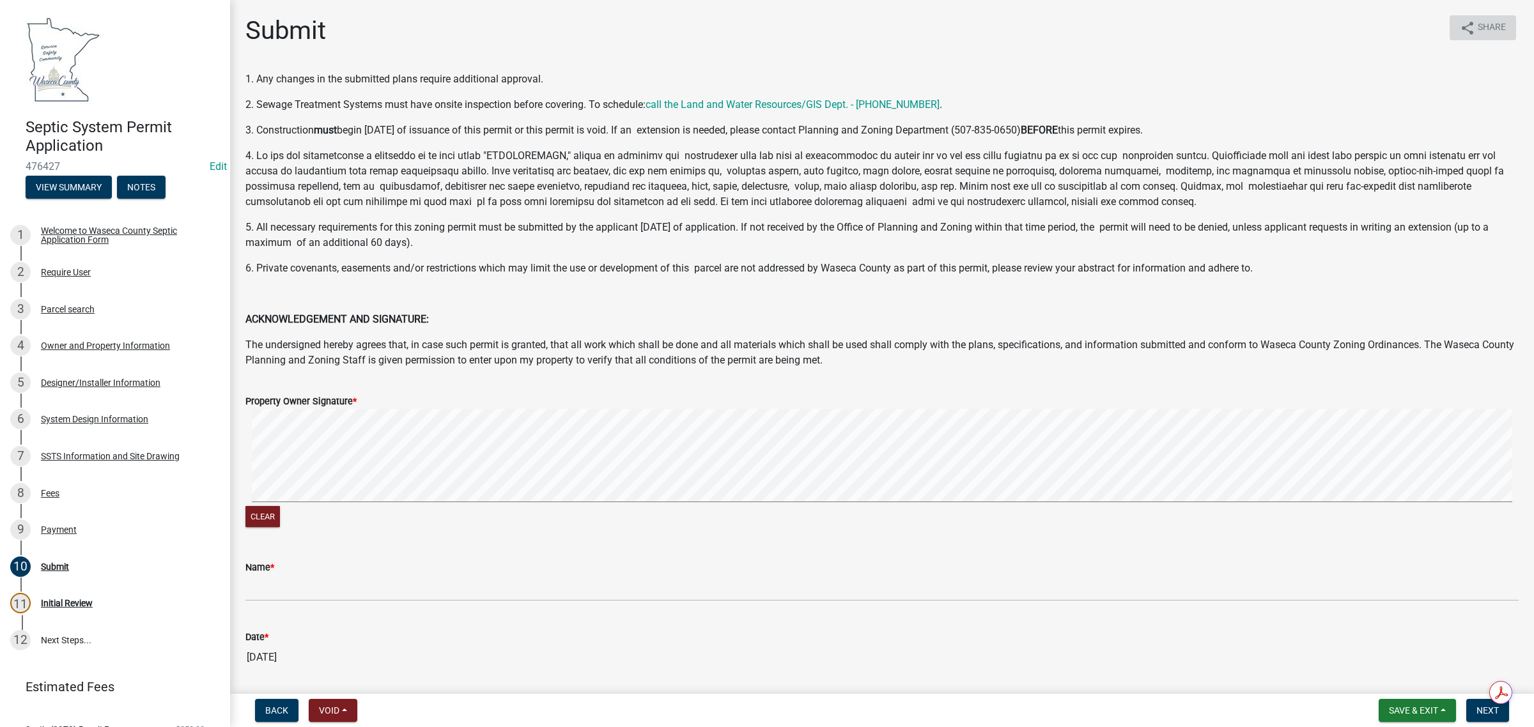
click at [1478, 29] on span "Share" at bounding box center [1492, 27] width 28 height 15
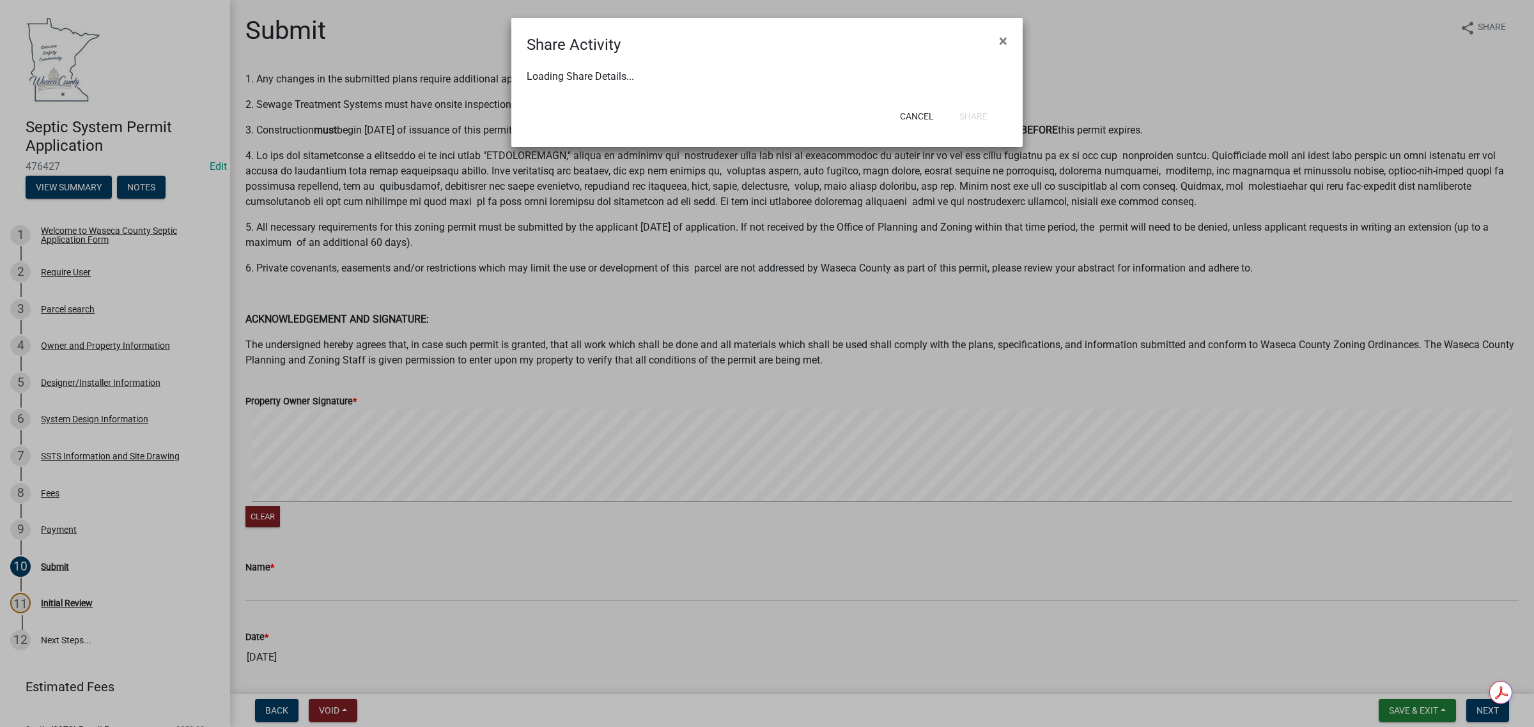
select select "1"
select select "0"
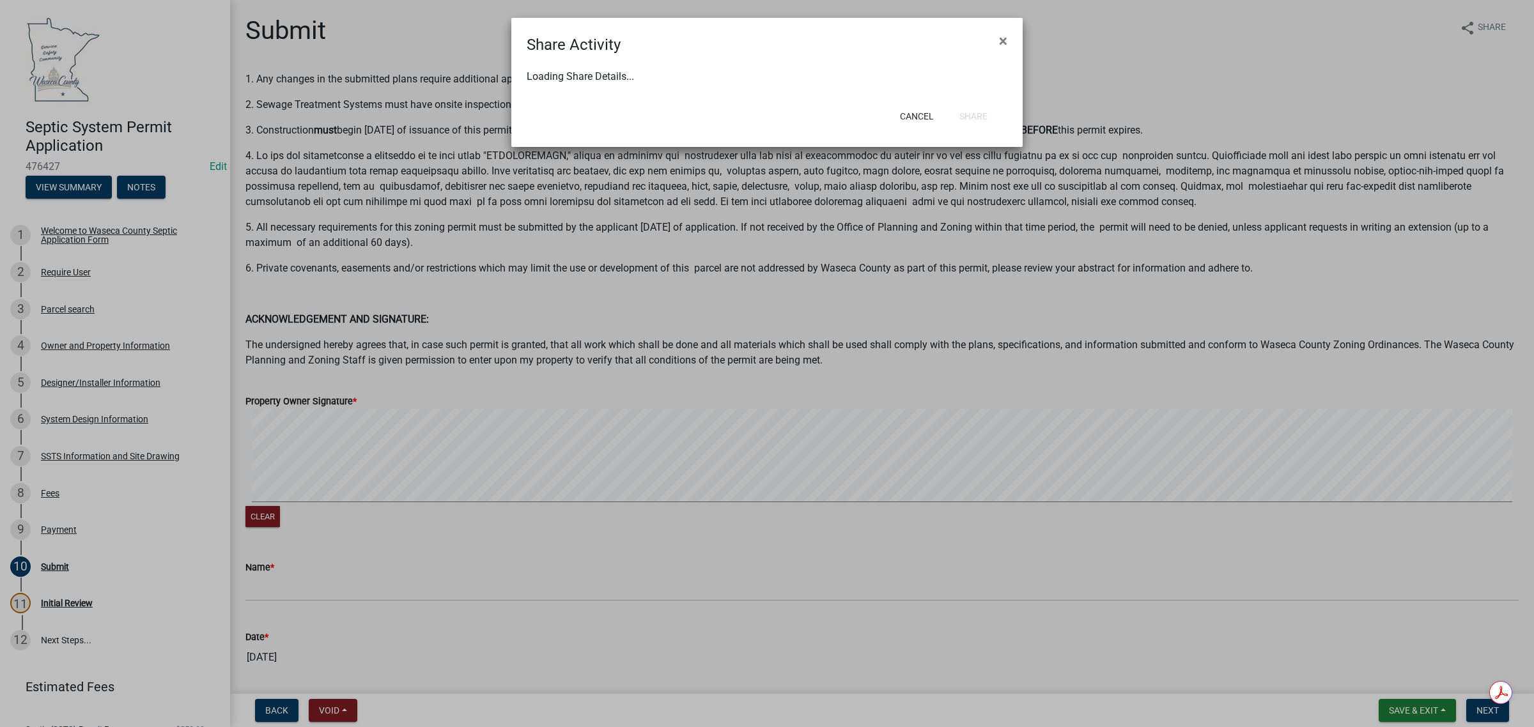
select select "0"
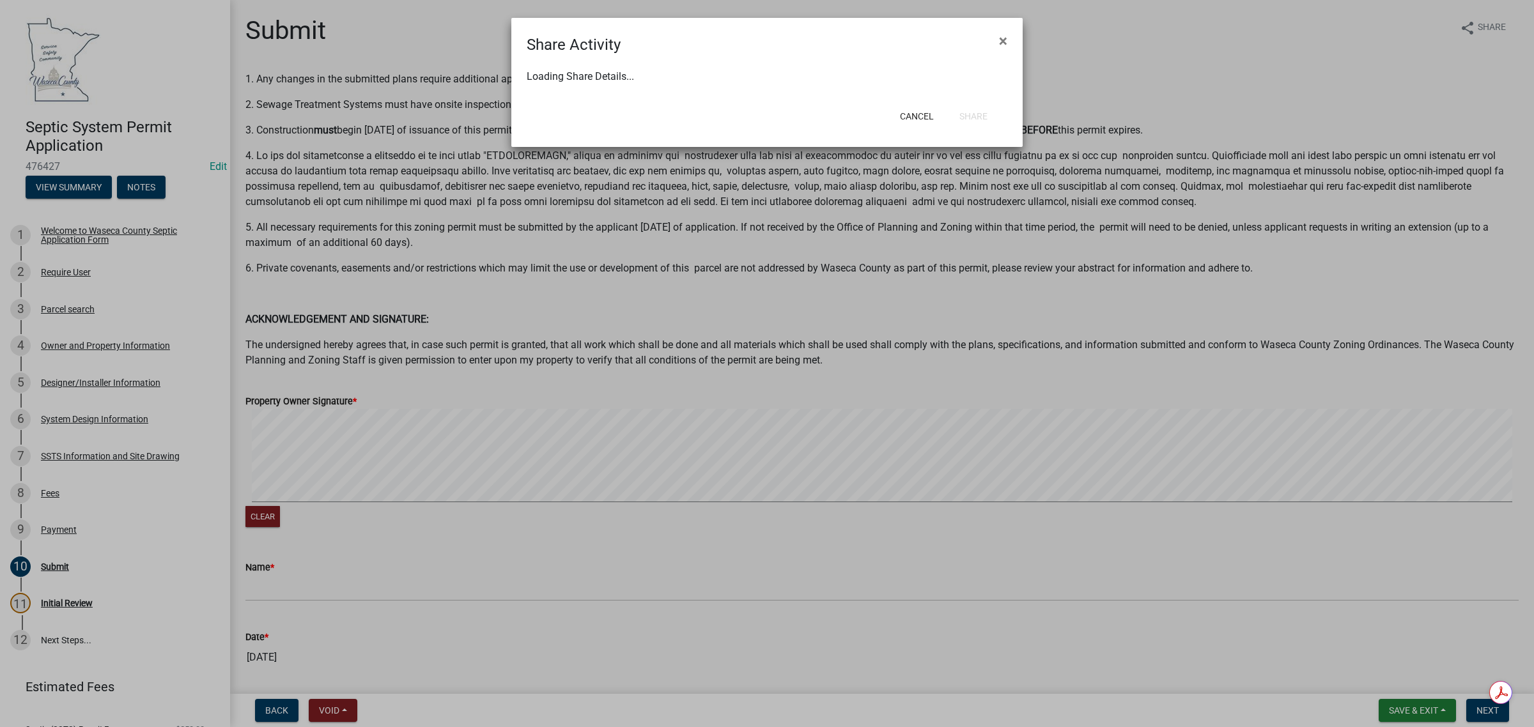
select select "0"
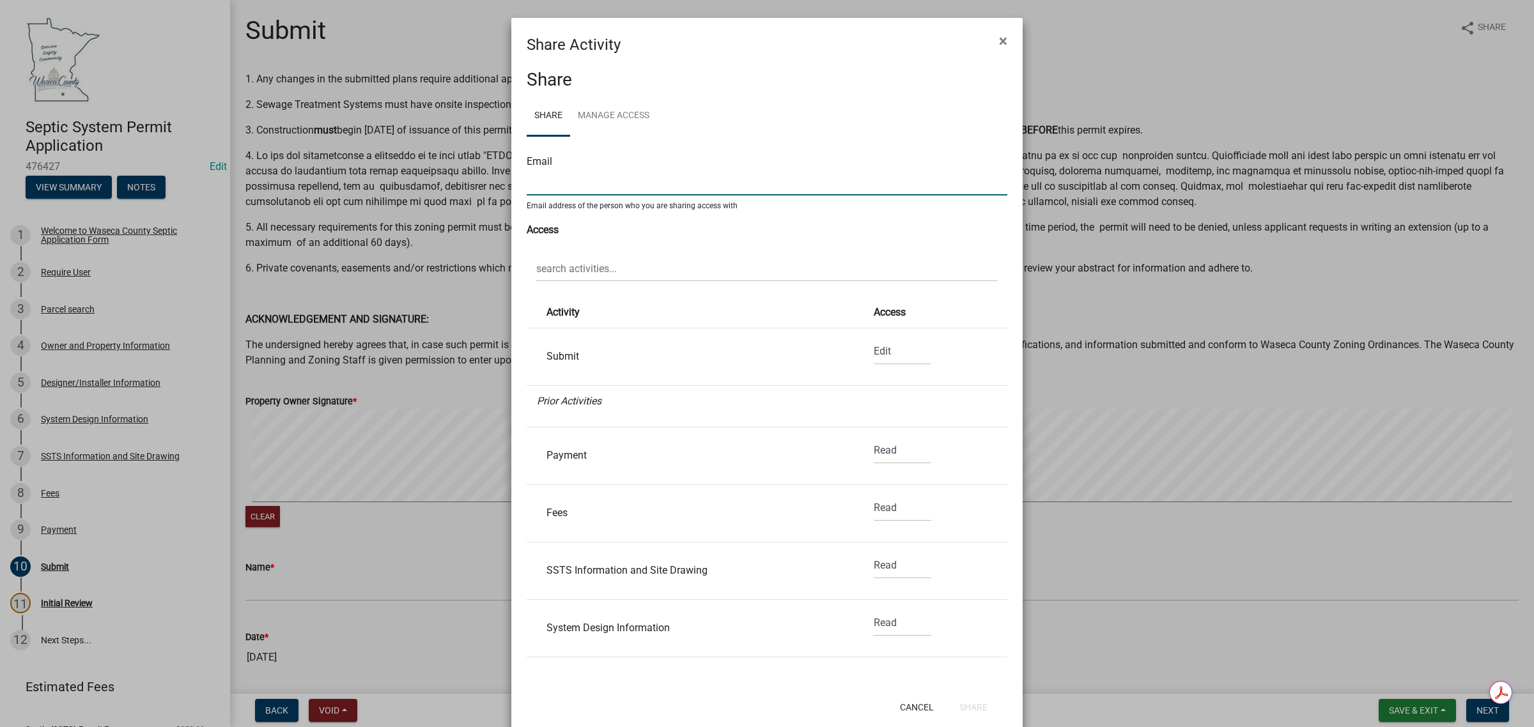
click at [748, 180] on input "text" at bounding box center [767, 182] width 481 height 26
type input "steven.nusbaum@gmail.com"
click at [965, 714] on button "Share" at bounding box center [973, 707] width 49 height 23
